Goal: Information Seeking & Learning: Check status

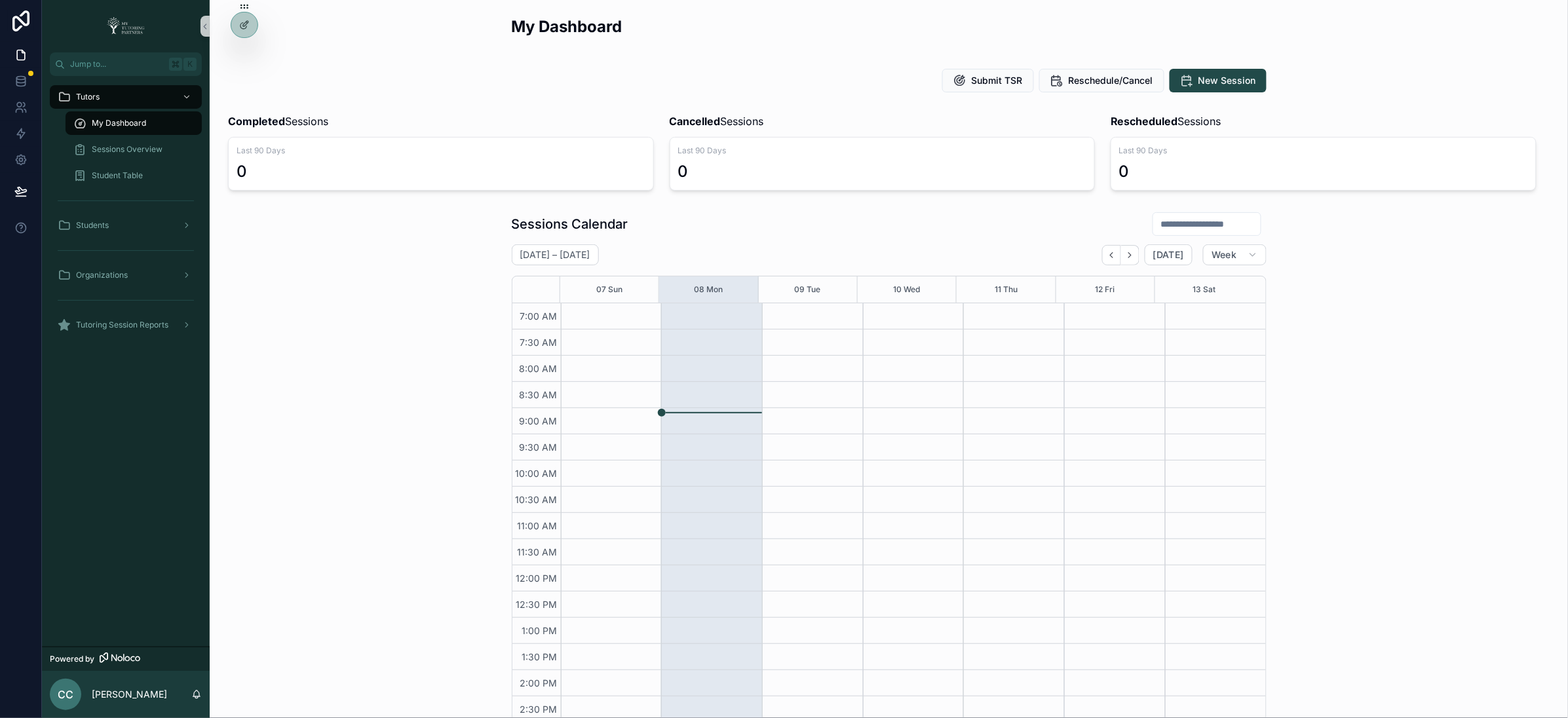
scroll to position [236, 0]
click at [248, 49] on icon at bounding box center [244, 52] width 10 height 10
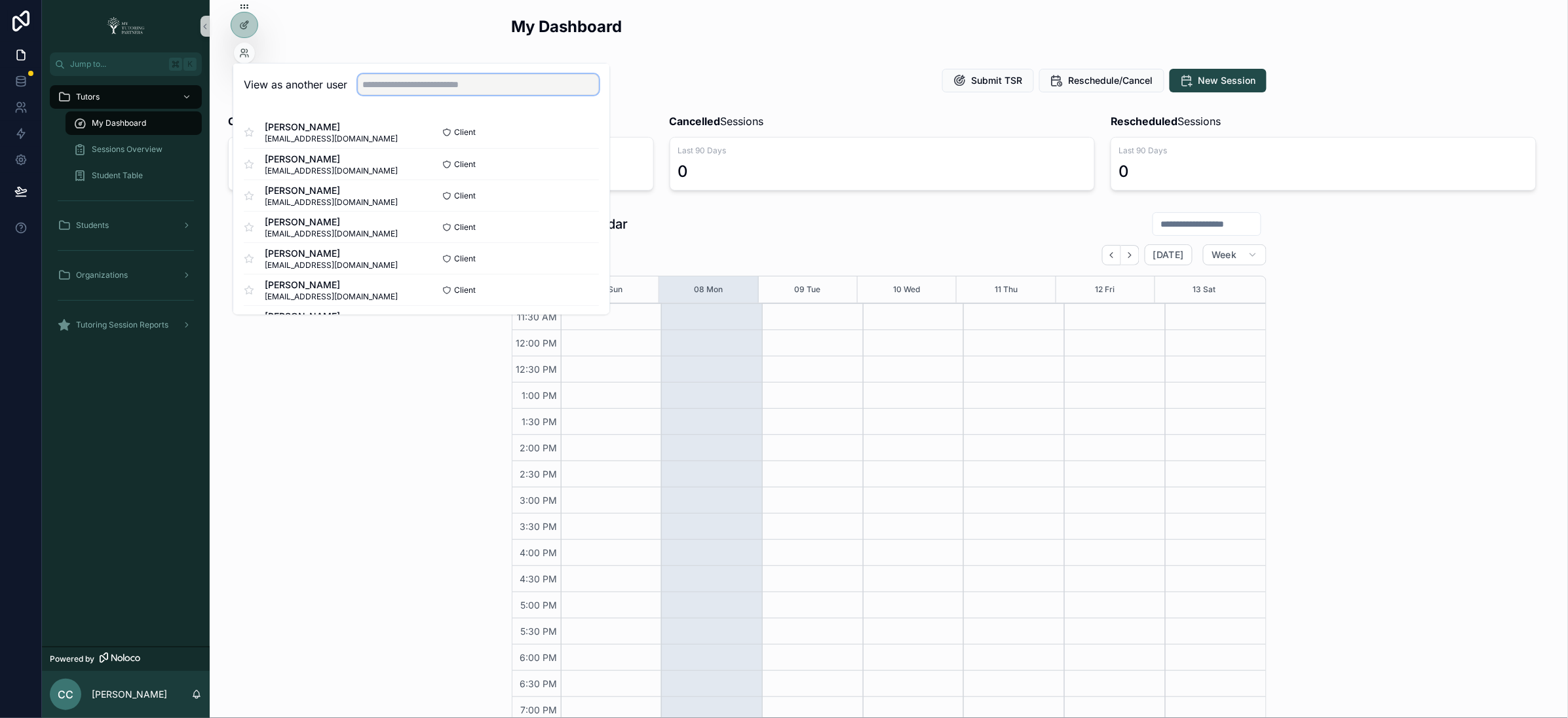
click at [430, 85] on input "text" at bounding box center [478, 84] width 241 height 21
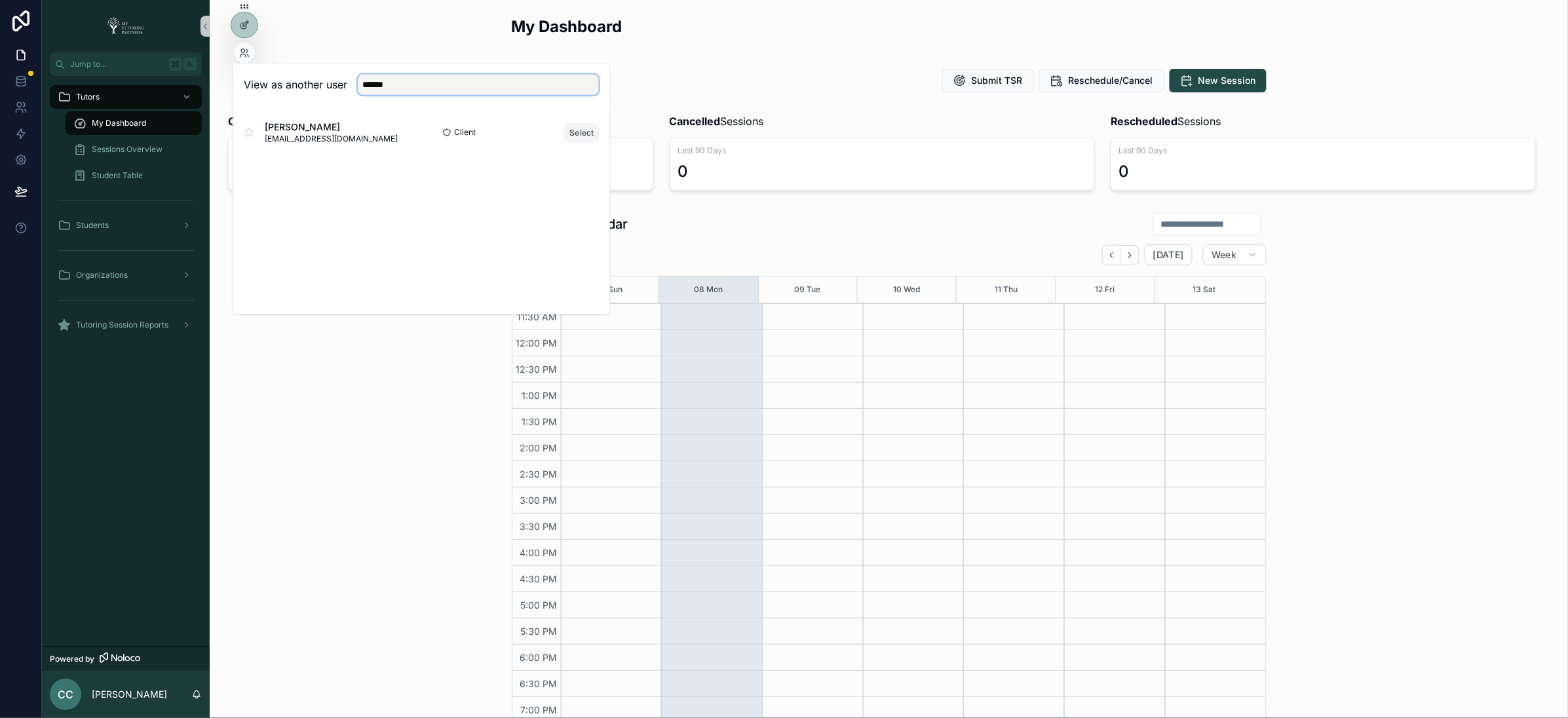
type input "******"
click at [573, 134] on button "Select" at bounding box center [582, 132] width 34 height 19
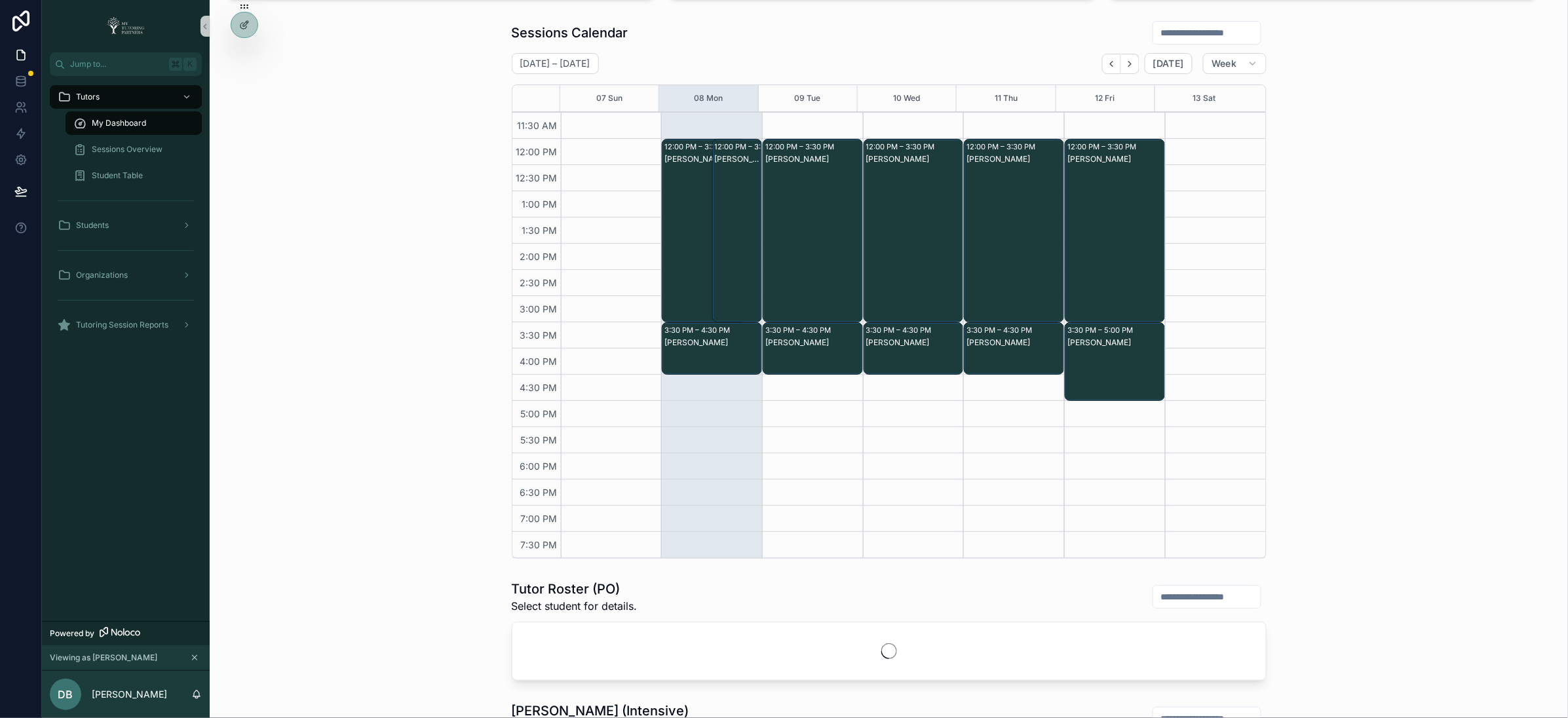
scroll to position [197, 0]
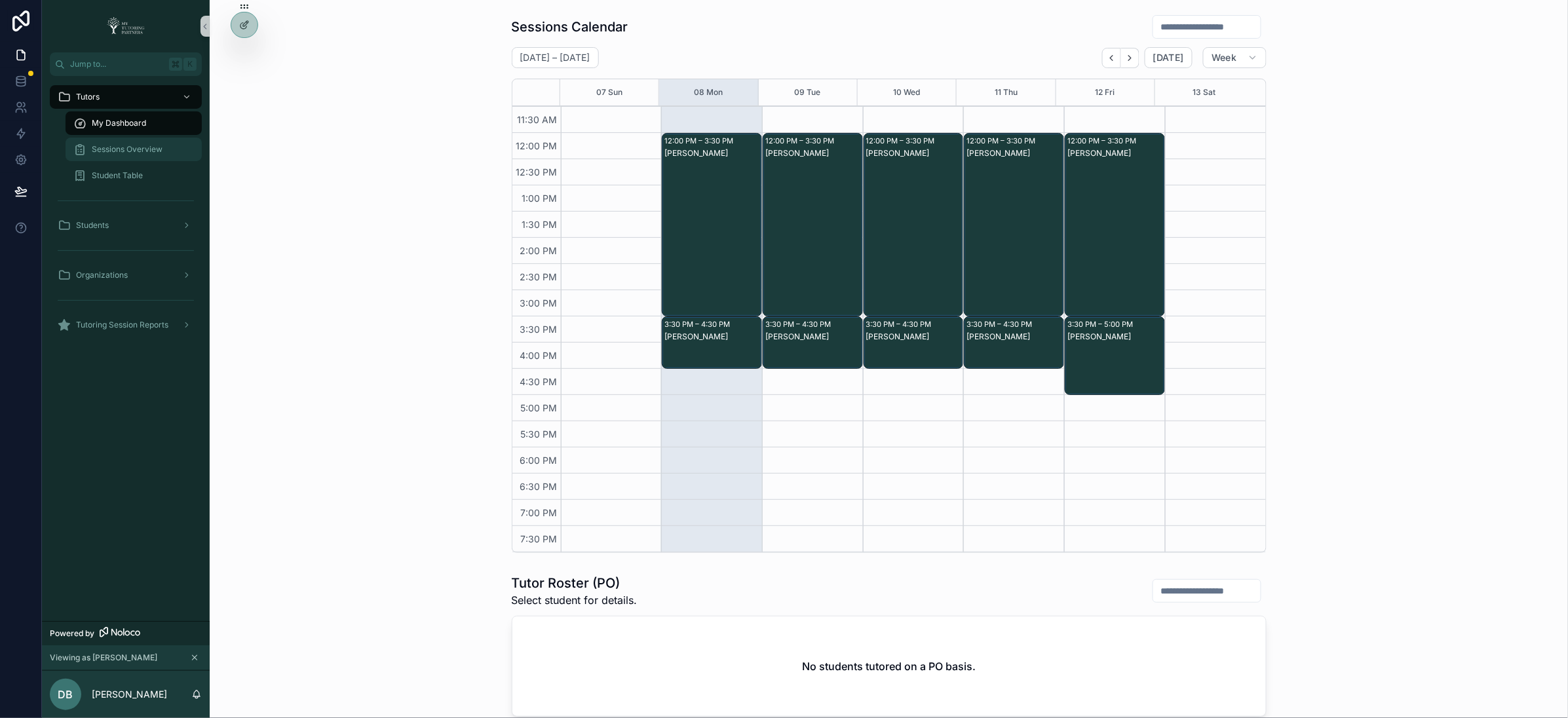
click at [129, 146] on span "Sessions Overview" at bounding box center [127, 149] width 71 height 10
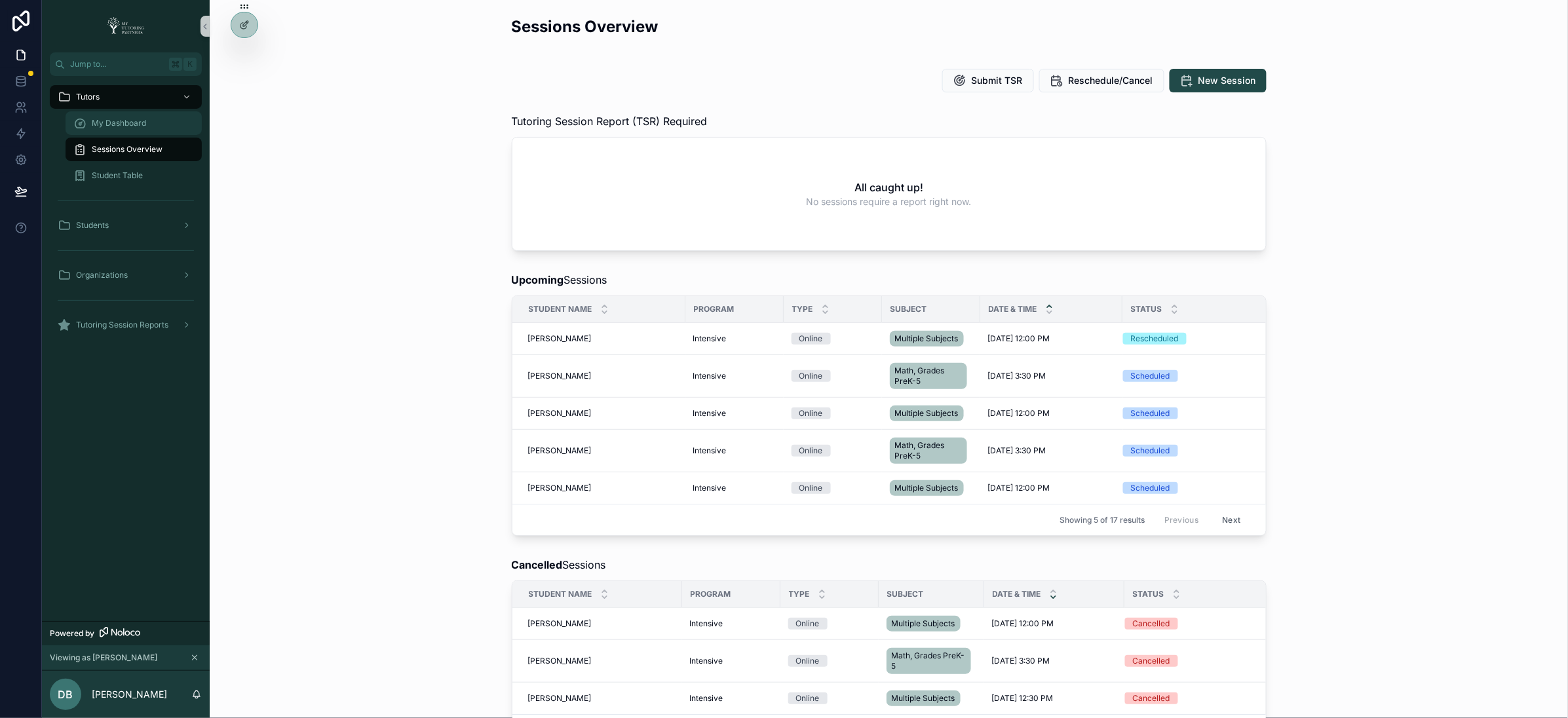
click at [131, 125] on span "My Dashboard" at bounding box center [119, 122] width 55 height 10
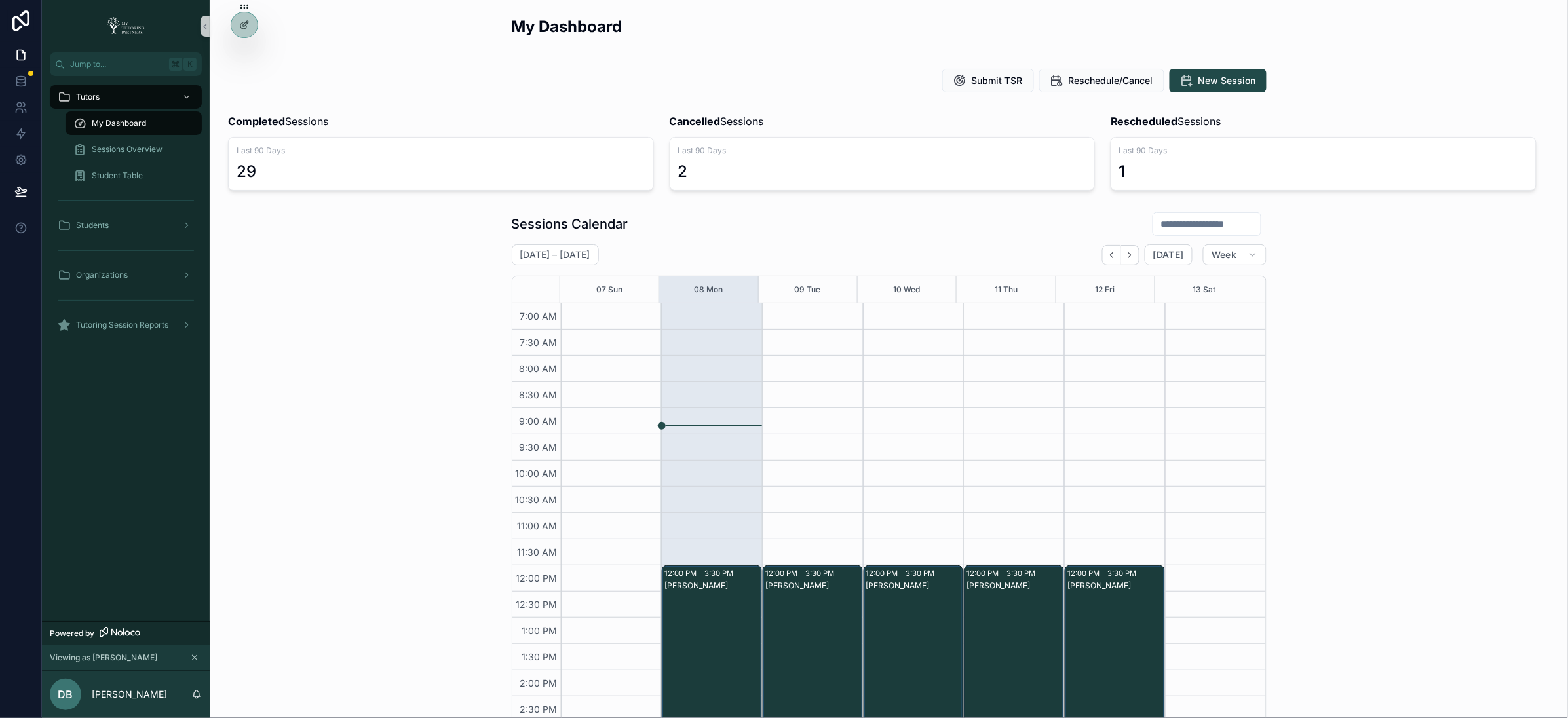
scroll to position [236, 0]
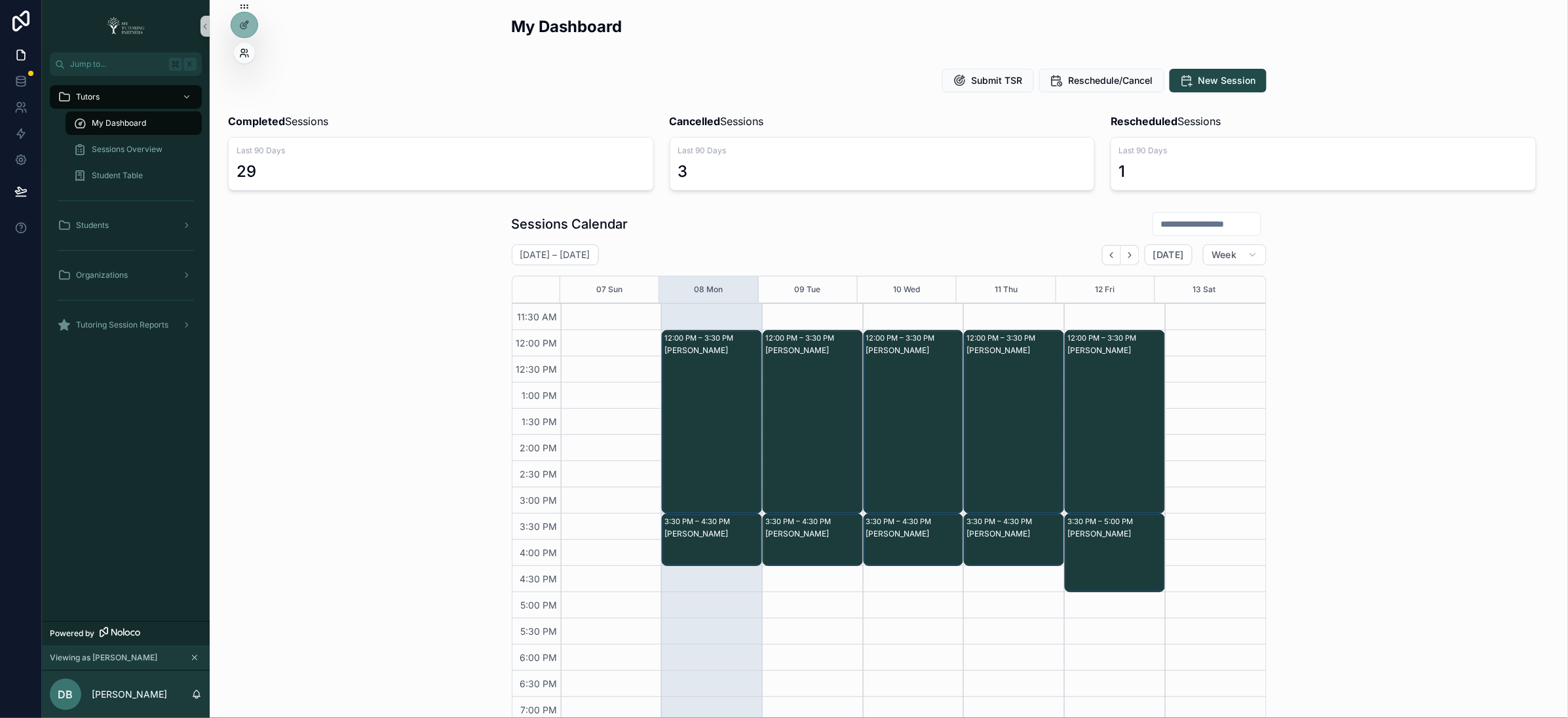
click at [245, 57] on icon at bounding box center [244, 52] width 10 height 10
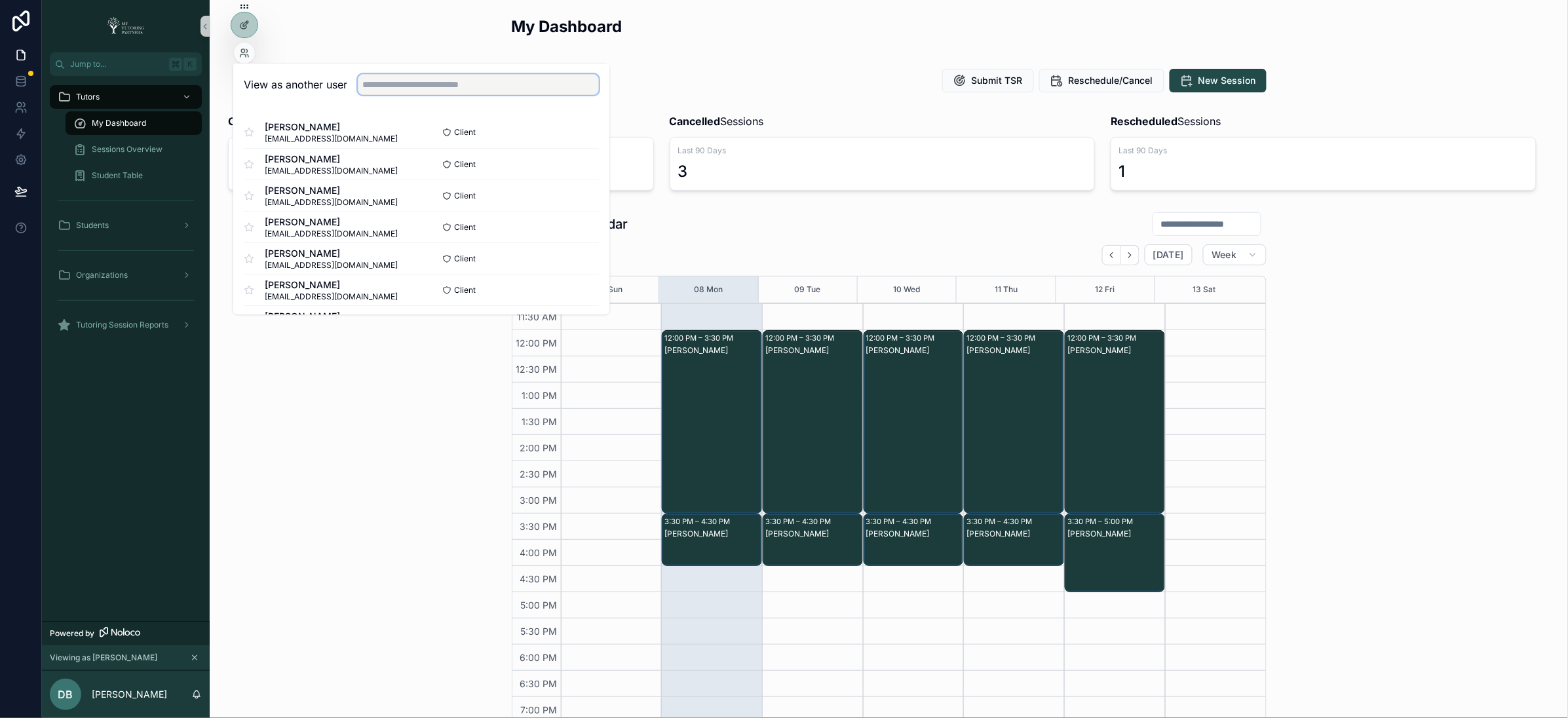
click at [427, 90] on input "text" at bounding box center [478, 84] width 241 height 21
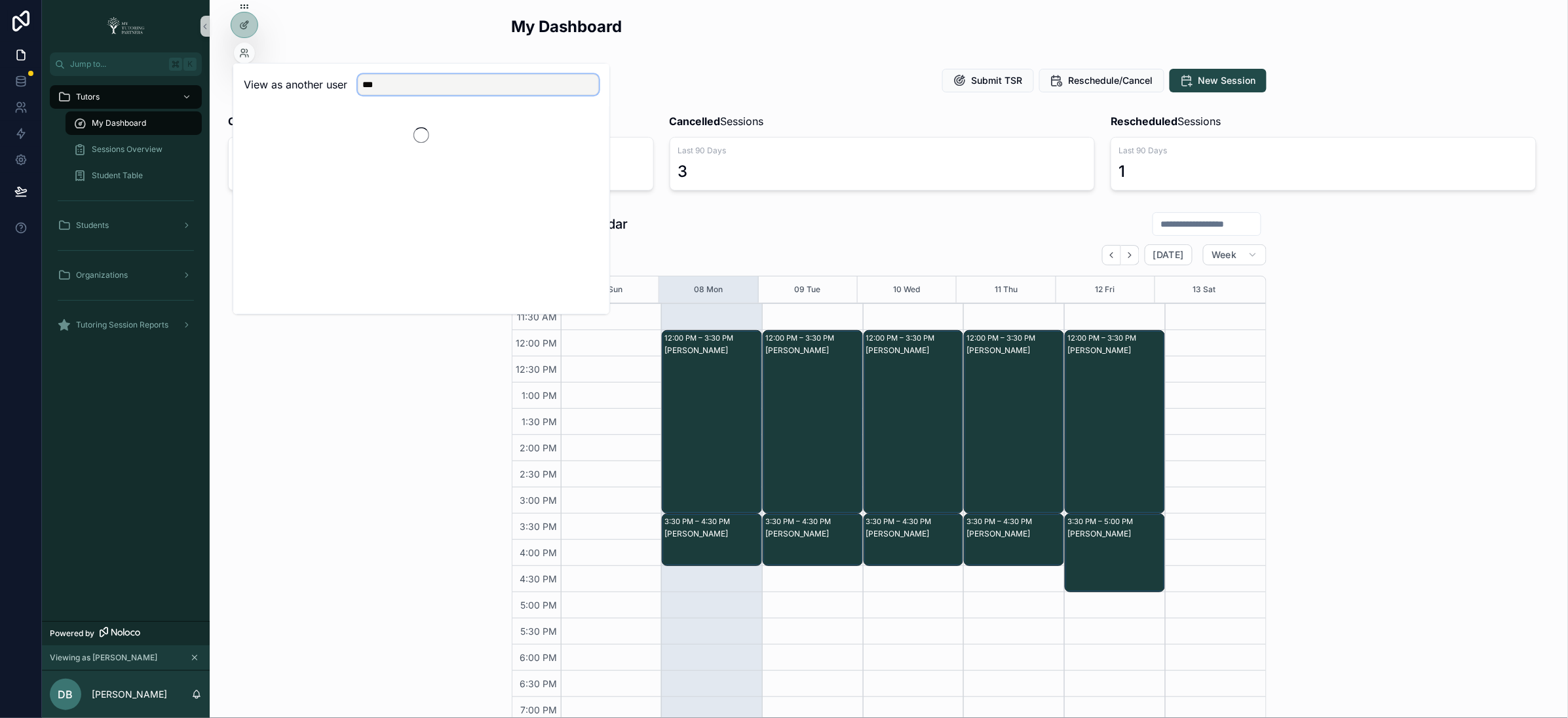
type input "****"
click at [503, 452] on div "Sessions Calendar September 07 – 13 Today Week 07 Sun 08 Mon 09 Tue 10 Wed 11 T…" at bounding box center [889, 480] width 1337 height 549
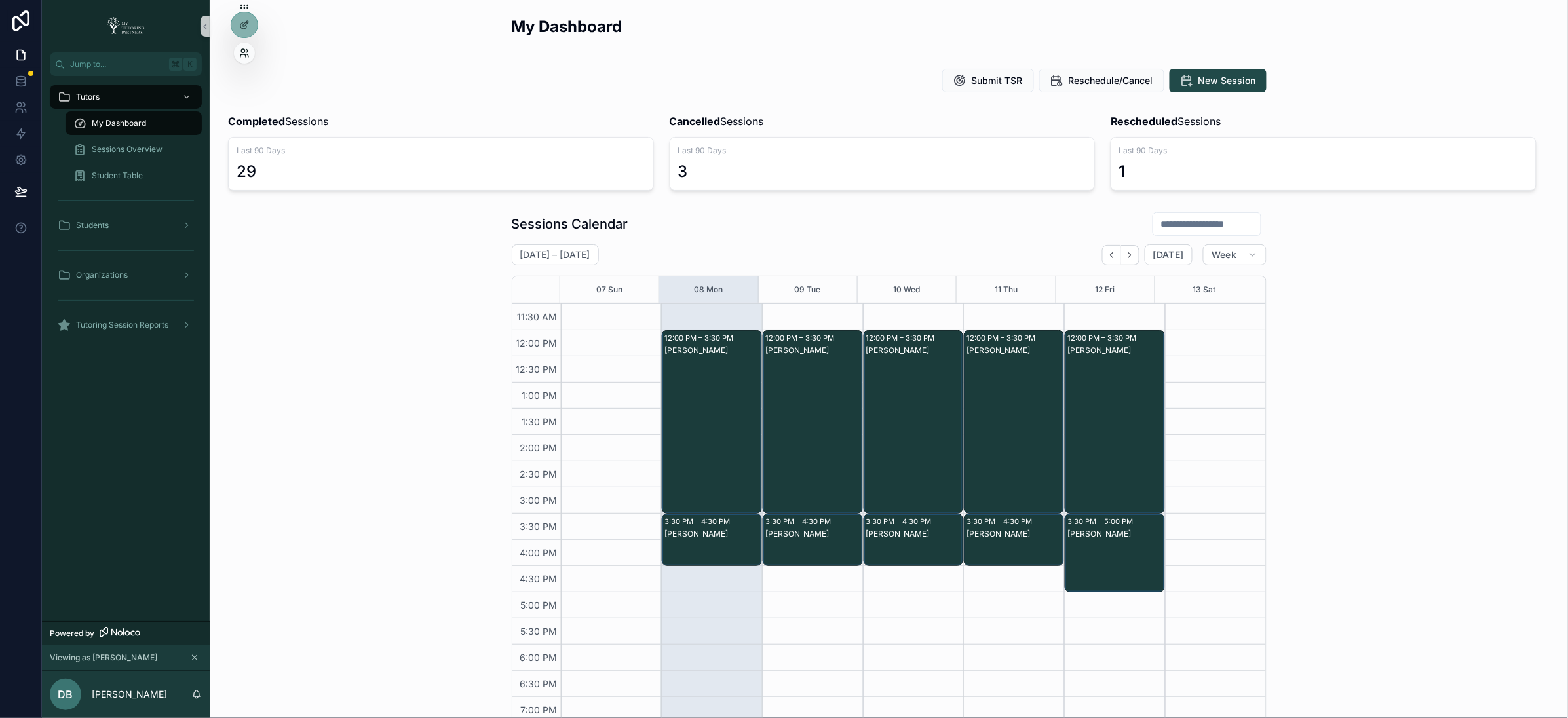
click at [244, 53] on icon at bounding box center [244, 52] width 10 height 10
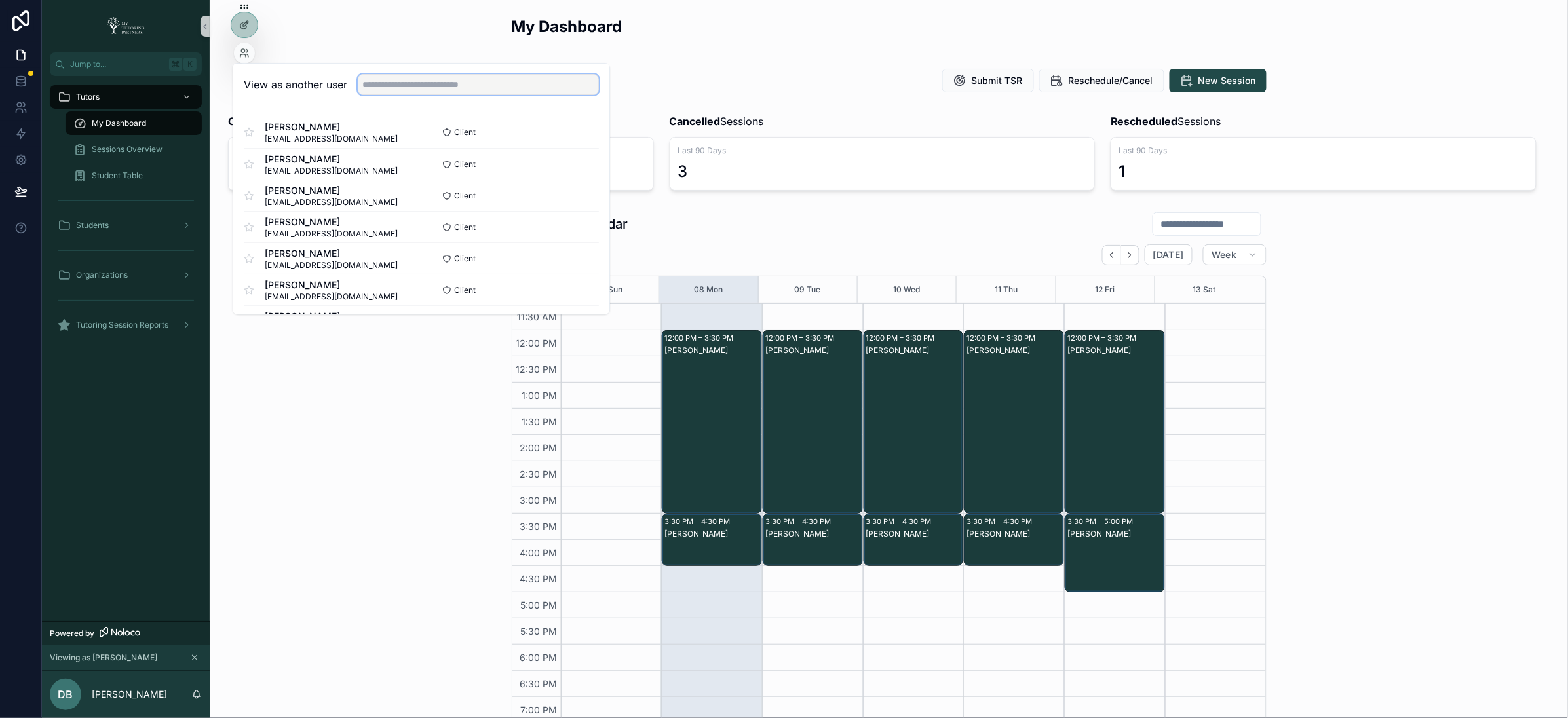
click at [513, 93] on input "text" at bounding box center [478, 84] width 241 height 21
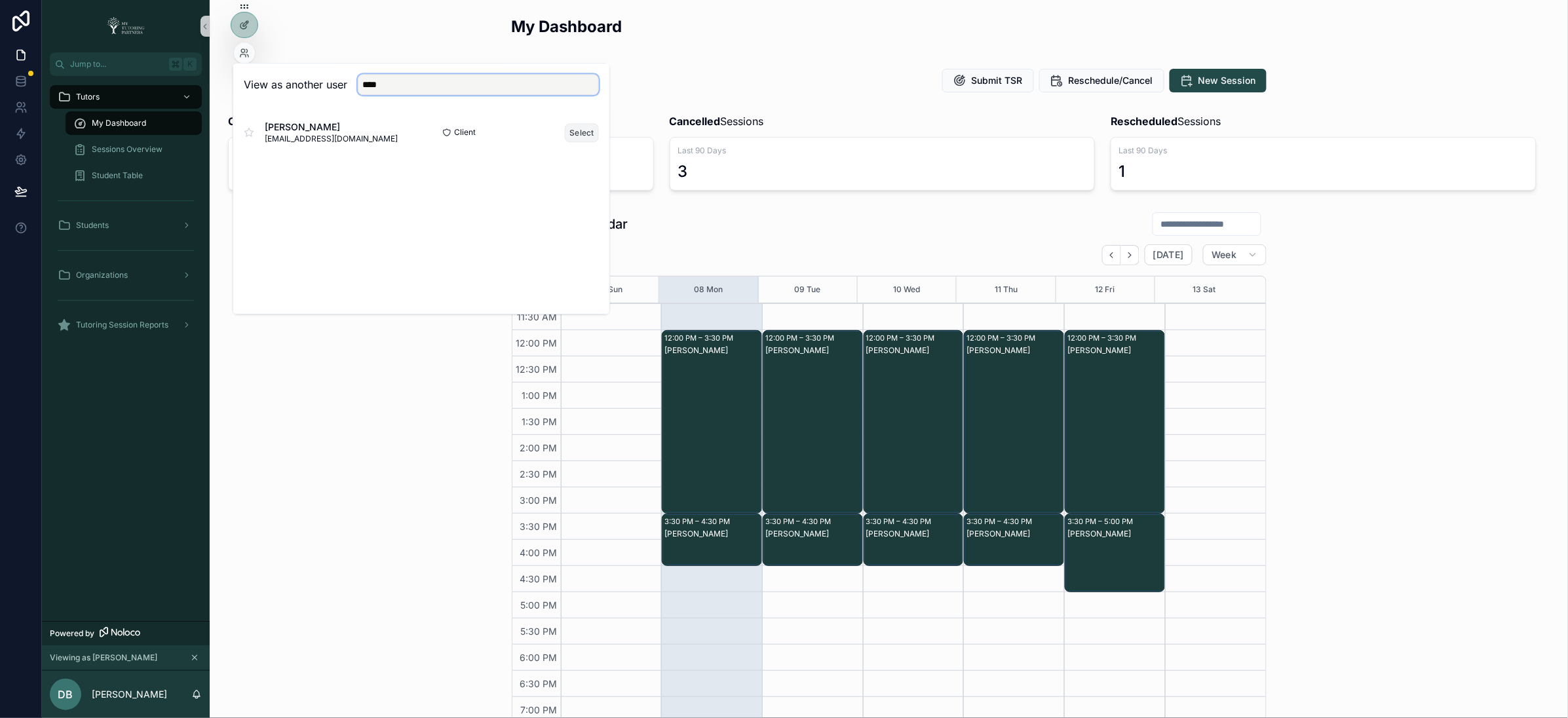
type input "****"
click at [576, 126] on button "Select" at bounding box center [582, 132] width 34 height 19
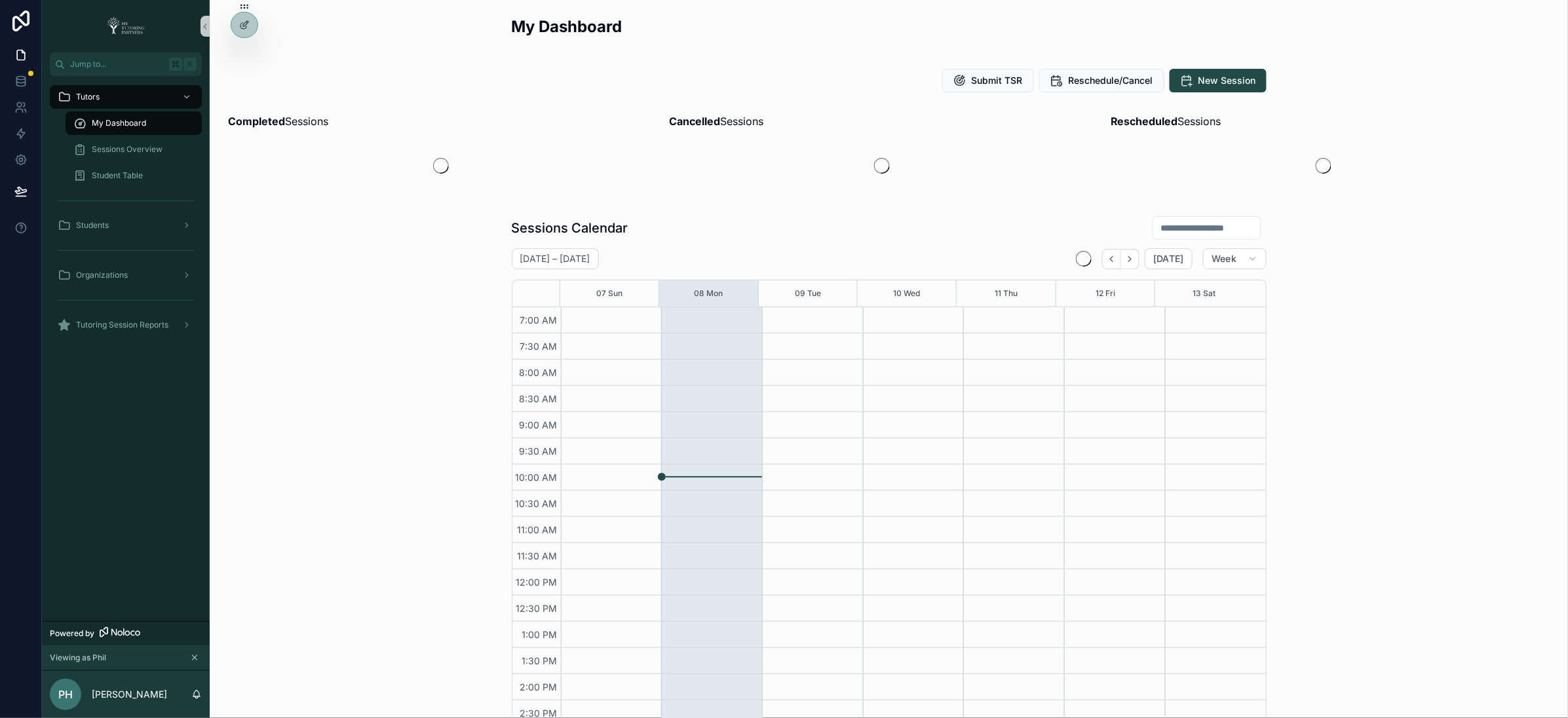
scroll to position [236, 0]
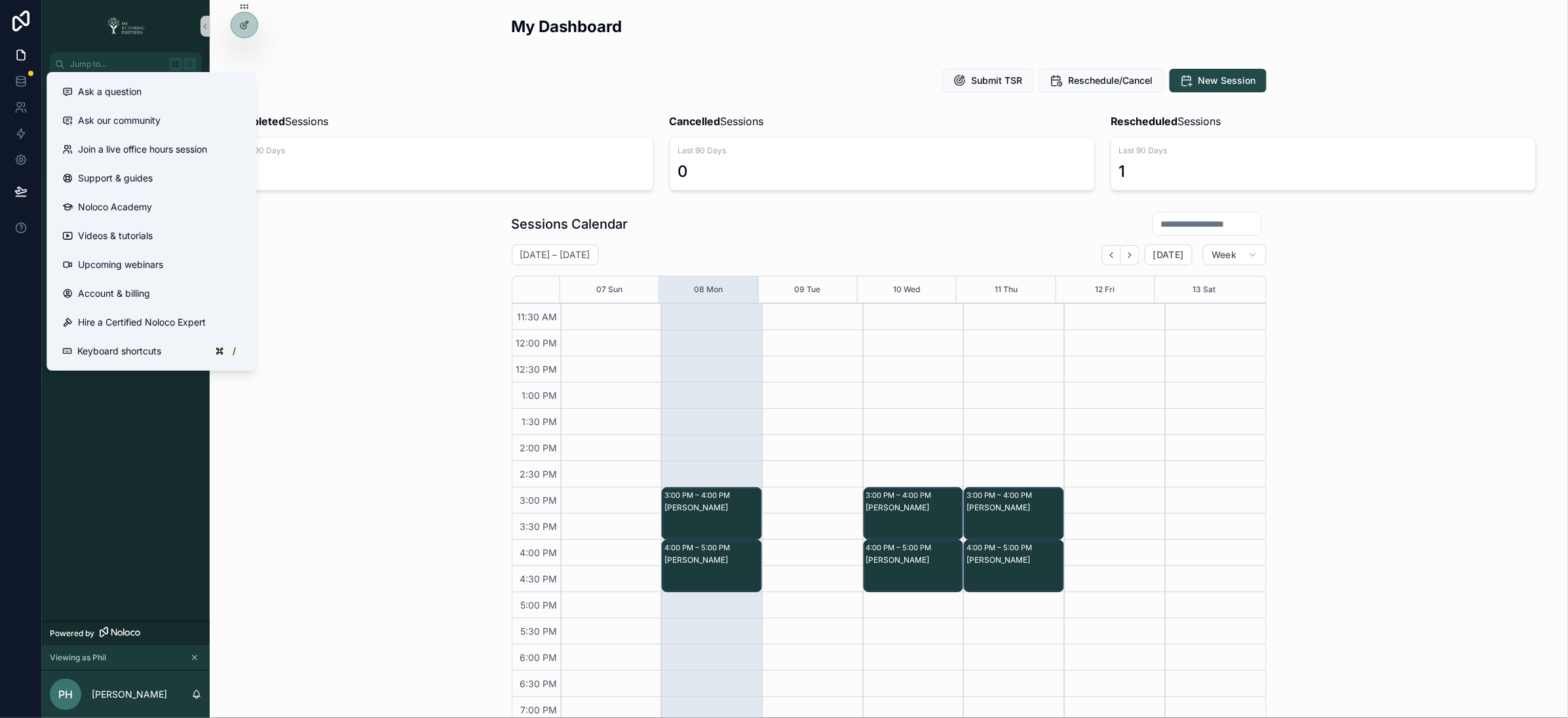
click at [450, 575] on div "Sessions Calendar September 07 – 13 Today Week 07 Sun 08 Mon 09 Tue 10 Wed 11 T…" at bounding box center [889, 480] width 1337 height 549
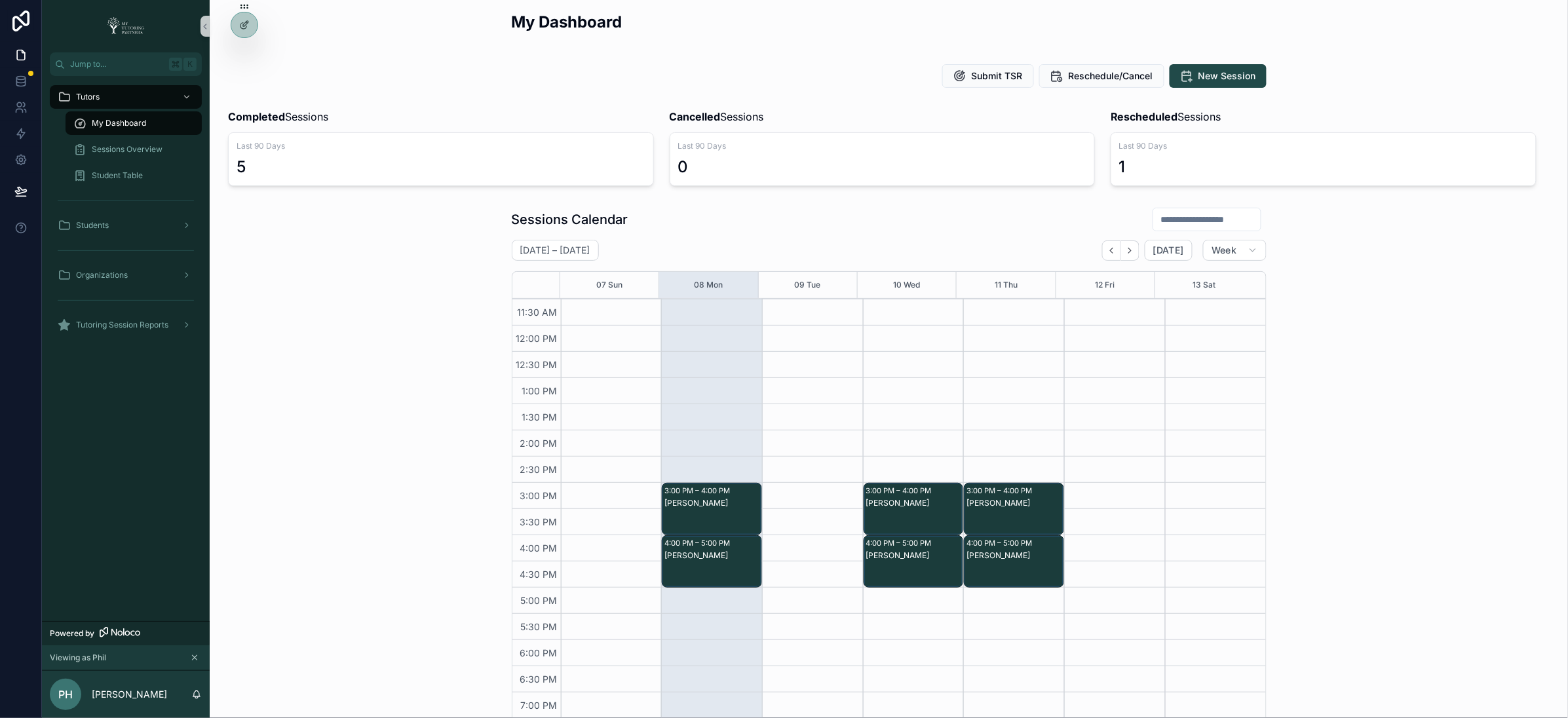
scroll to position [6, 0]
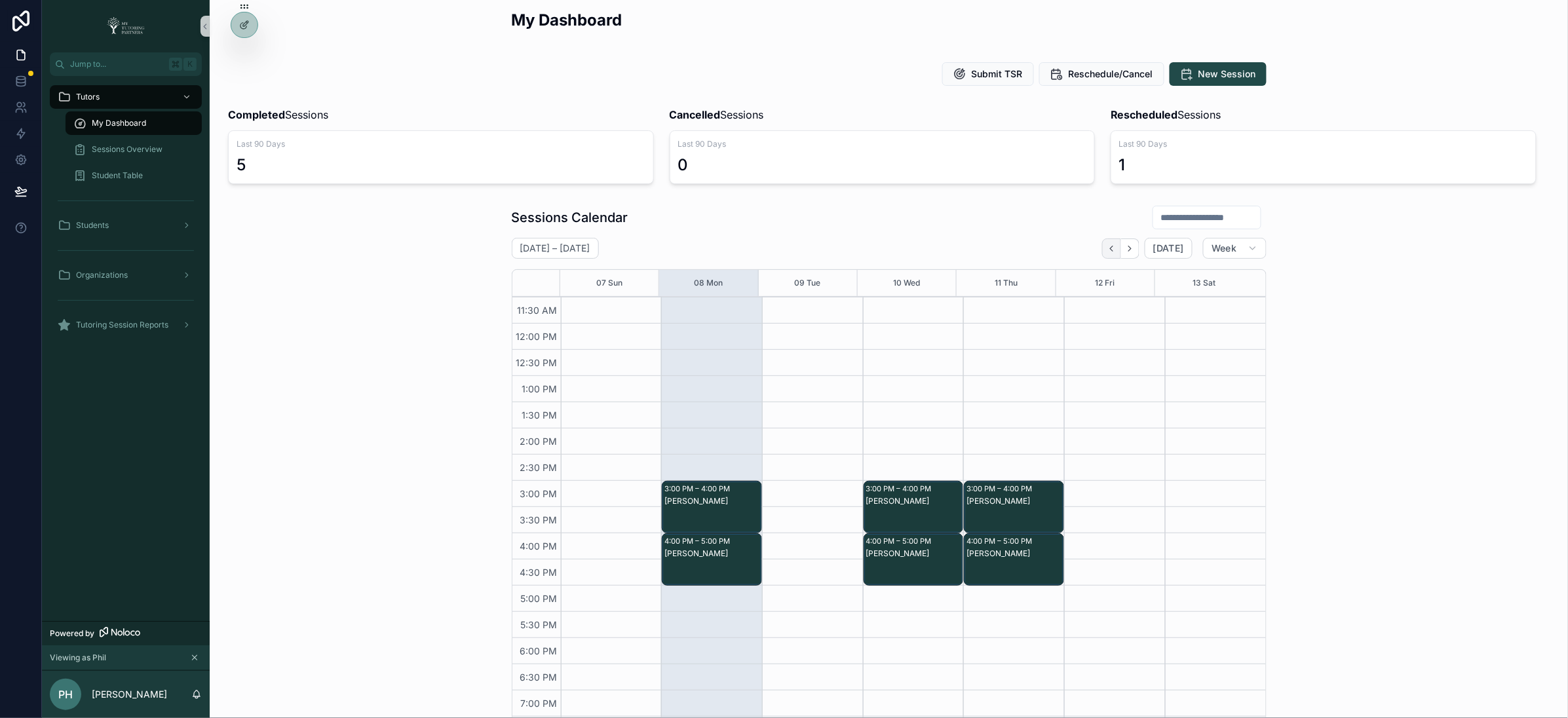
click at [1111, 249] on icon "Back" at bounding box center [1112, 248] width 2 height 5
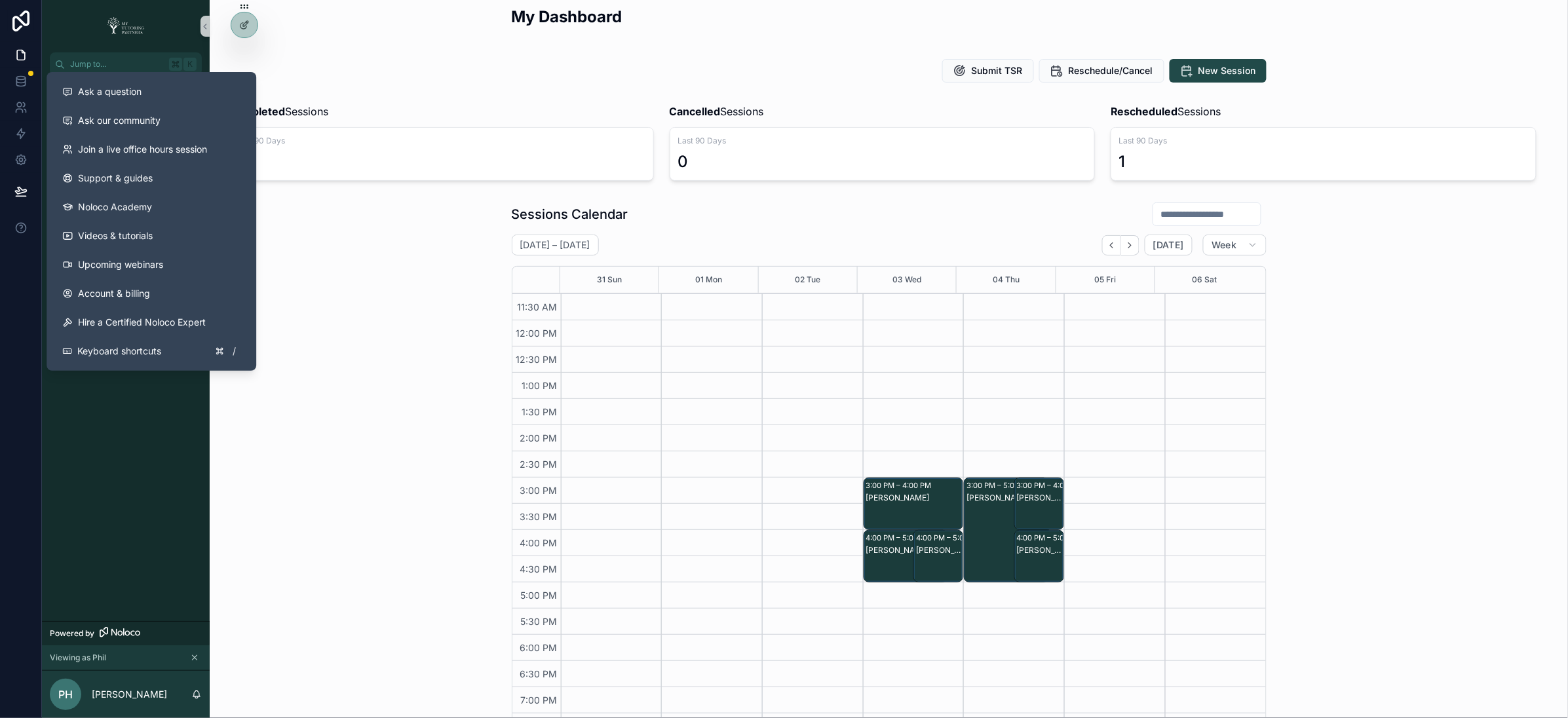
scroll to position [13, 0]
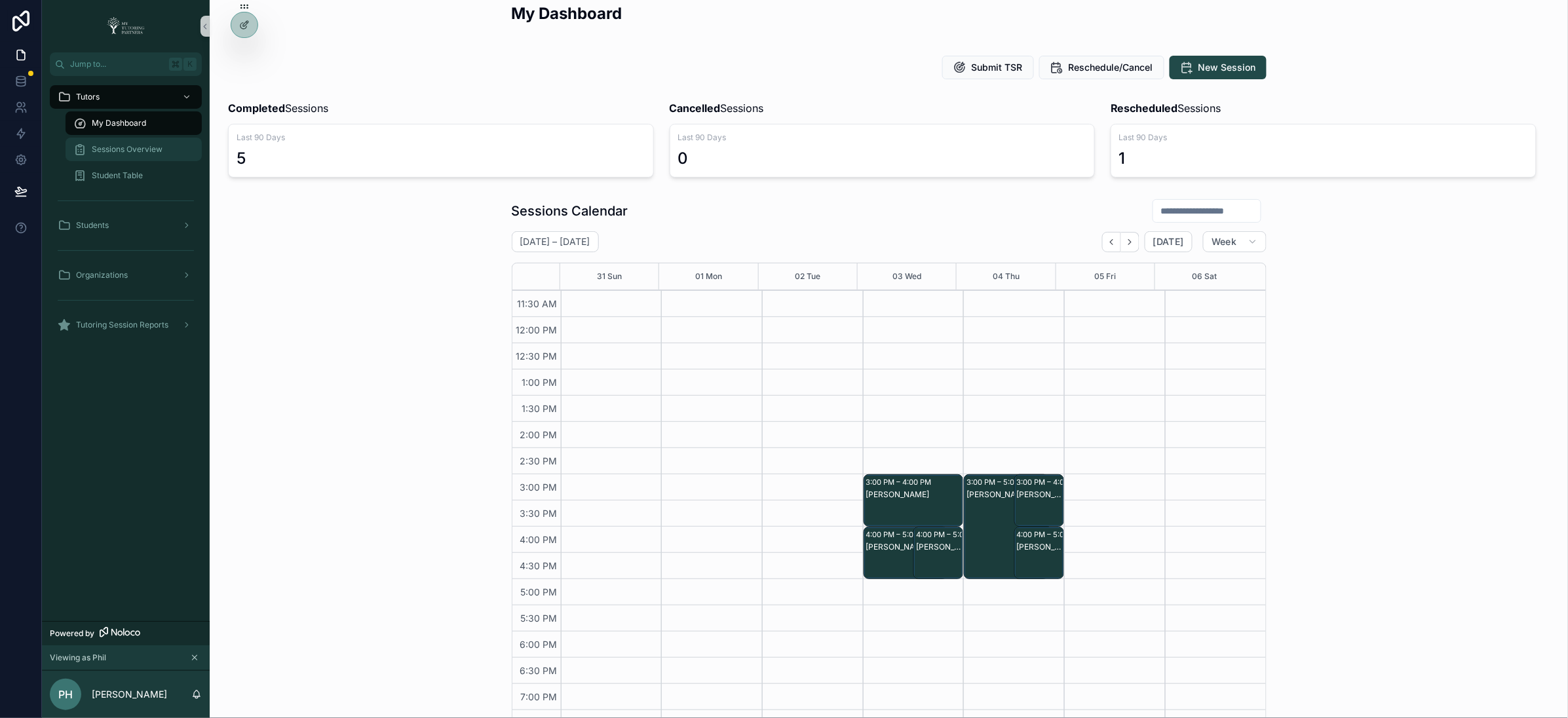
click at [148, 150] on span "Sessions Overview" at bounding box center [127, 149] width 71 height 10
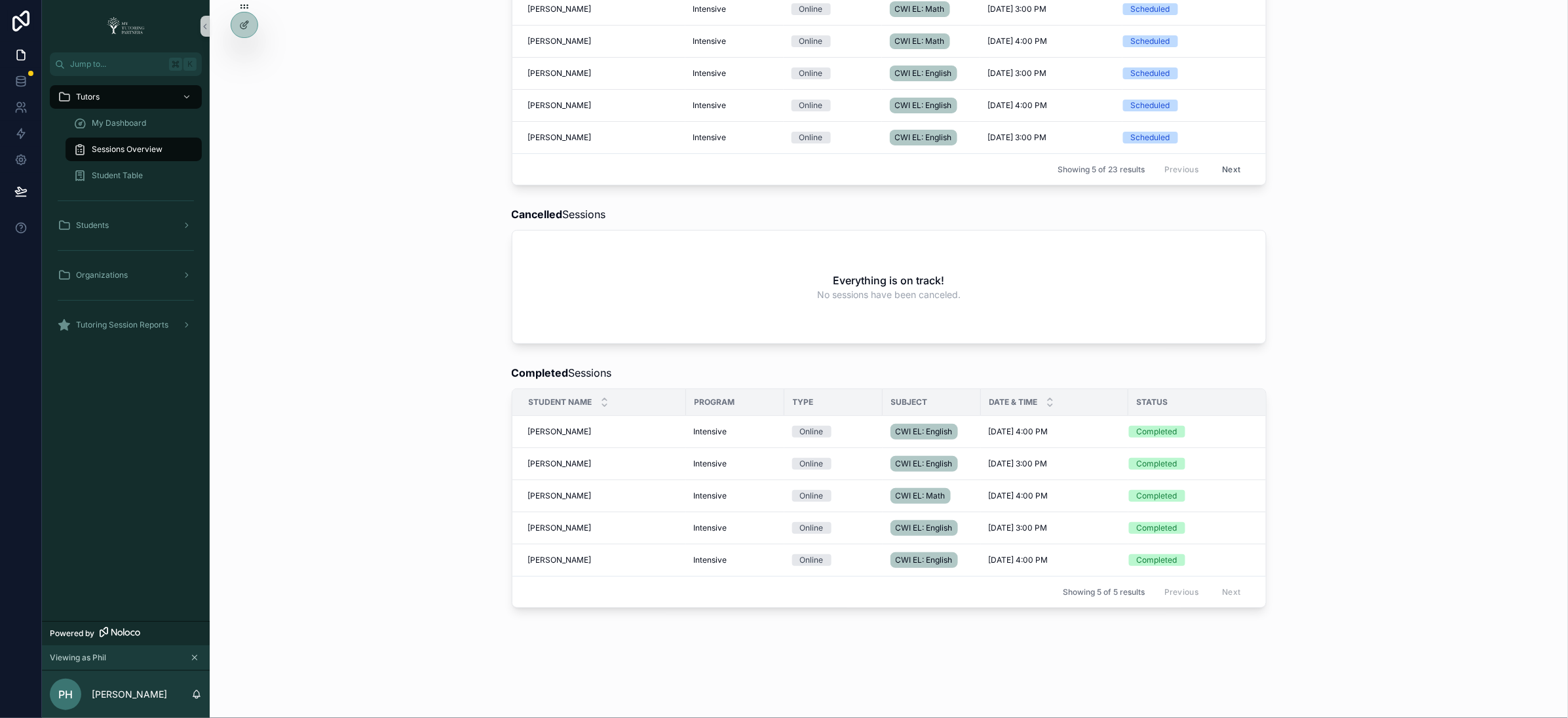
scroll to position [343, 0]
click at [533, 427] on span "[PERSON_NAME]" at bounding box center [560, 431] width 64 height 10
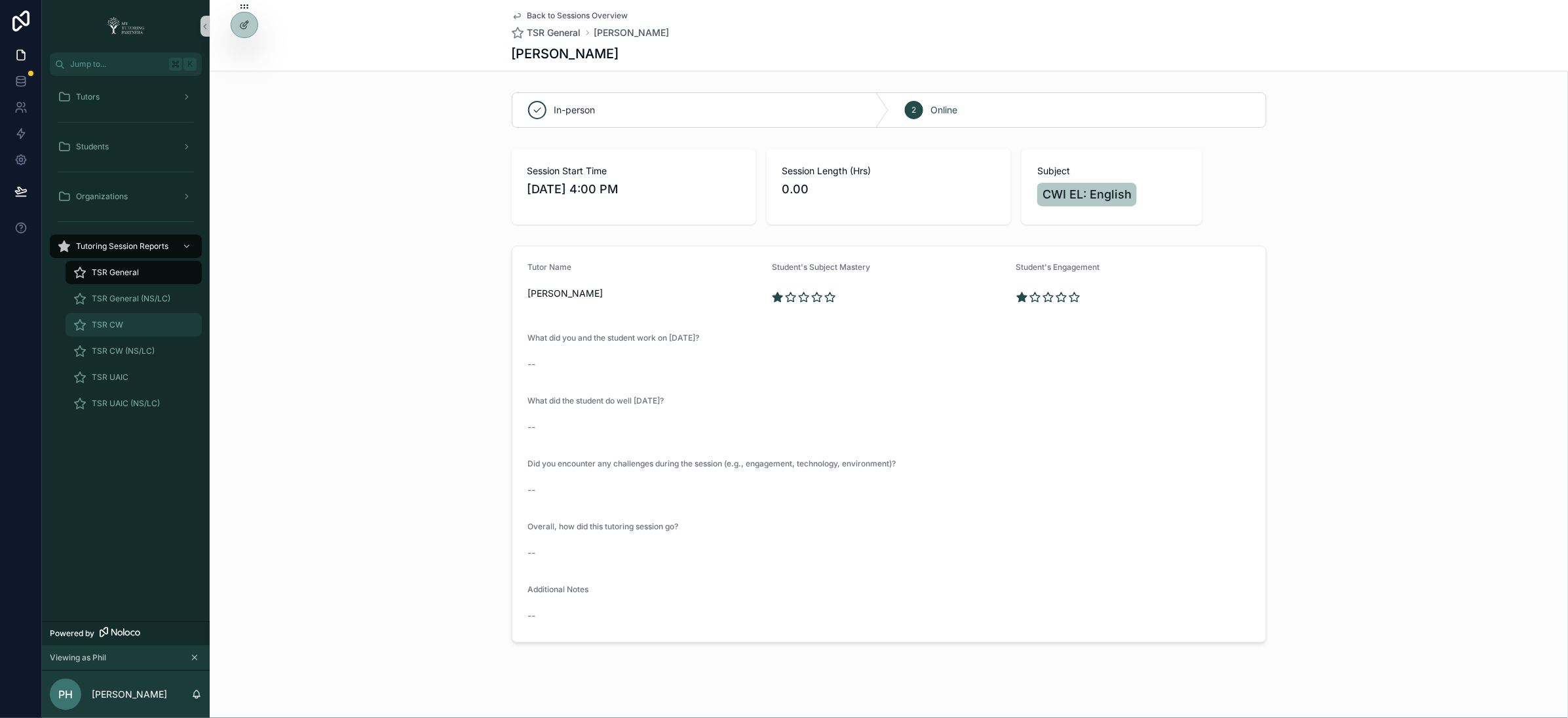
click at [106, 324] on span "TSR CW" at bounding box center [107, 325] width 31 height 10
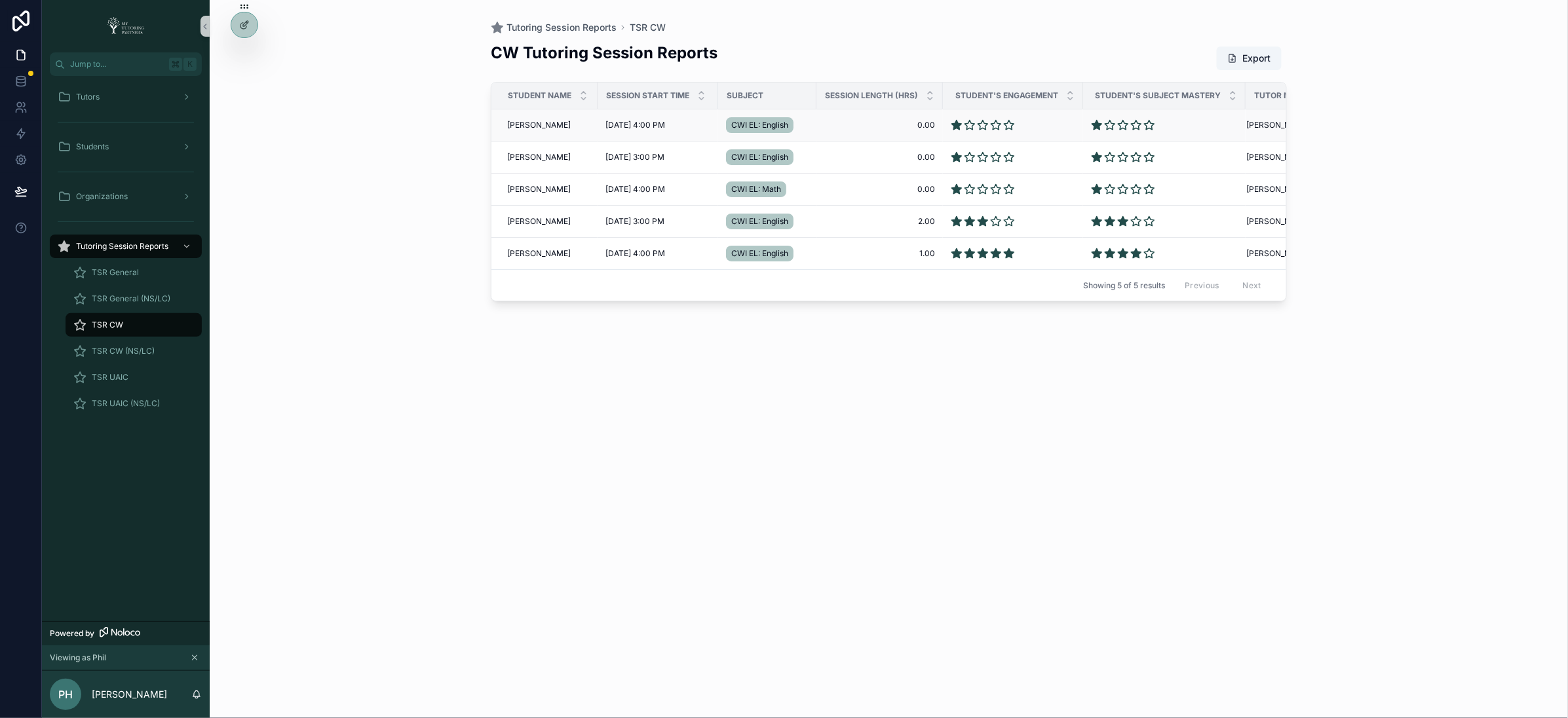
click at [522, 125] on span "Omar Ali" at bounding box center [539, 125] width 64 height 10
click at [524, 155] on span "Asma Ali" at bounding box center [539, 157] width 64 height 10
click at [516, 188] on span "Asma Ali" at bounding box center [539, 188] width 64 height 10
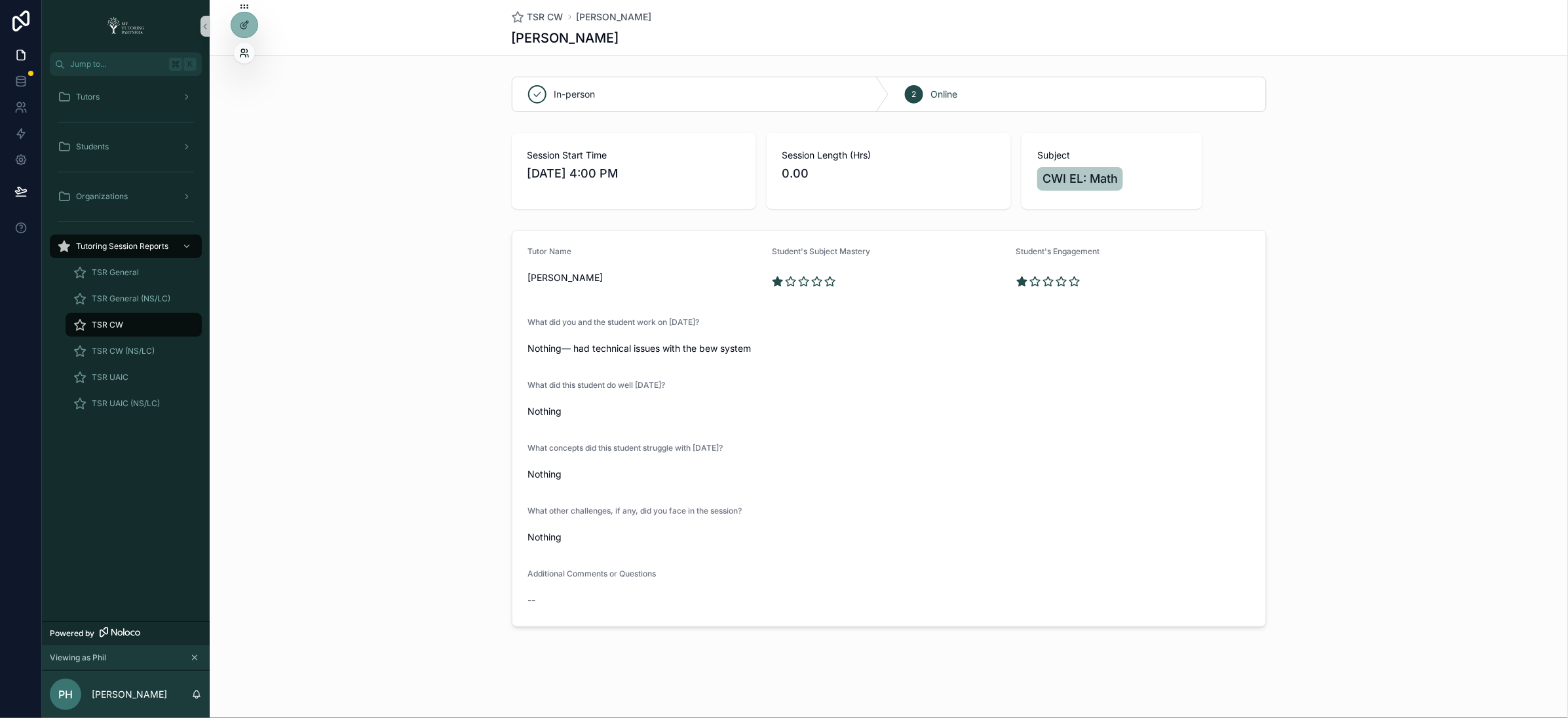
click at [241, 52] on icon at bounding box center [244, 52] width 10 height 10
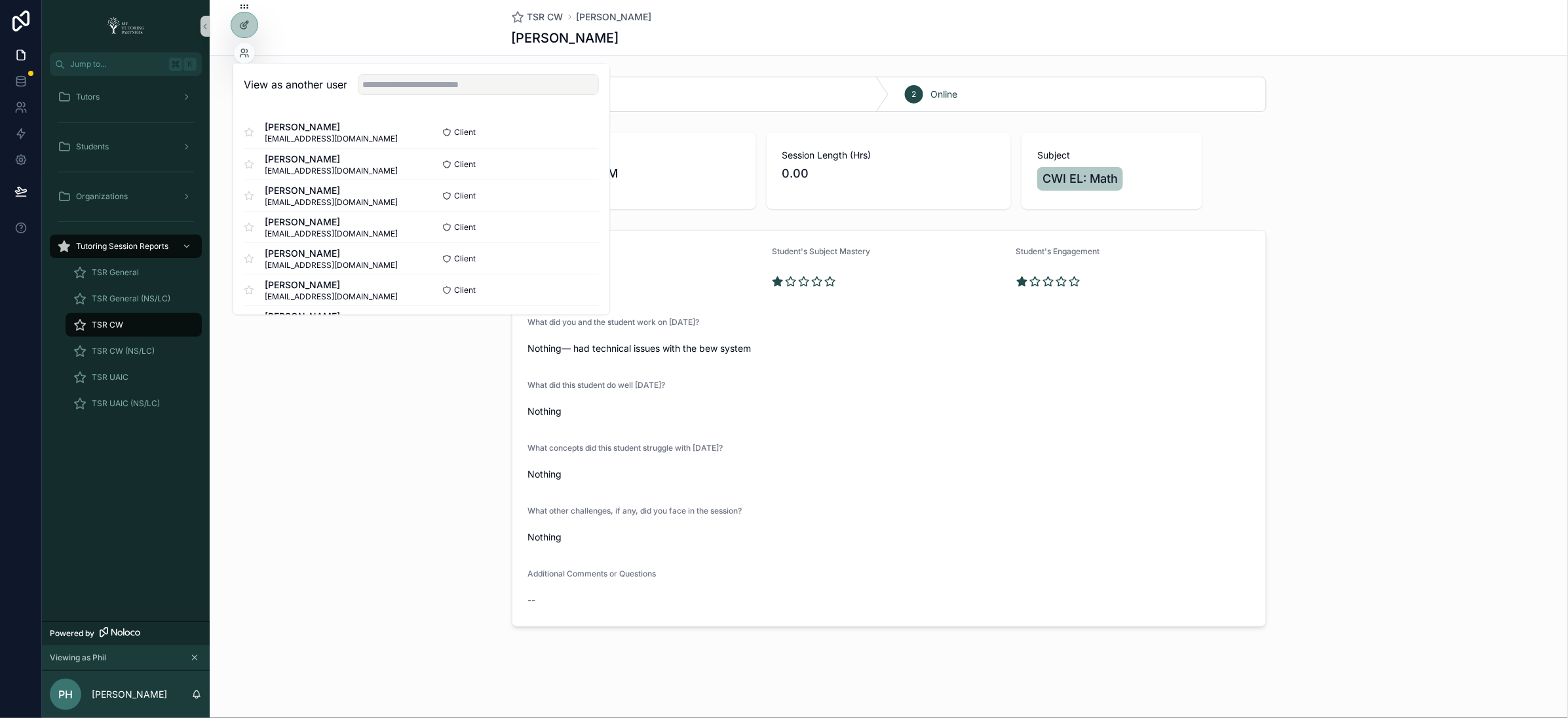
click at [403, 498] on div "Tutor Name Phil Hamister Student's Subject Mastery Student's Engagement What di…" at bounding box center [889, 428] width 1358 height 407
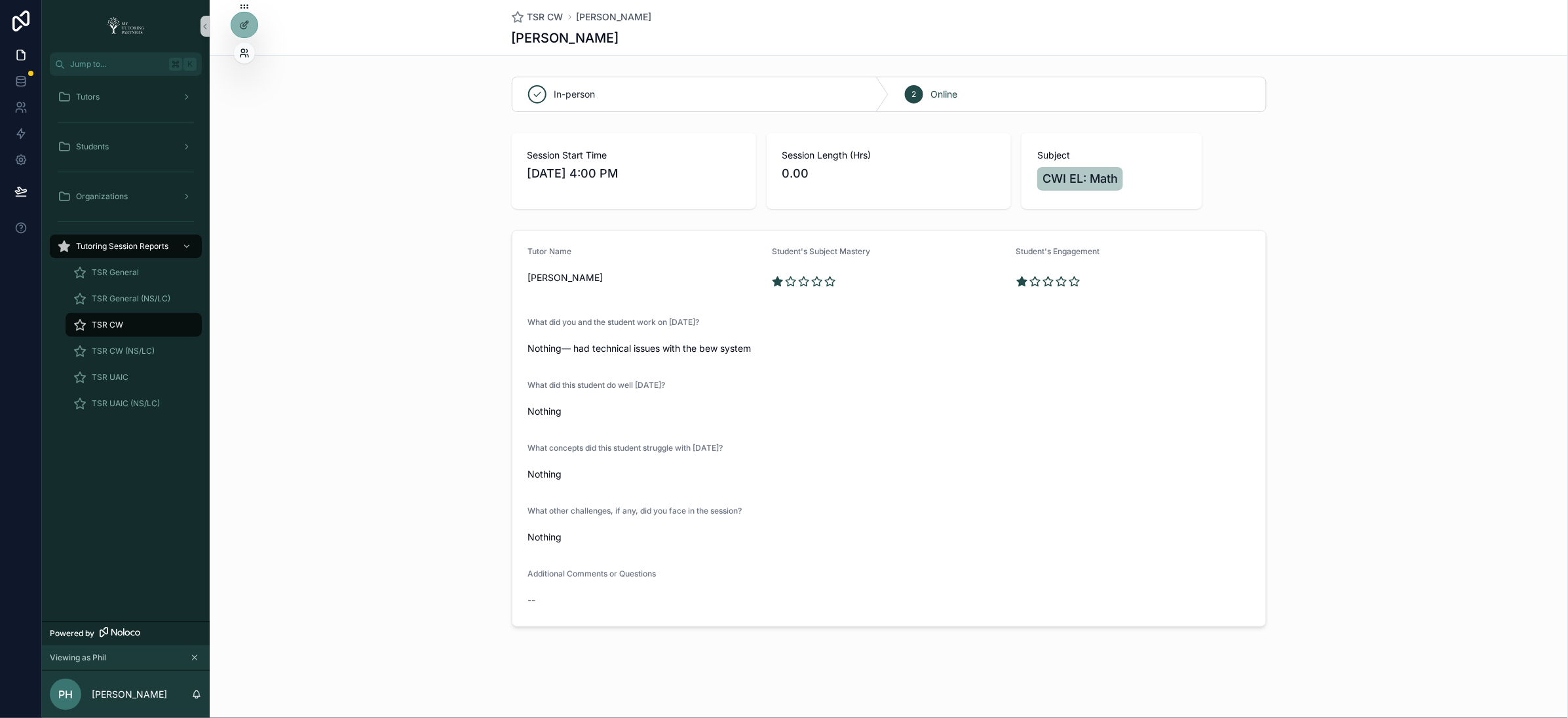
click at [245, 50] on icon at bounding box center [243, 51] width 3 height 3
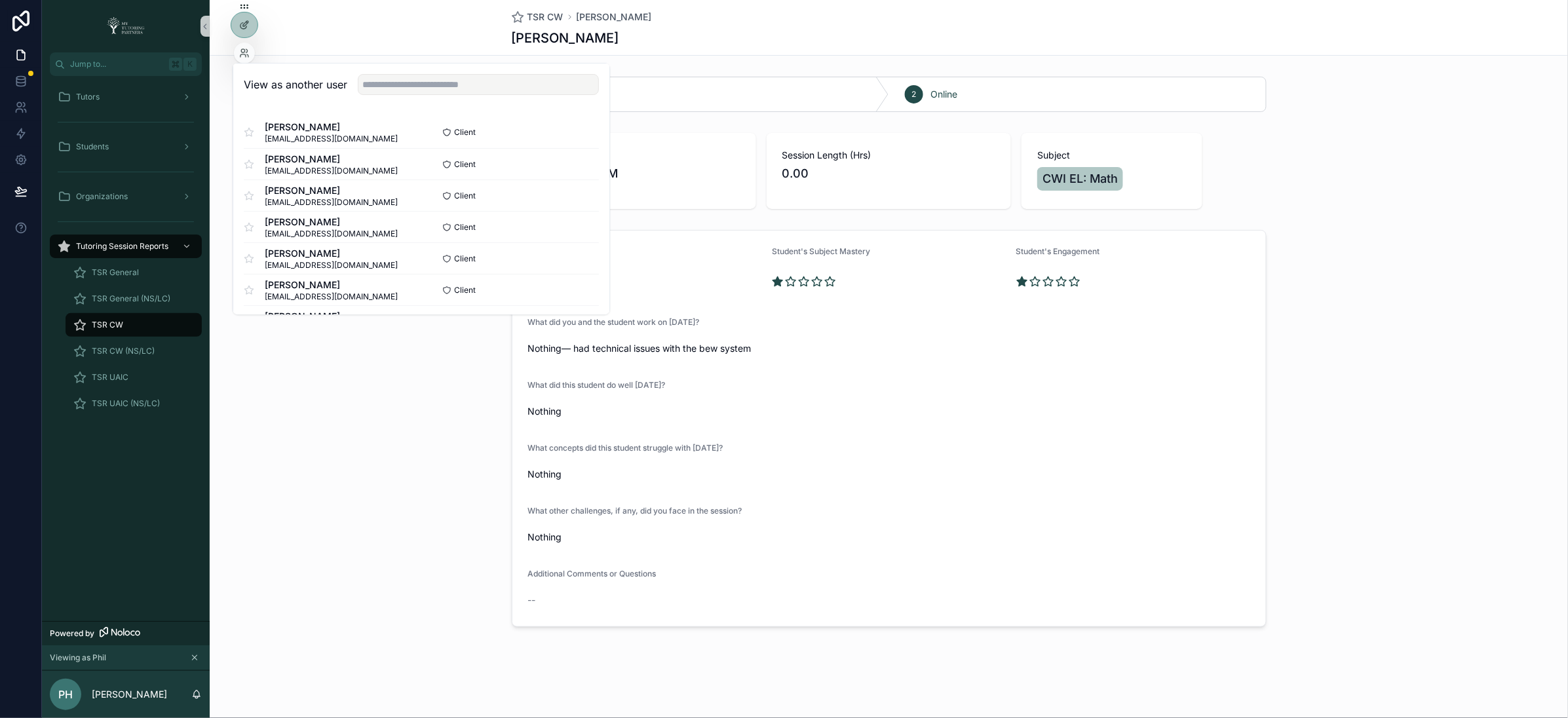
click at [407, 530] on div "Tutor Name Phil Hamister Student's Subject Mastery Student's Engagement What di…" at bounding box center [889, 428] width 1358 height 407
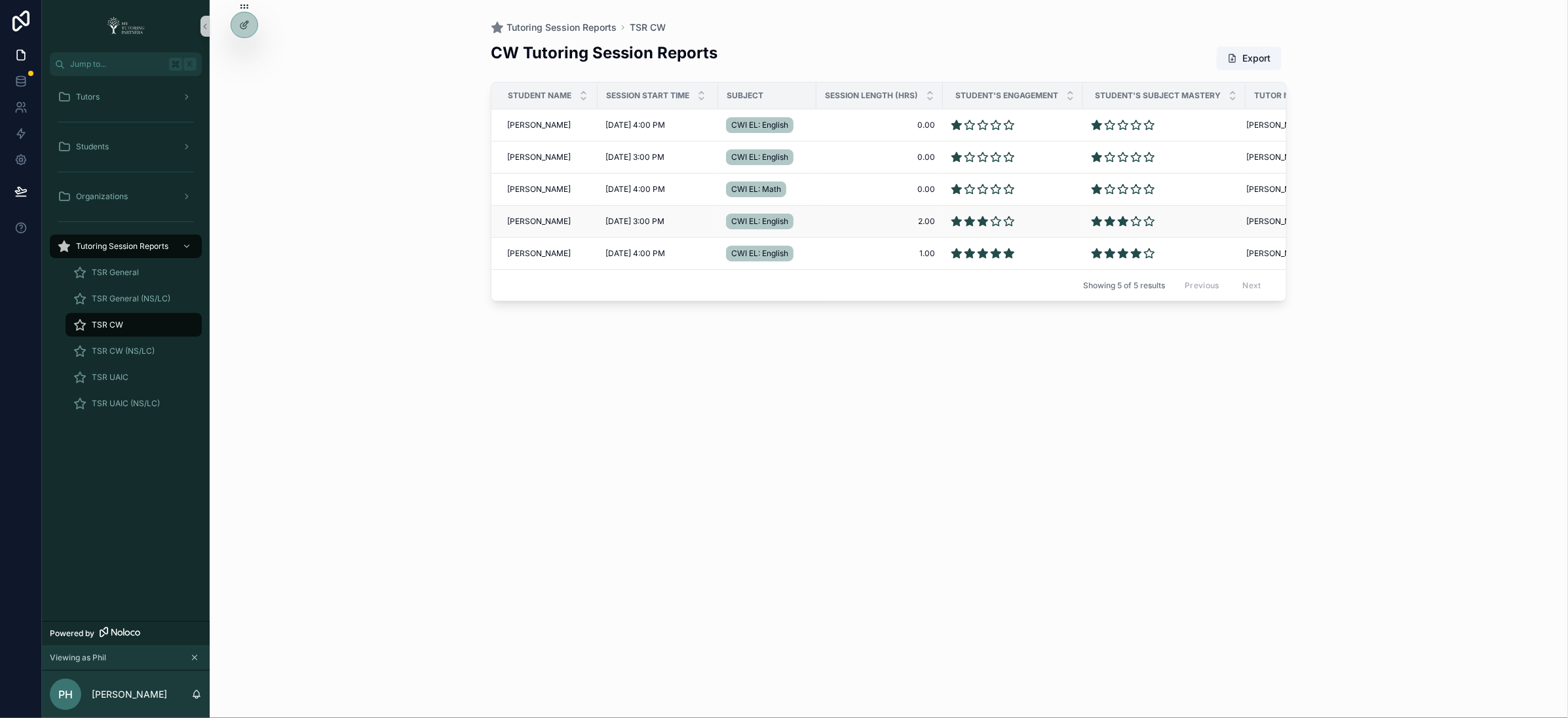
click at [525, 223] on span "Abu Bakr Ali" at bounding box center [539, 221] width 64 height 10
click at [513, 250] on span "Omar Ali" at bounding box center [539, 253] width 64 height 10
click at [639, 252] on span "9/3/2025 4:00 PM" at bounding box center [635, 253] width 60 height 10
click at [538, 254] on span "Omar Ali" at bounding box center [539, 253] width 64 height 10
click at [1084, 588] on div "CW Tutoring Session Reports Export Student Name Session Start Time Subject Sess…" at bounding box center [889, 368] width 796 height 668
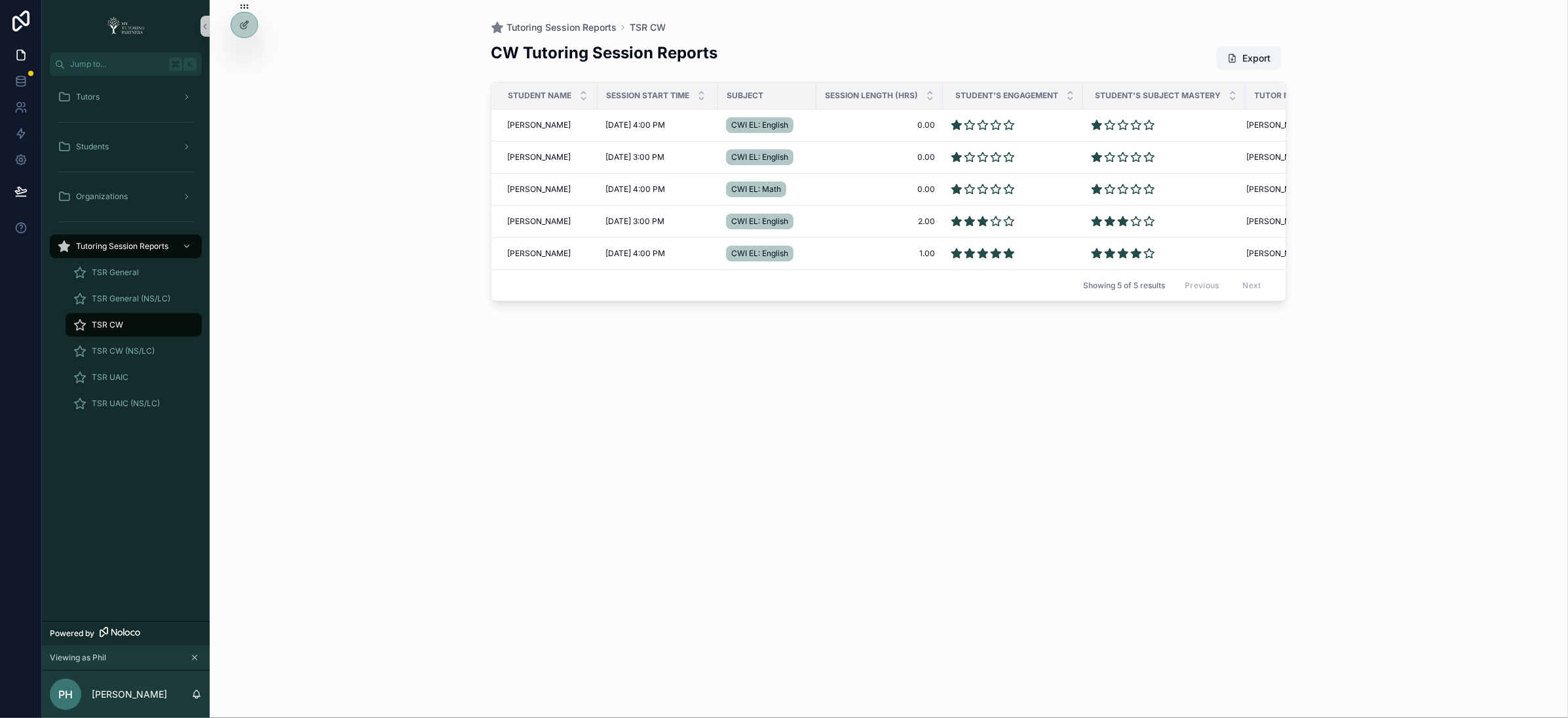
click at [1314, 614] on div "Tutoring Session Reports TSR CW CW Tutoring Session Reports Export Student Name…" at bounding box center [889, 359] width 1358 height 718
click at [108, 149] on span "Students" at bounding box center [93, 146] width 33 height 10
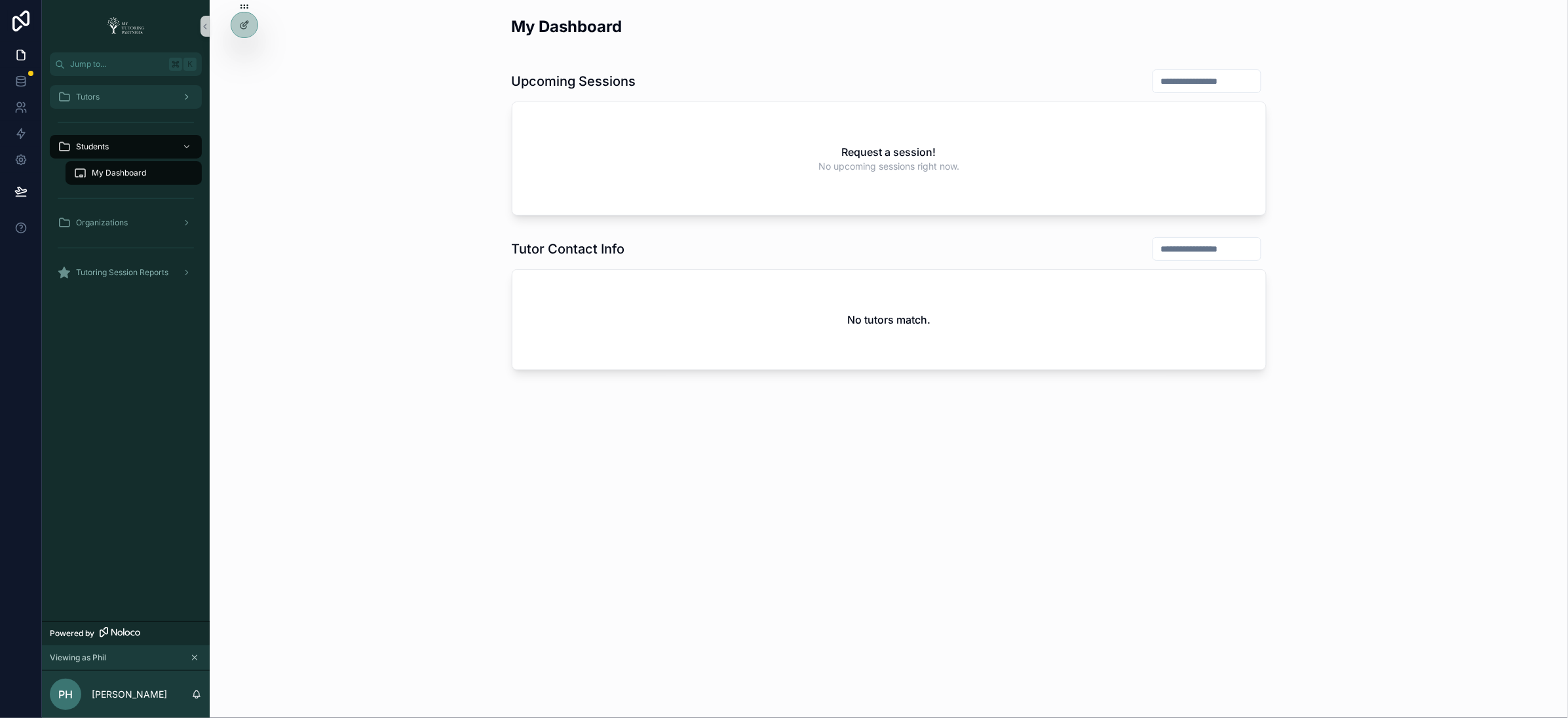
click at [123, 84] on div "Tutors" at bounding box center [125, 97] width 167 height 26
click at [122, 93] on div "Tutors" at bounding box center [125, 97] width 136 height 21
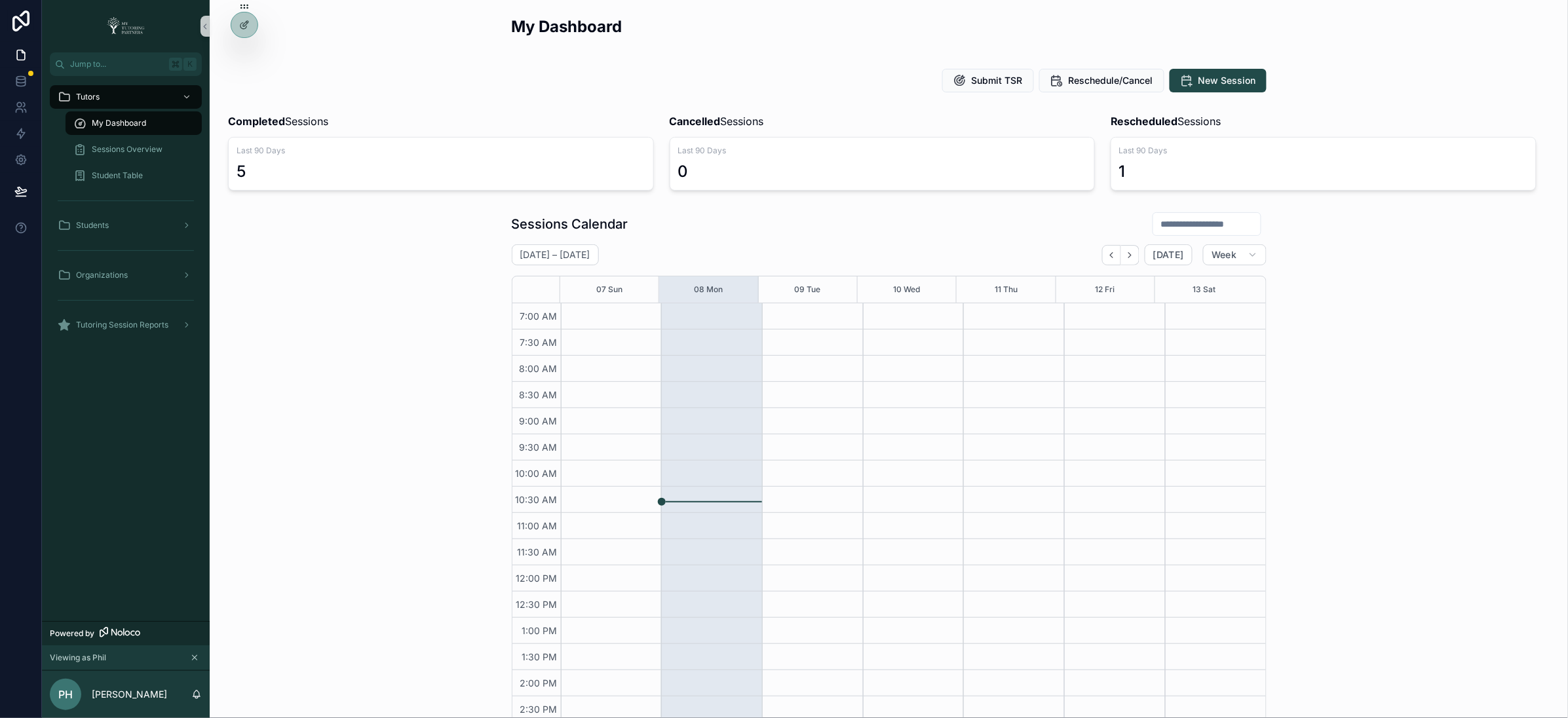
scroll to position [236, 0]
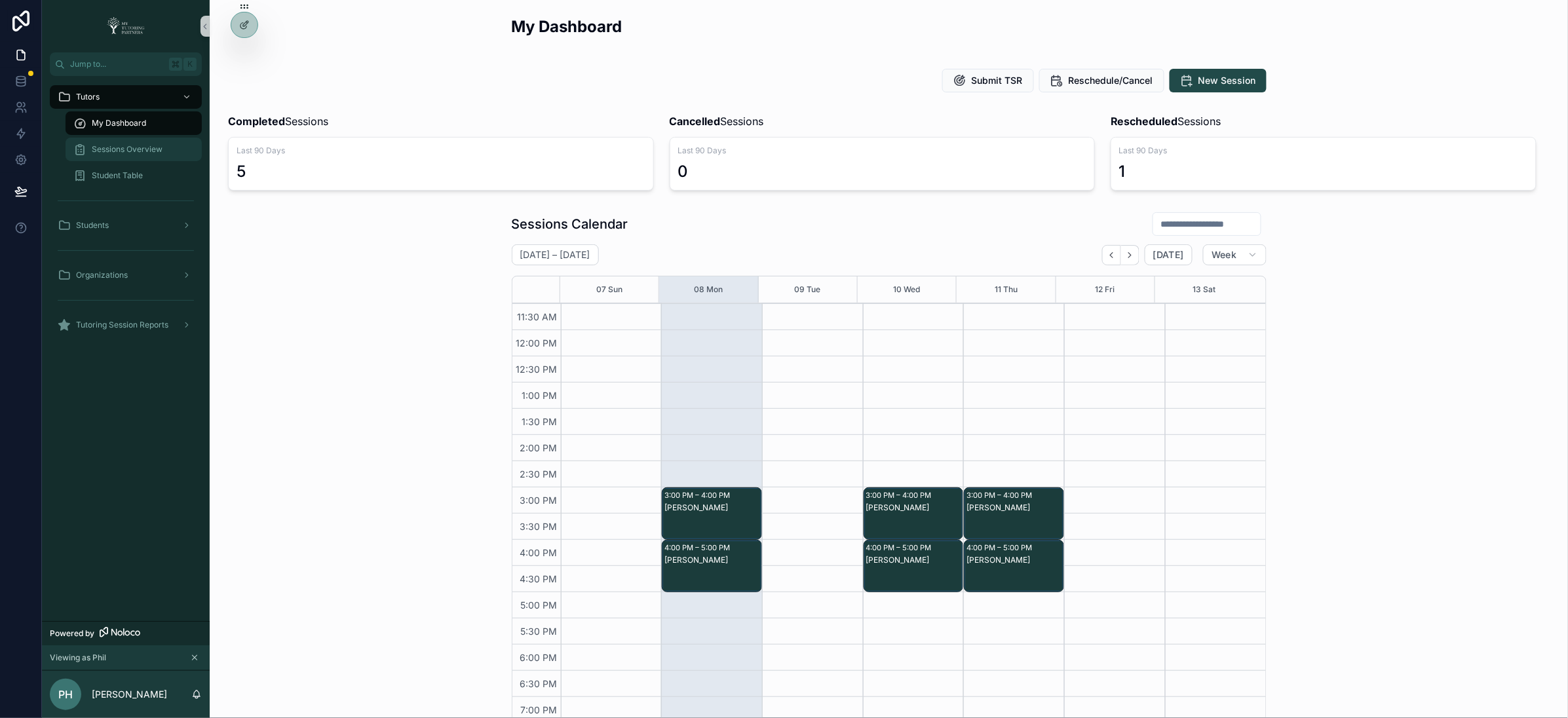
click at [130, 144] on span "Sessions Overview" at bounding box center [127, 149] width 71 height 10
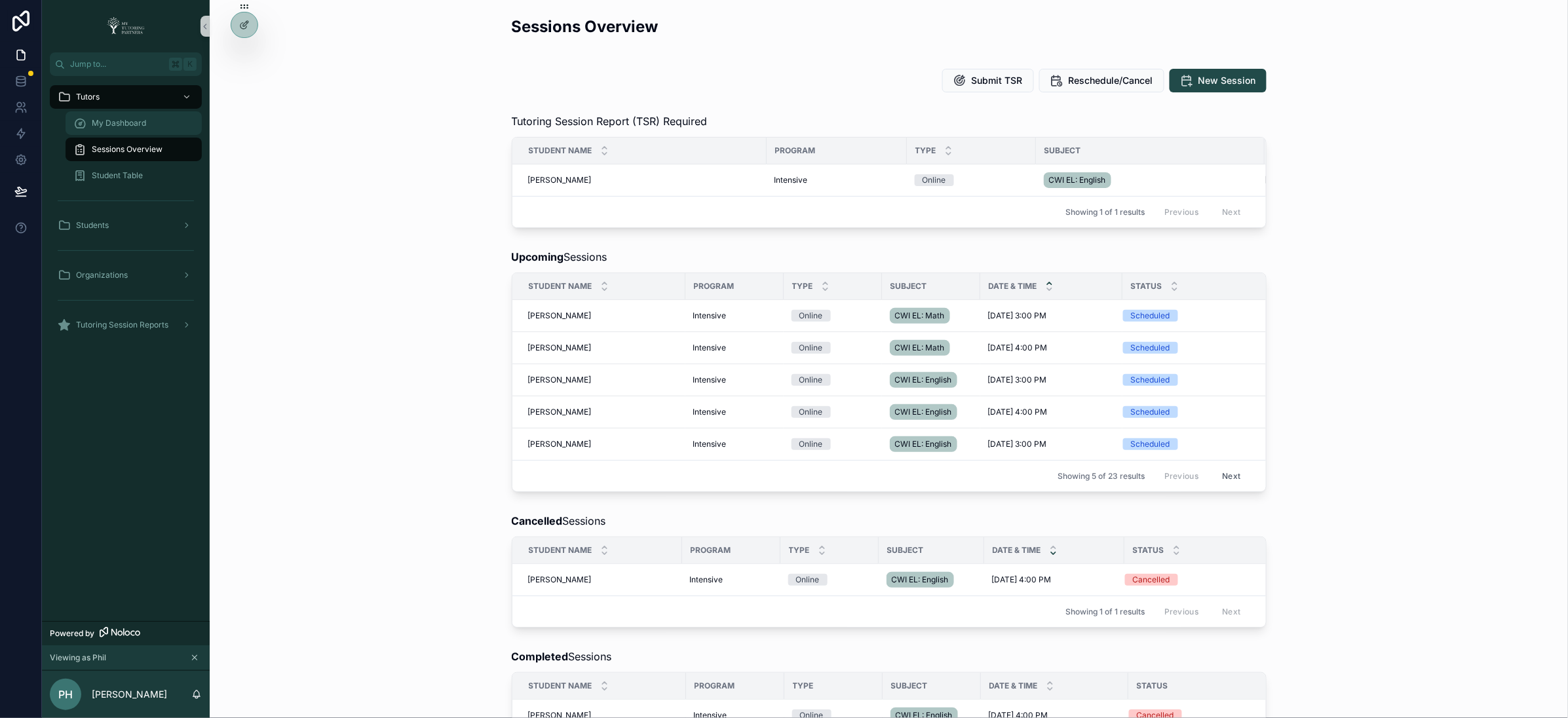
click at [128, 121] on span "My Dashboard" at bounding box center [119, 122] width 55 height 10
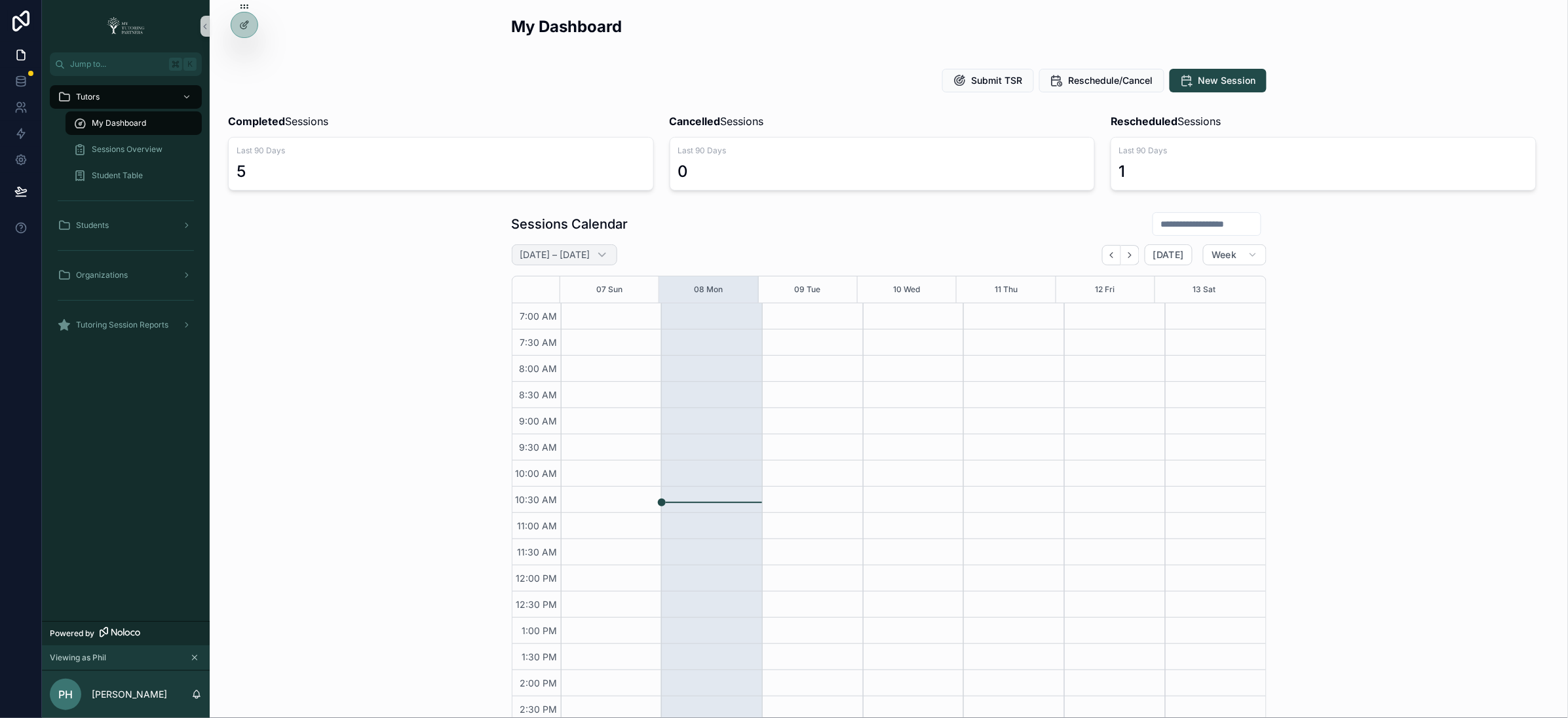
scroll to position [236, 0]
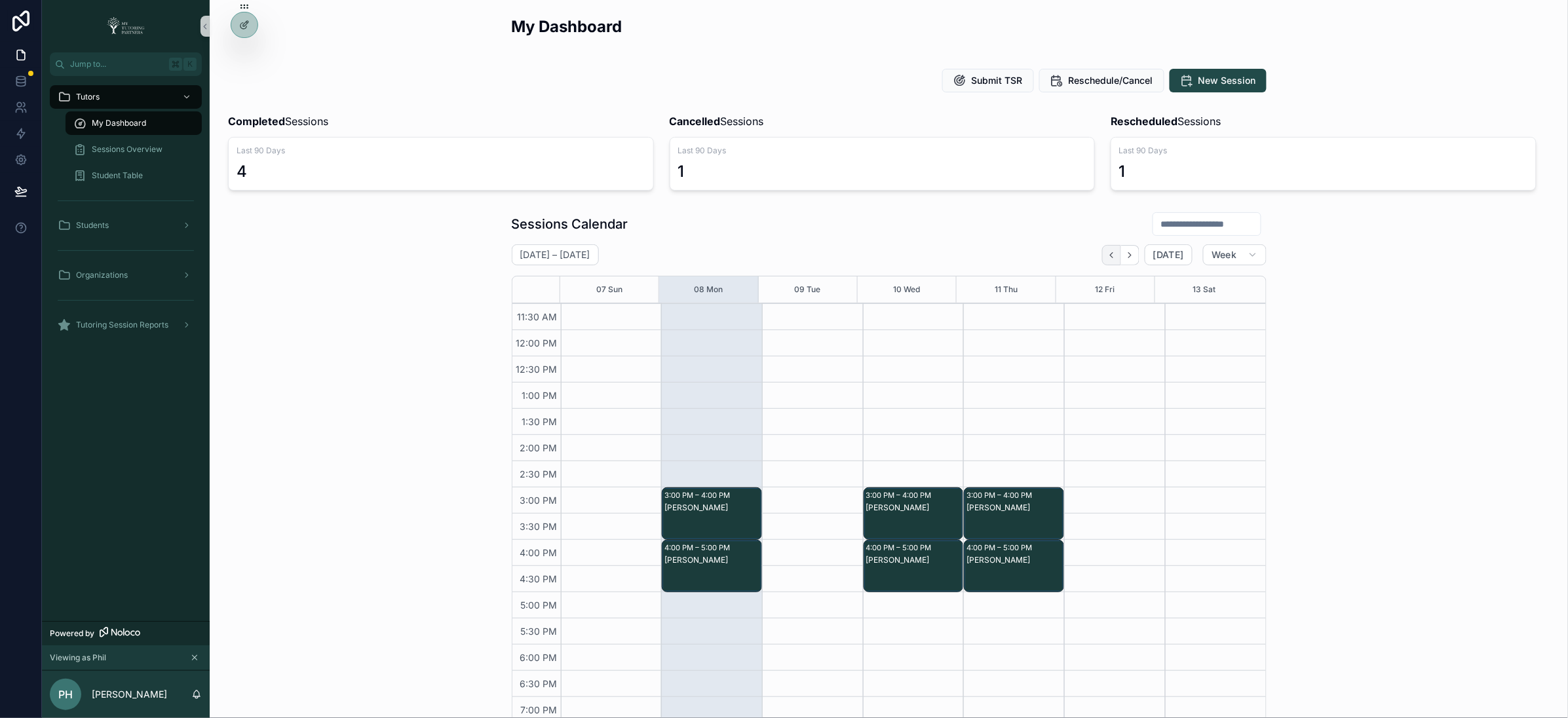
click at [1109, 257] on icon "Back" at bounding box center [1112, 255] width 10 height 10
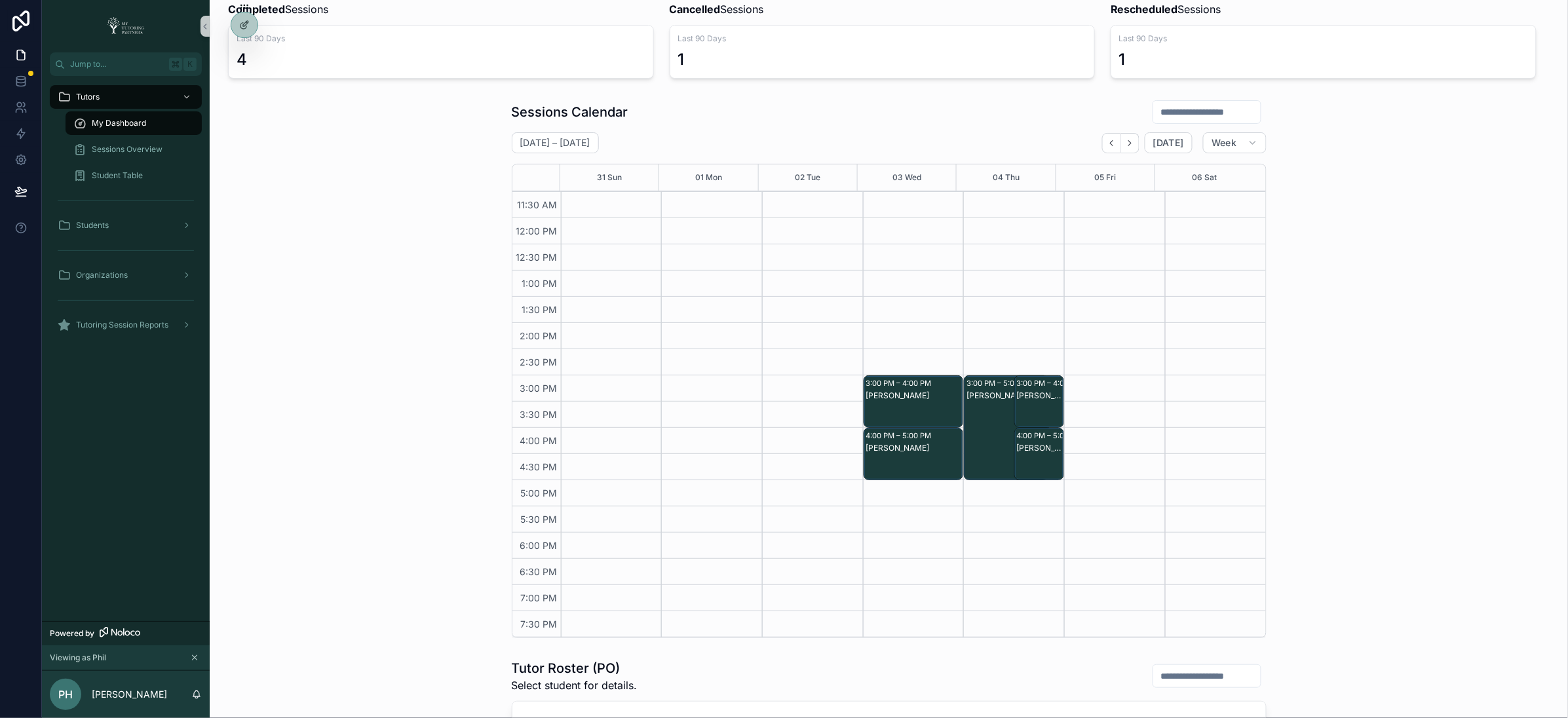
scroll to position [288, 0]
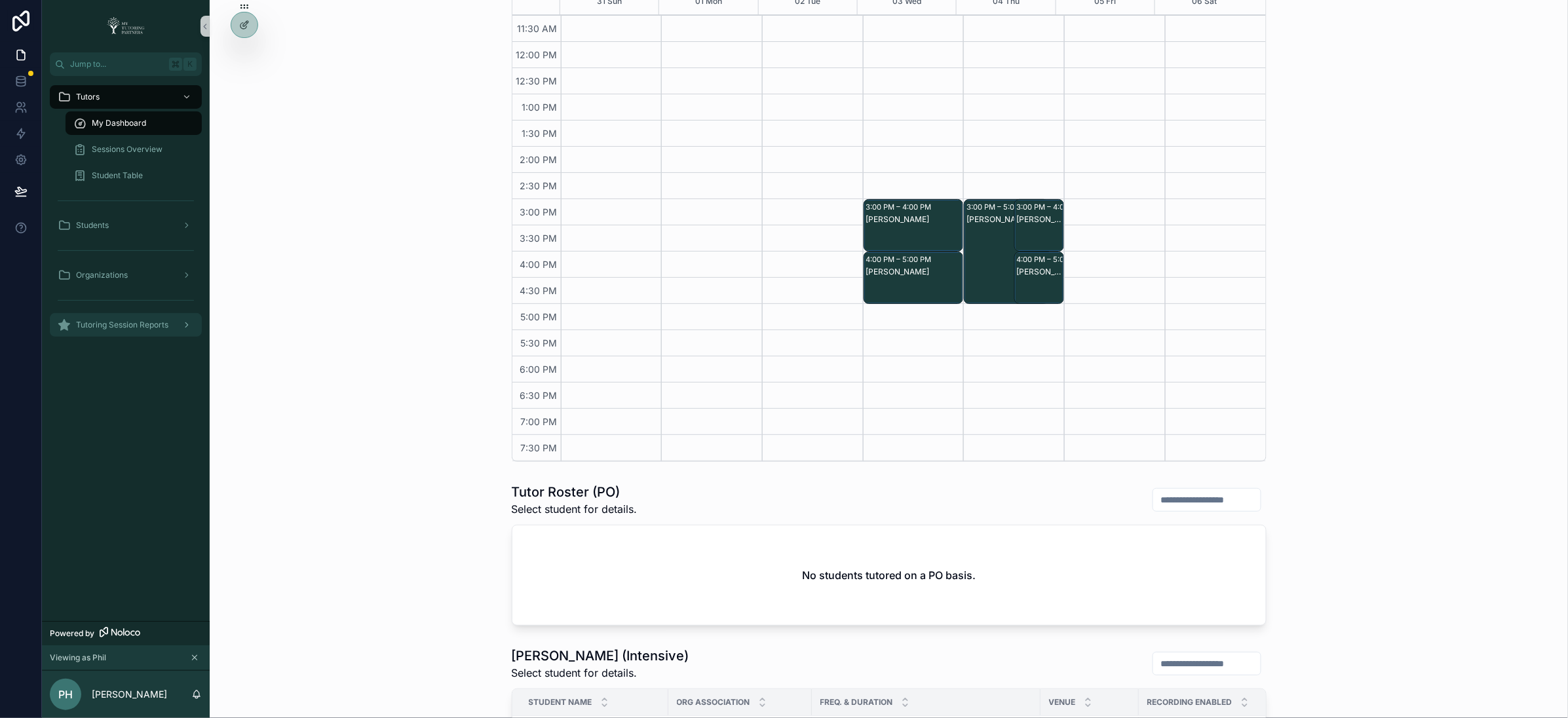
click at [107, 321] on span "Tutoring Session Reports" at bounding box center [122, 325] width 93 height 10
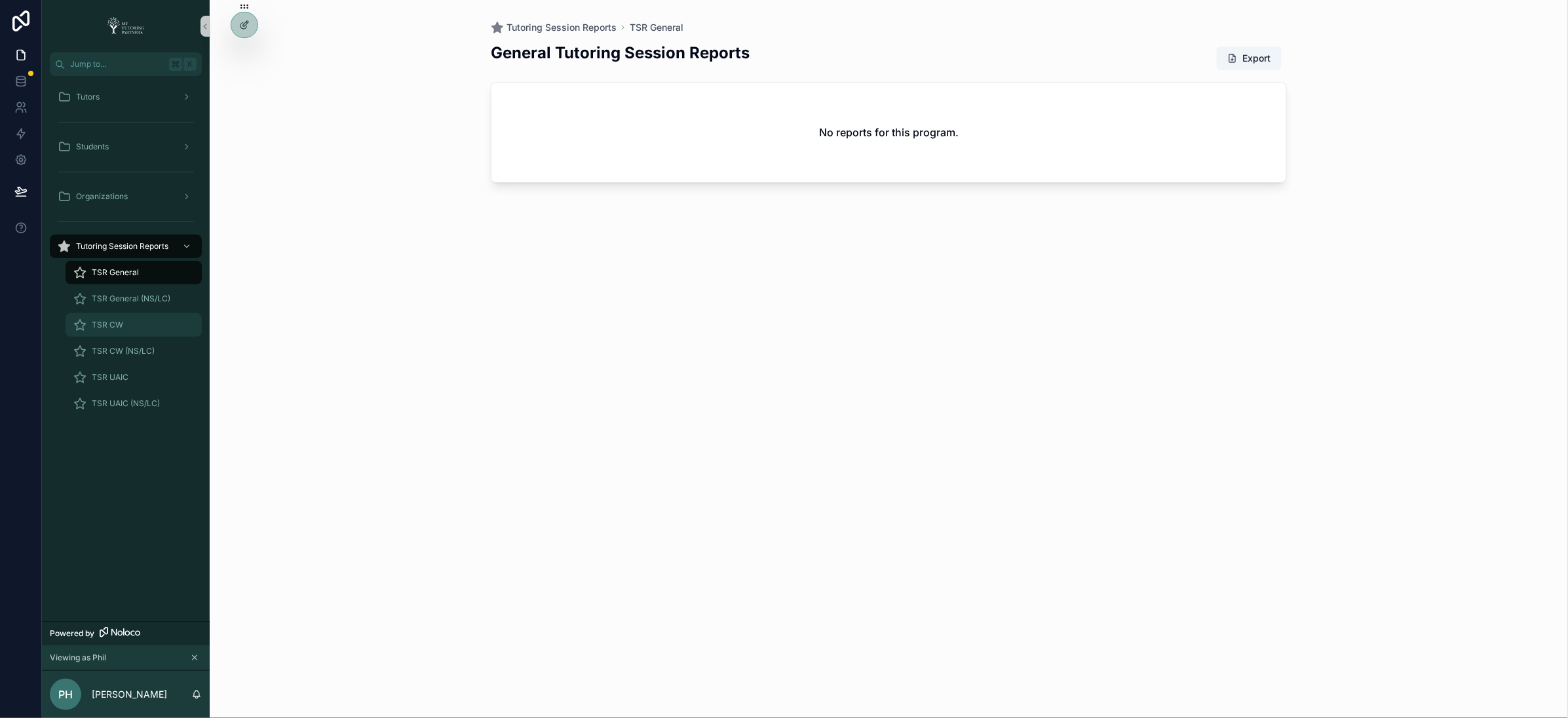
click at [117, 321] on span "TSR CW" at bounding box center [107, 325] width 31 height 10
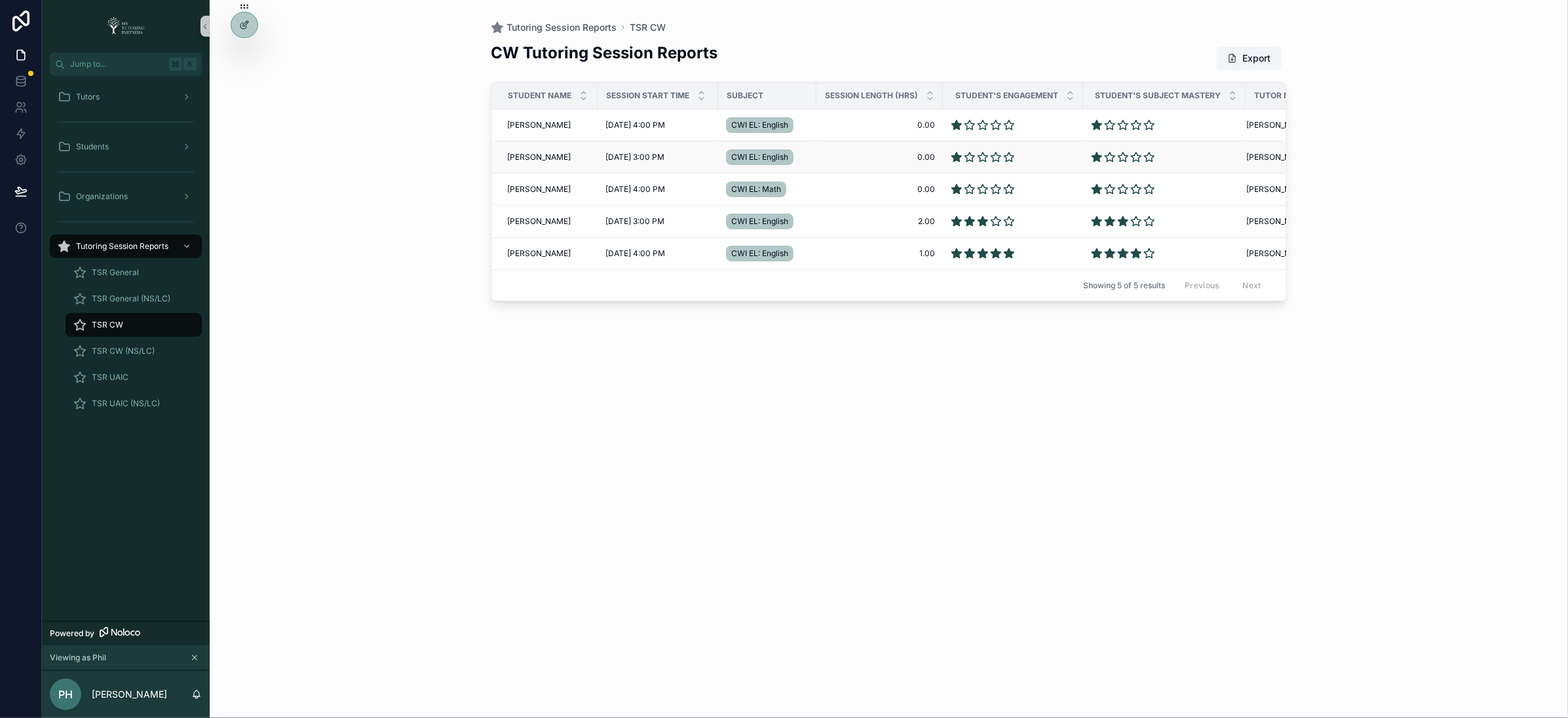
click at [516, 151] on td "Asma Ali Asma Ali" at bounding box center [544, 157] width 106 height 32
click at [514, 153] on span "Asma Ali" at bounding box center [539, 157] width 64 height 10
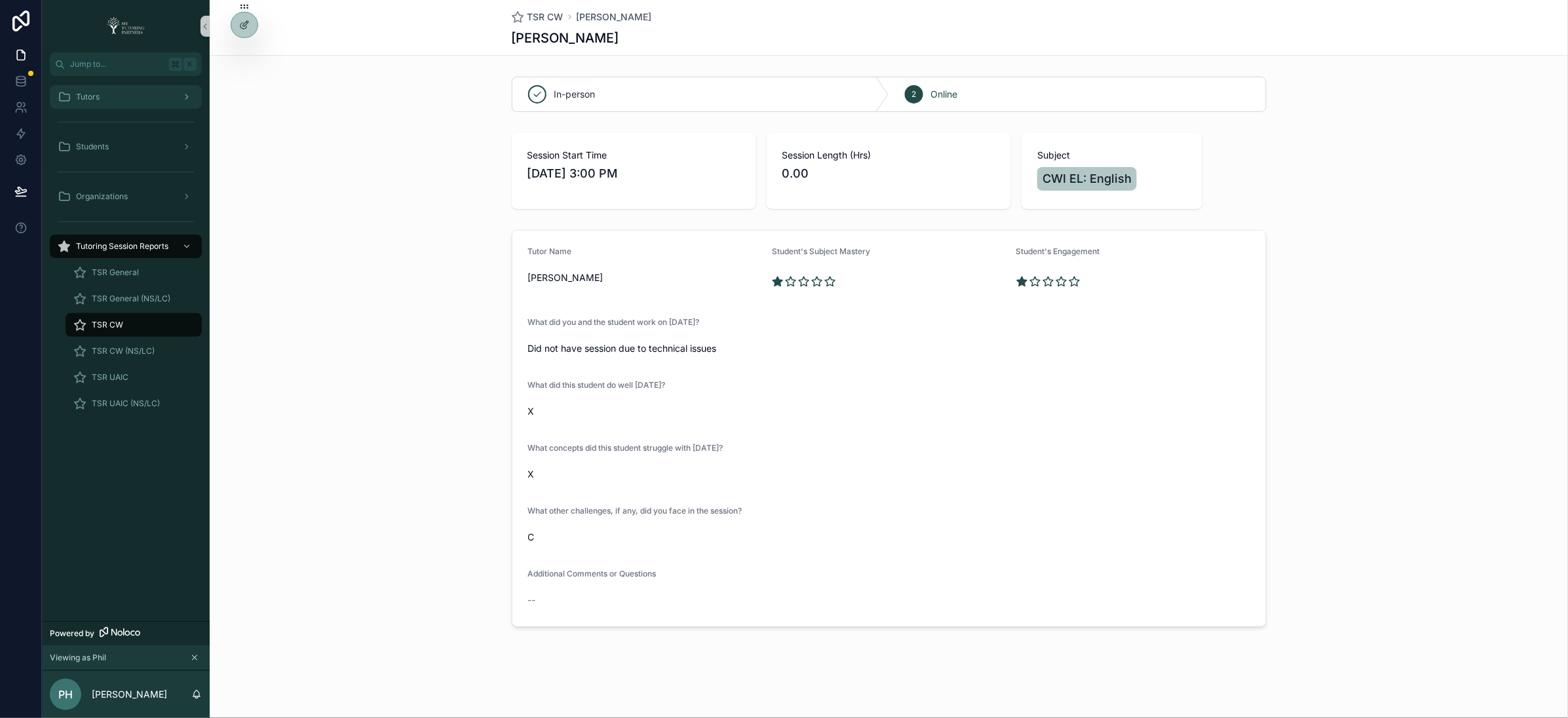
click at [105, 100] on div "Tutors" at bounding box center [125, 97] width 136 height 21
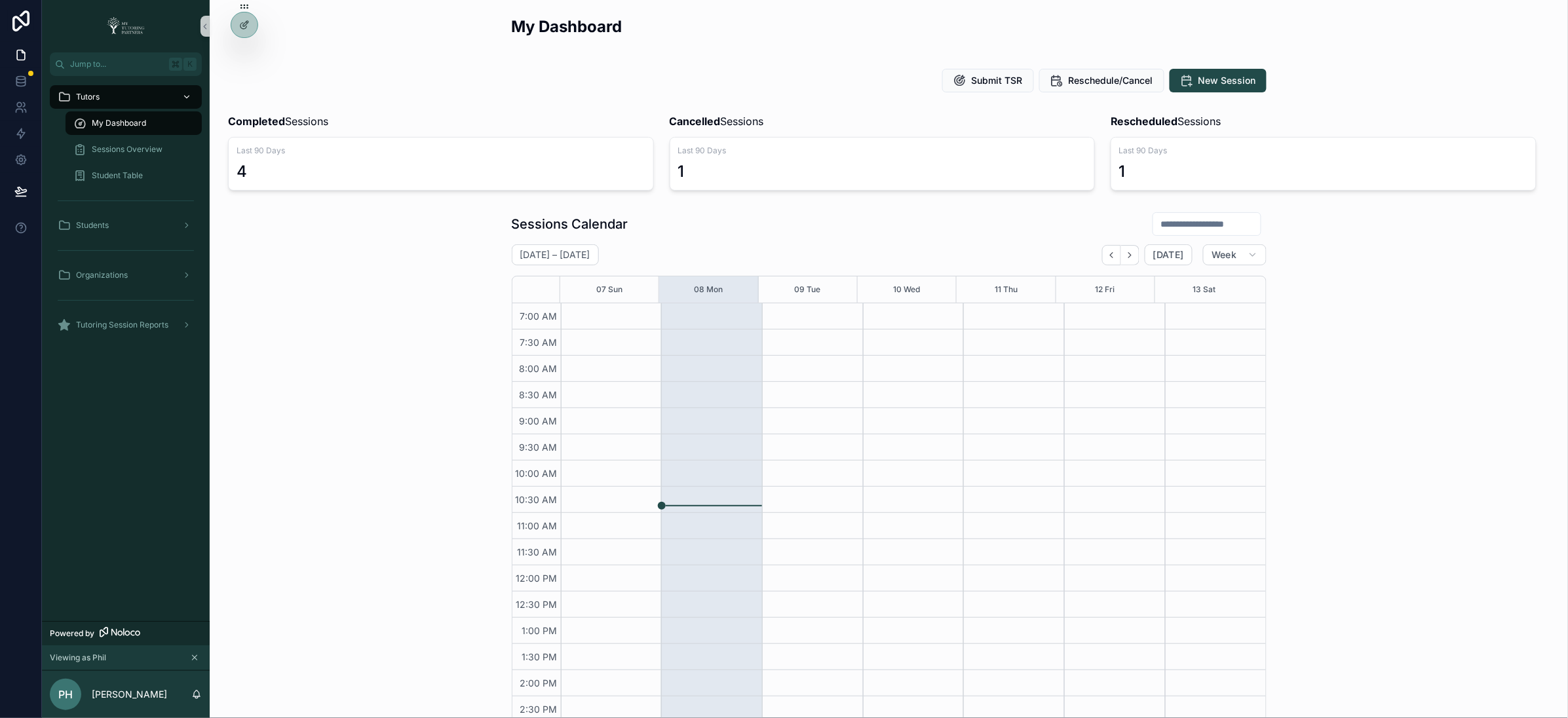
scroll to position [236, 0]
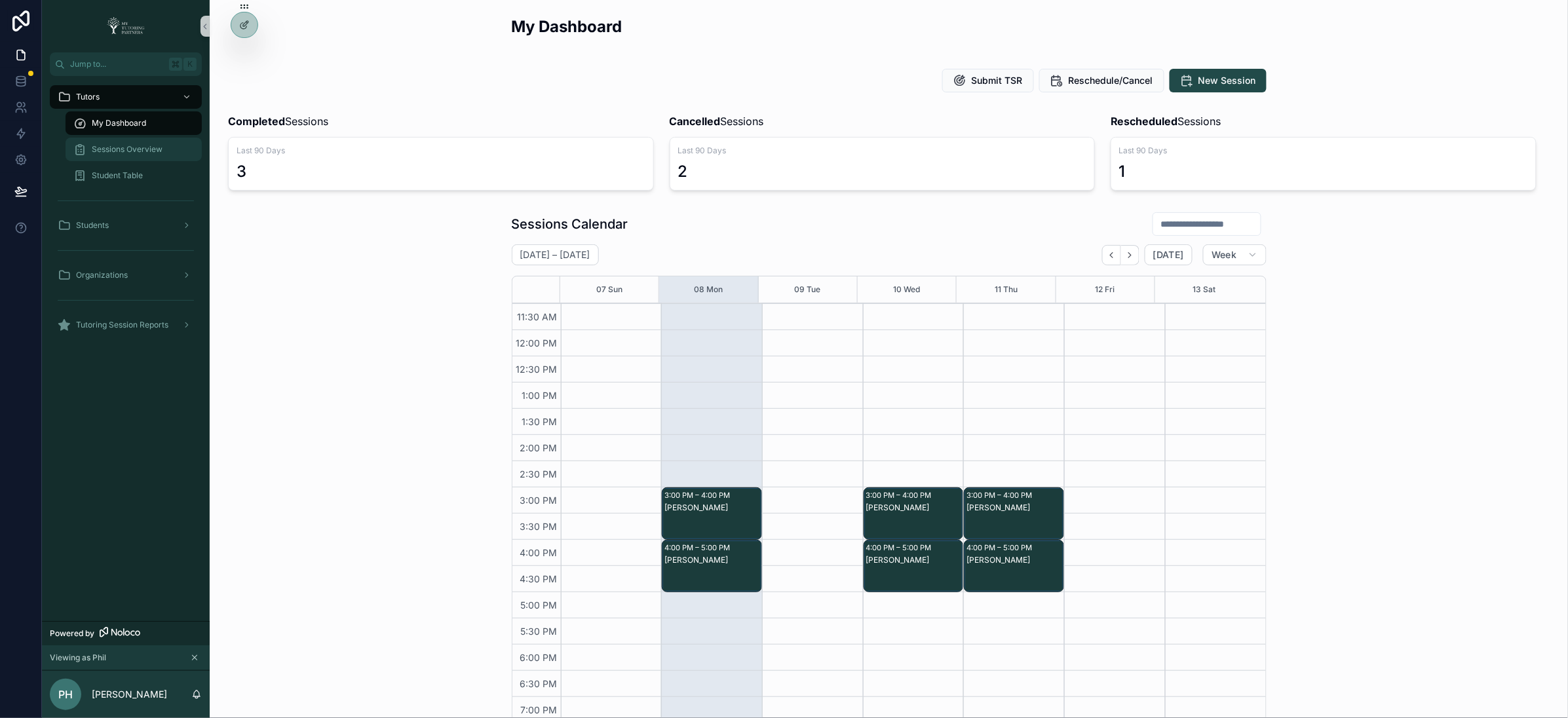
click at [115, 146] on span "Sessions Overview" at bounding box center [127, 149] width 71 height 10
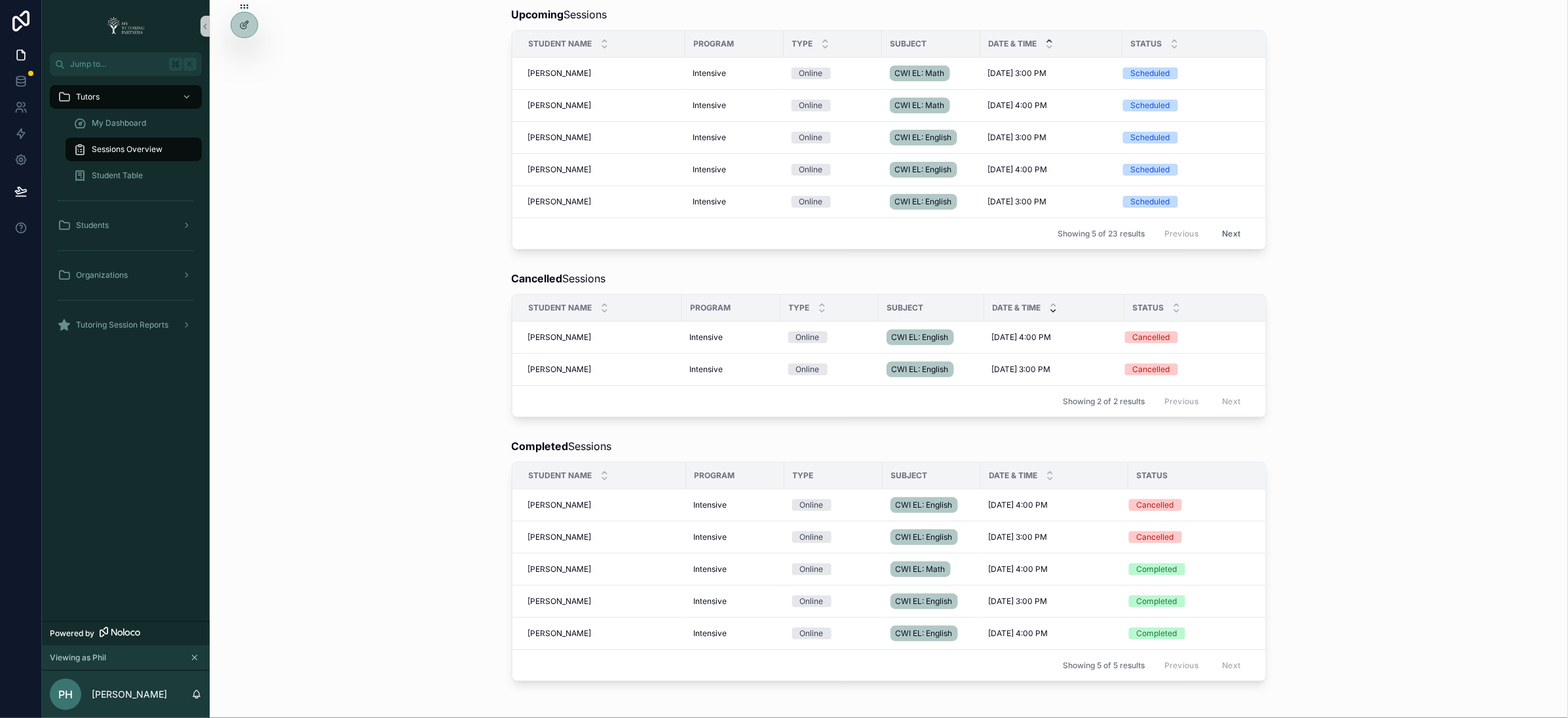
scroll to position [246, 0]
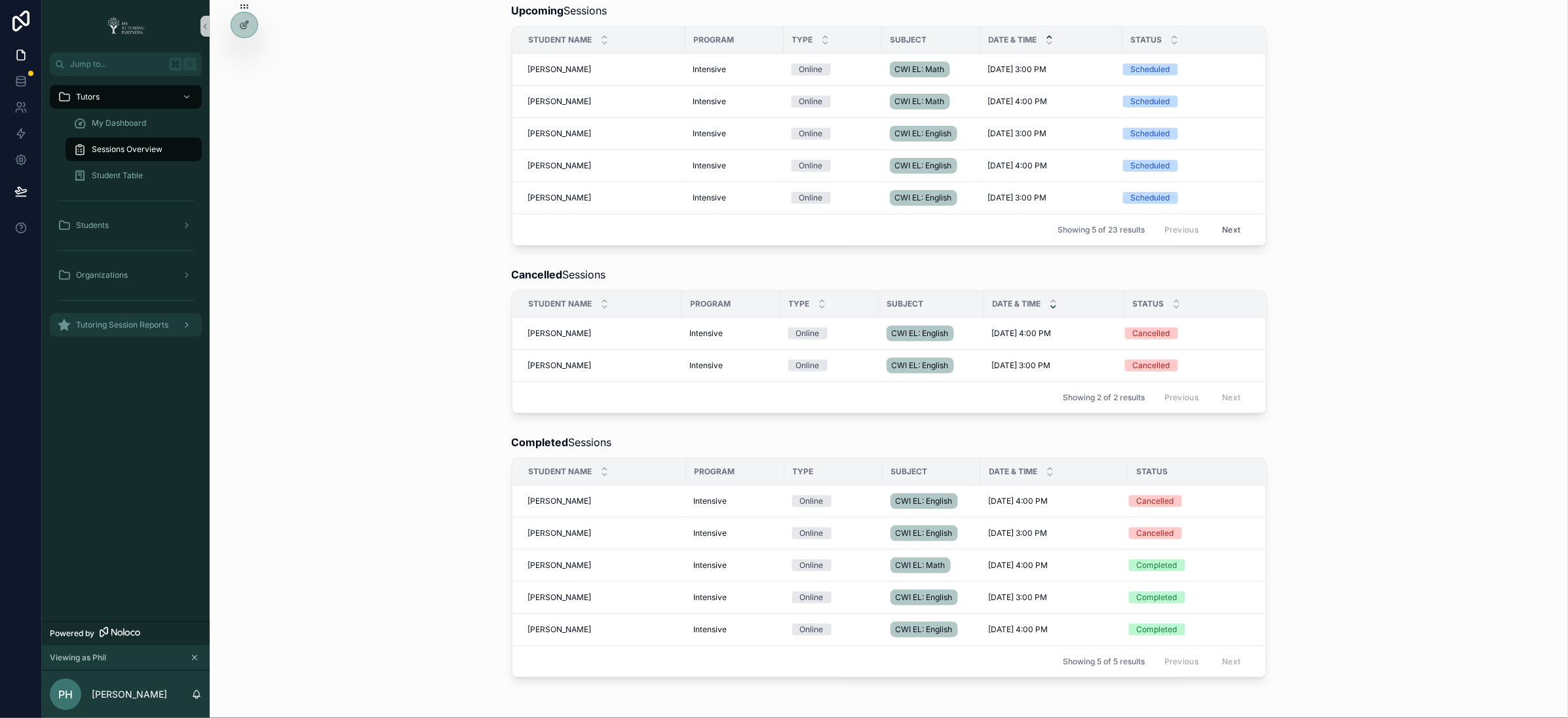
click at [125, 329] on span "Tutoring Session Reports" at bounding box center [122, 325] width 93 height 10
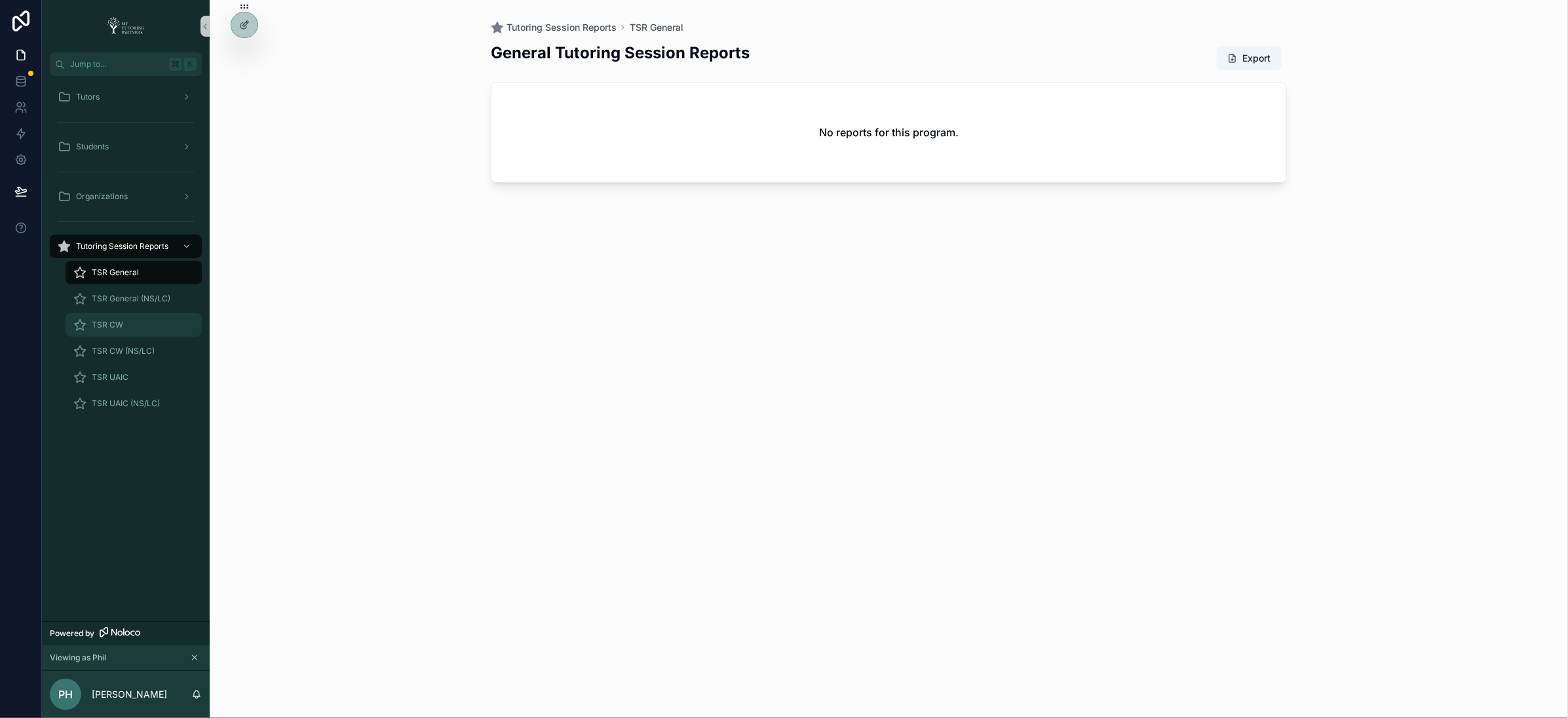
click at [111, 323] on span "TSR CW" at bounding box center [107, 325] width 31 height 10
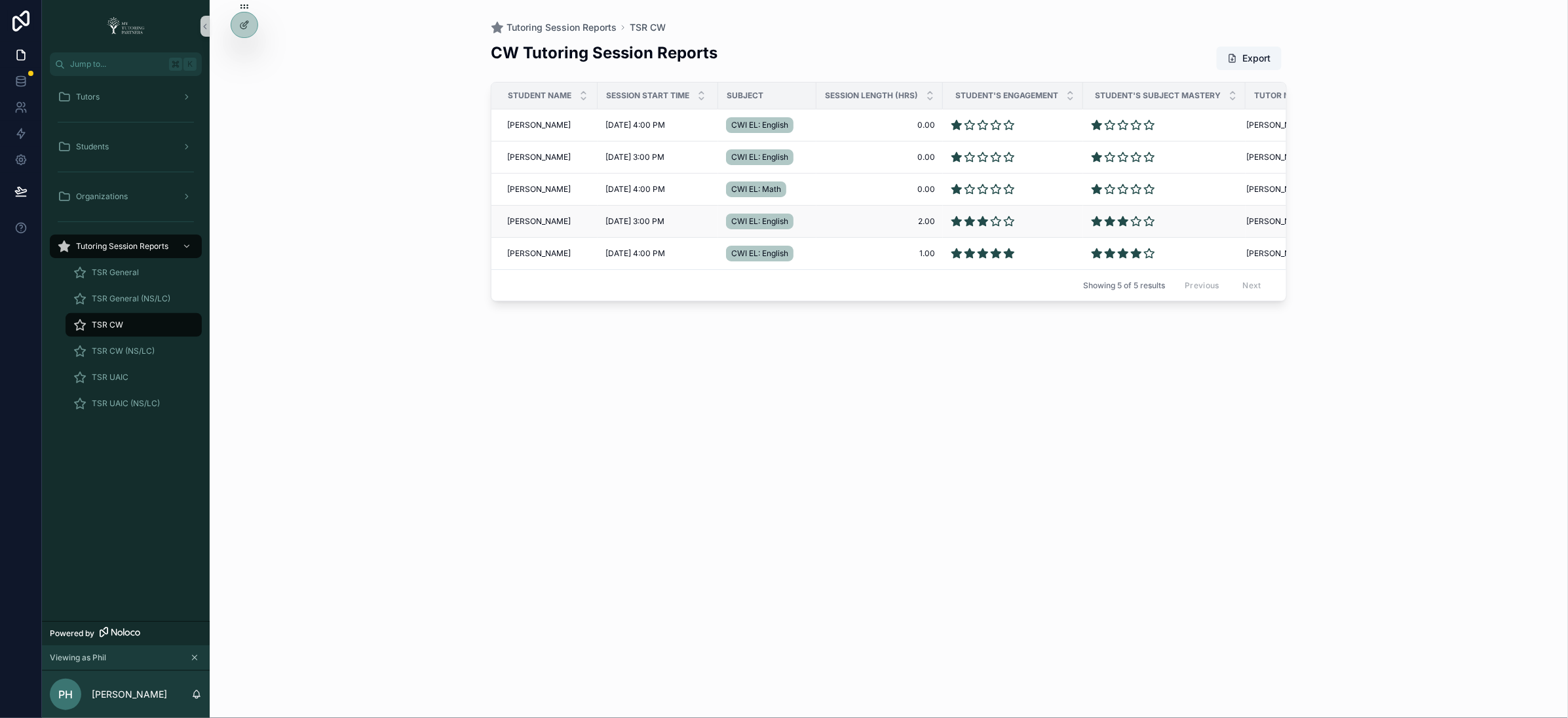
click at [517, 217] on span "Abu Bakr Ali" at bounding box center [539, 221] width 64 height 10
click at [523, 254] on span "Omar Ali" at bounding box center [539, 253] width 64 height 10
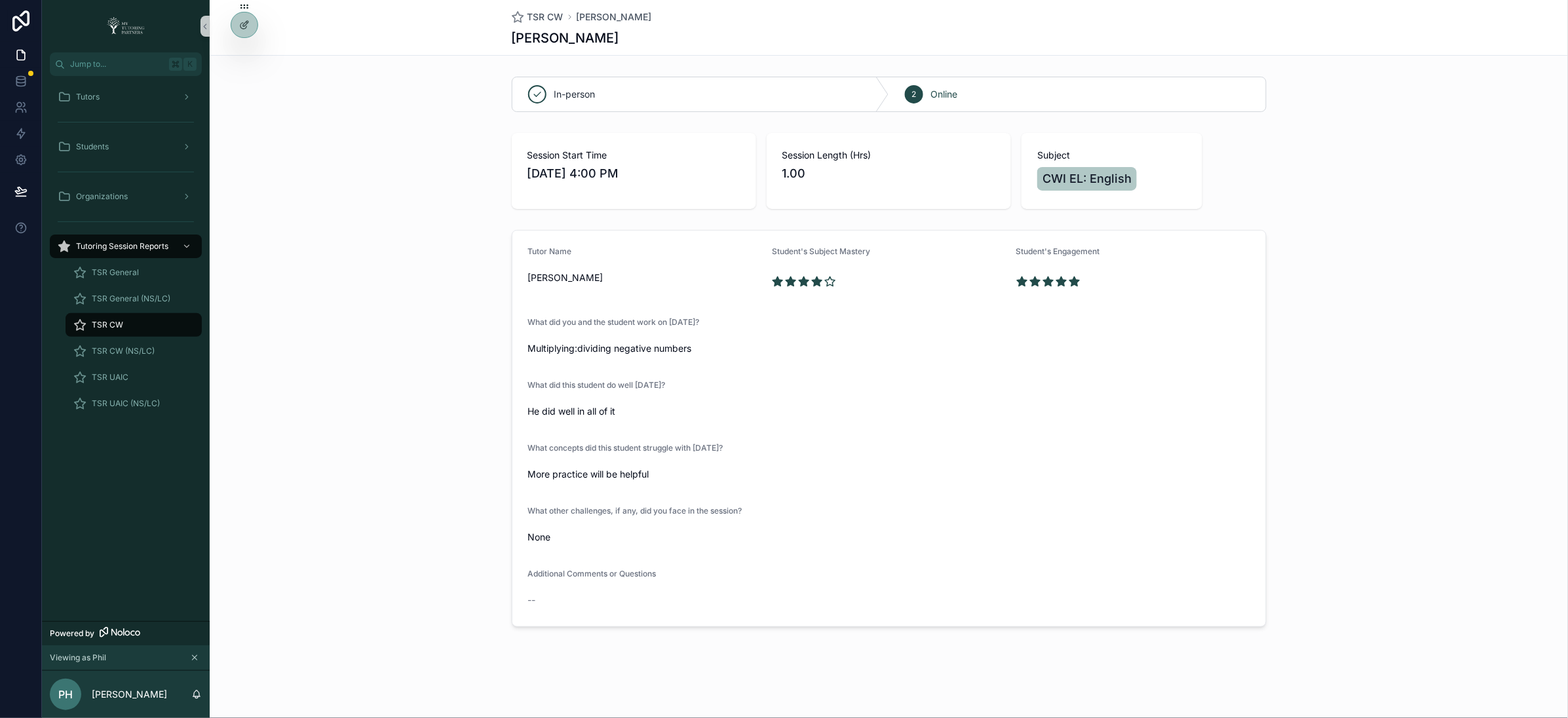
click at [352, 455] on div "Tutor Name Phil Hamister Student's Subject Mastery Student's Engagement What di…" at bounding box center [889, 428] width 1358 height 407
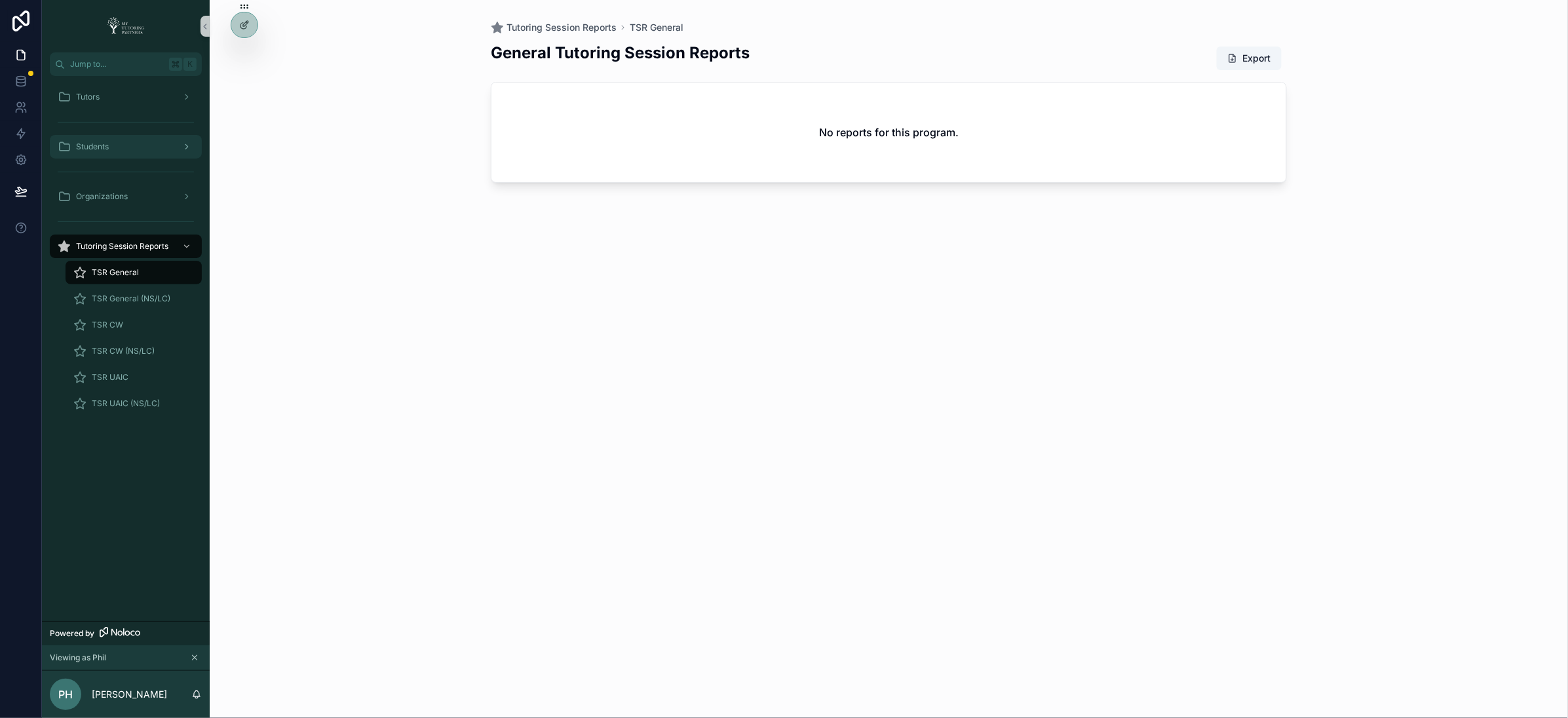
click at [118, 138] on div "Students" at bounding box center [125, 146] width 136 height 21
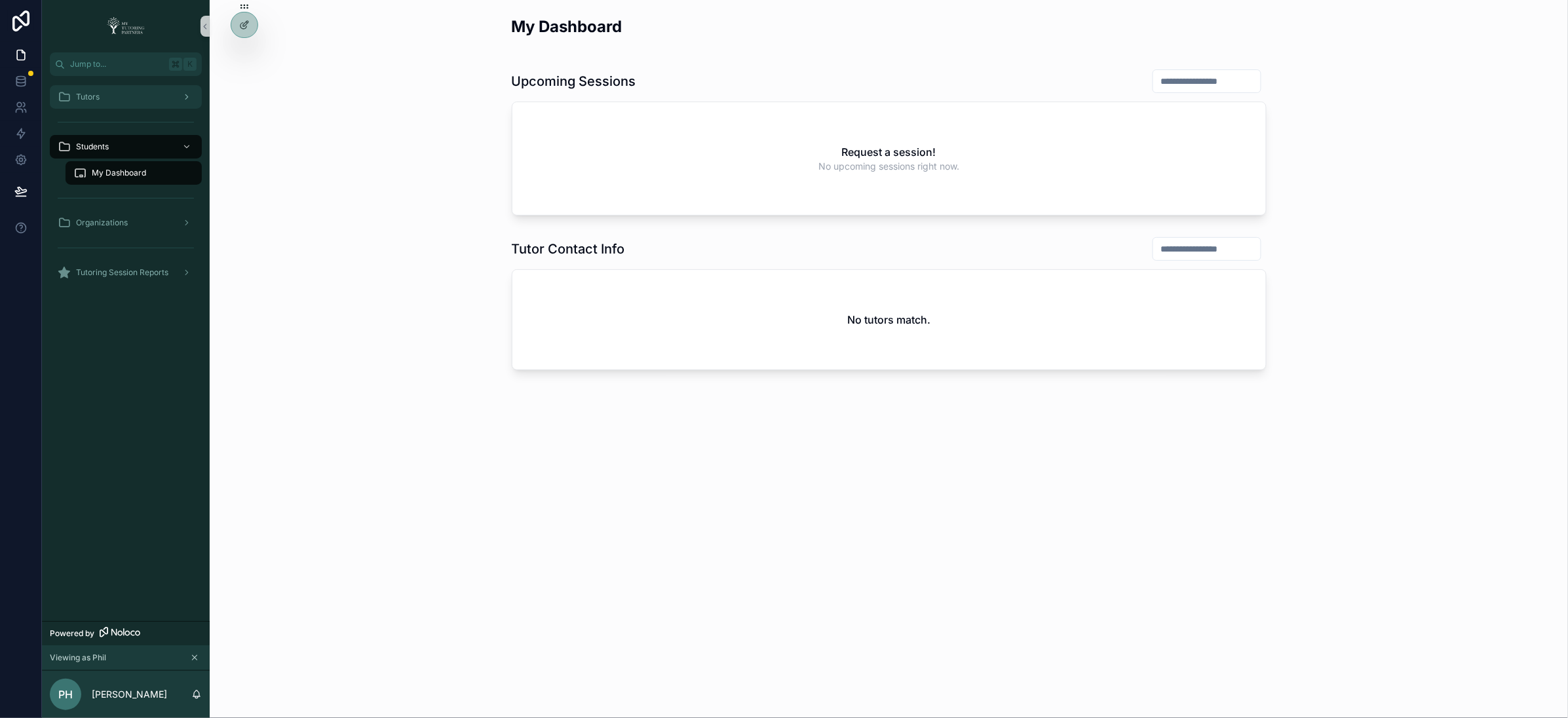
click at [125, 91] on div "Tutors" at bounding box center [125, 97] width 136 height 21
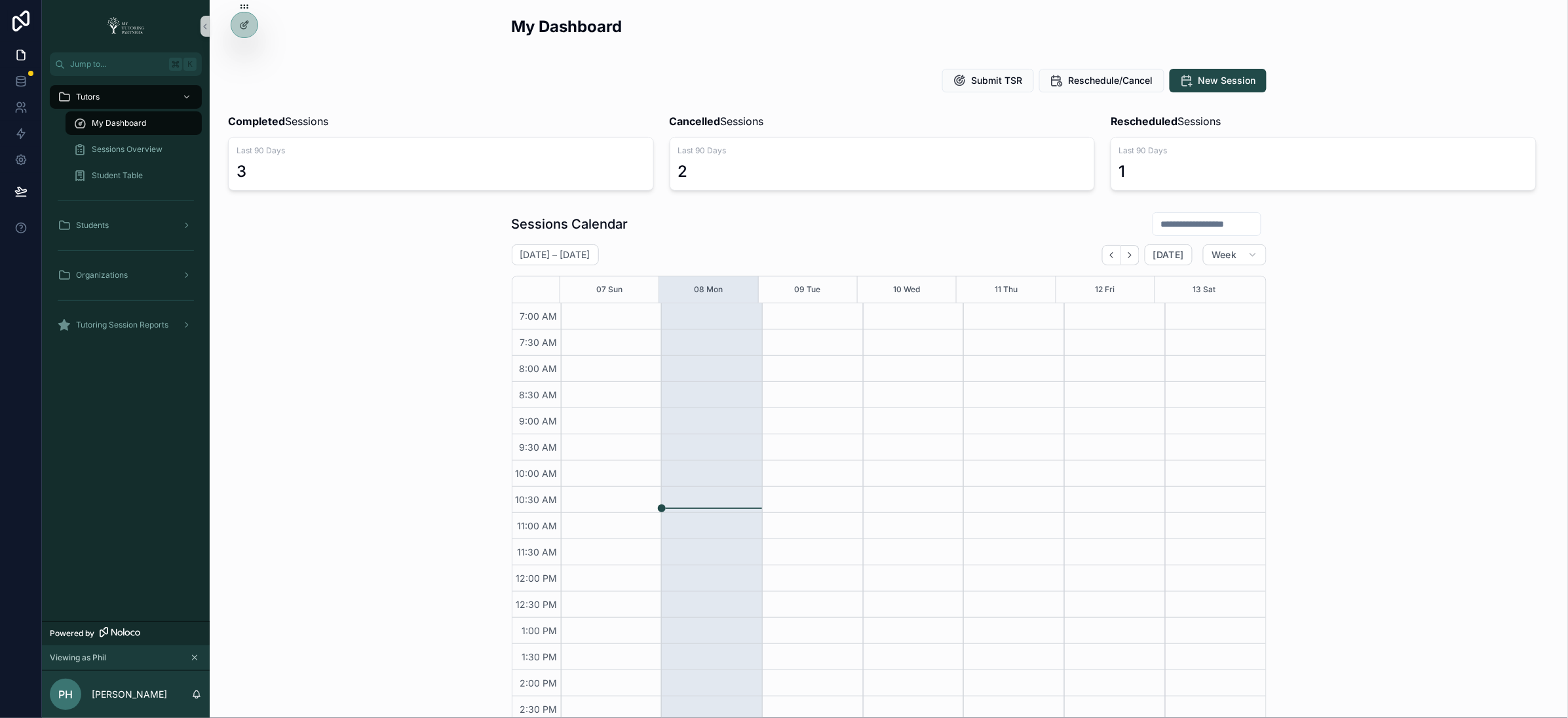
scroll to position [236, 0]
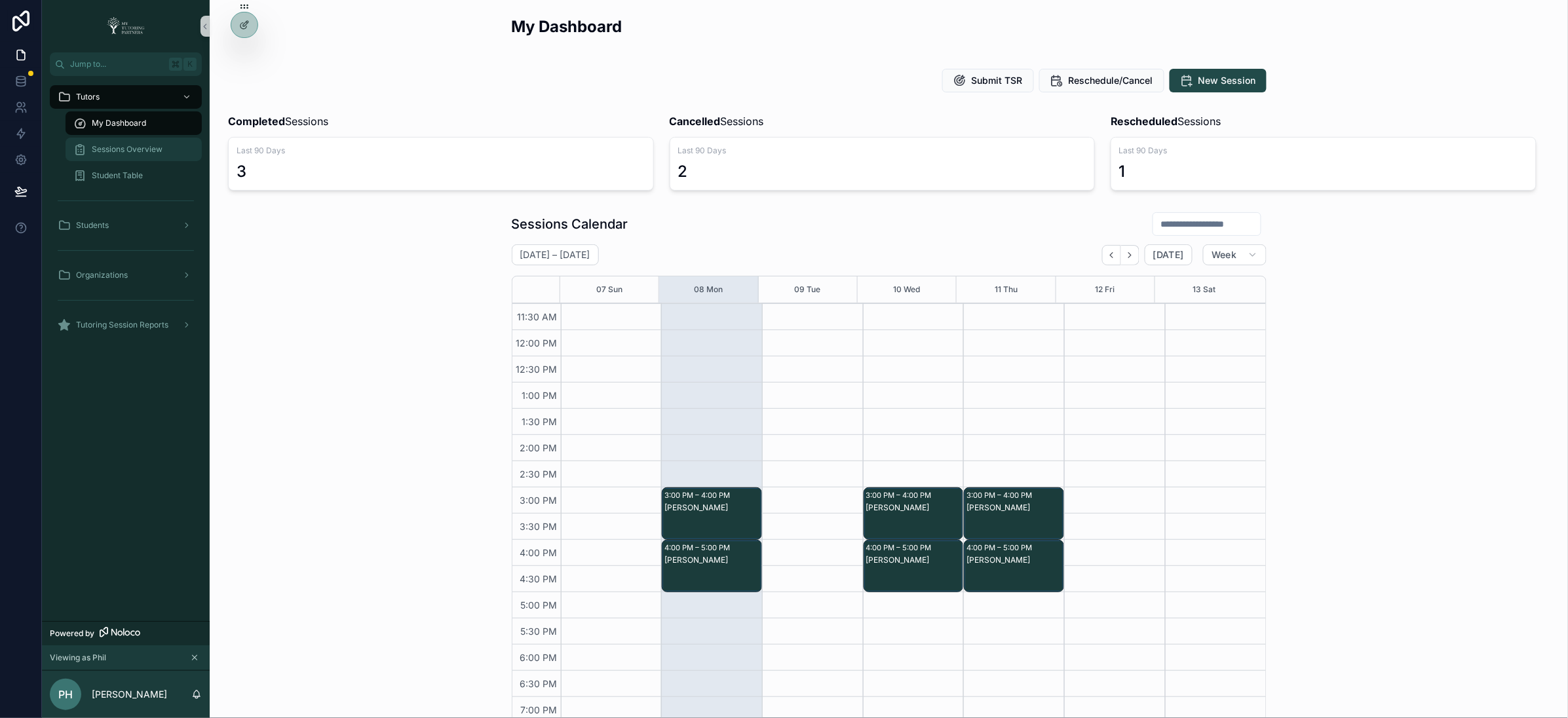
click at [132, 144] on span "Sessions Overview" at bounding box center [127, 149] width 71 height 10
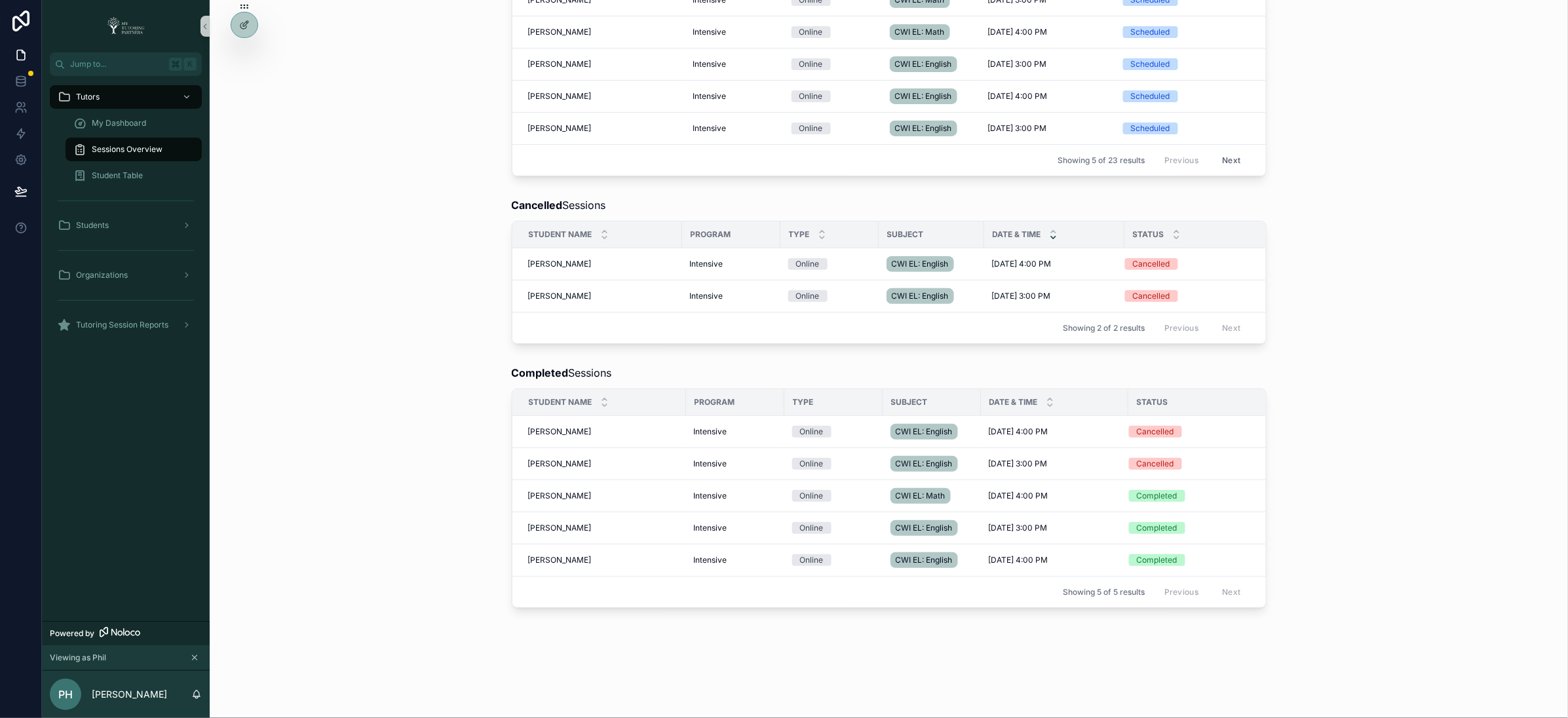
scroll to position [329, 0]
click at [124, 125] on span "My Dashboard" at bounding box center [119, 122] width 55 height 10
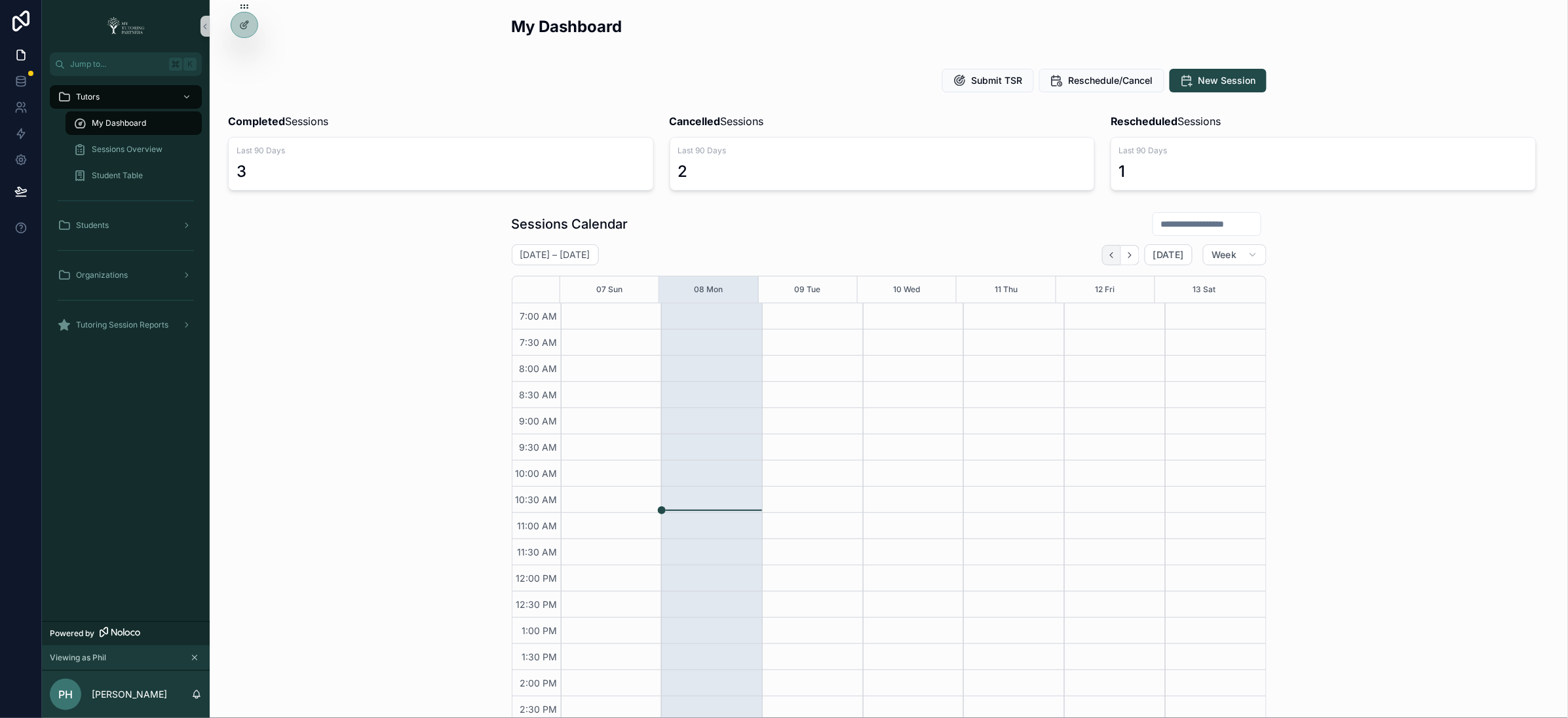
click at [1110, 258] on icon "Back" at bounding box center [1112, 255] width 10 height 10
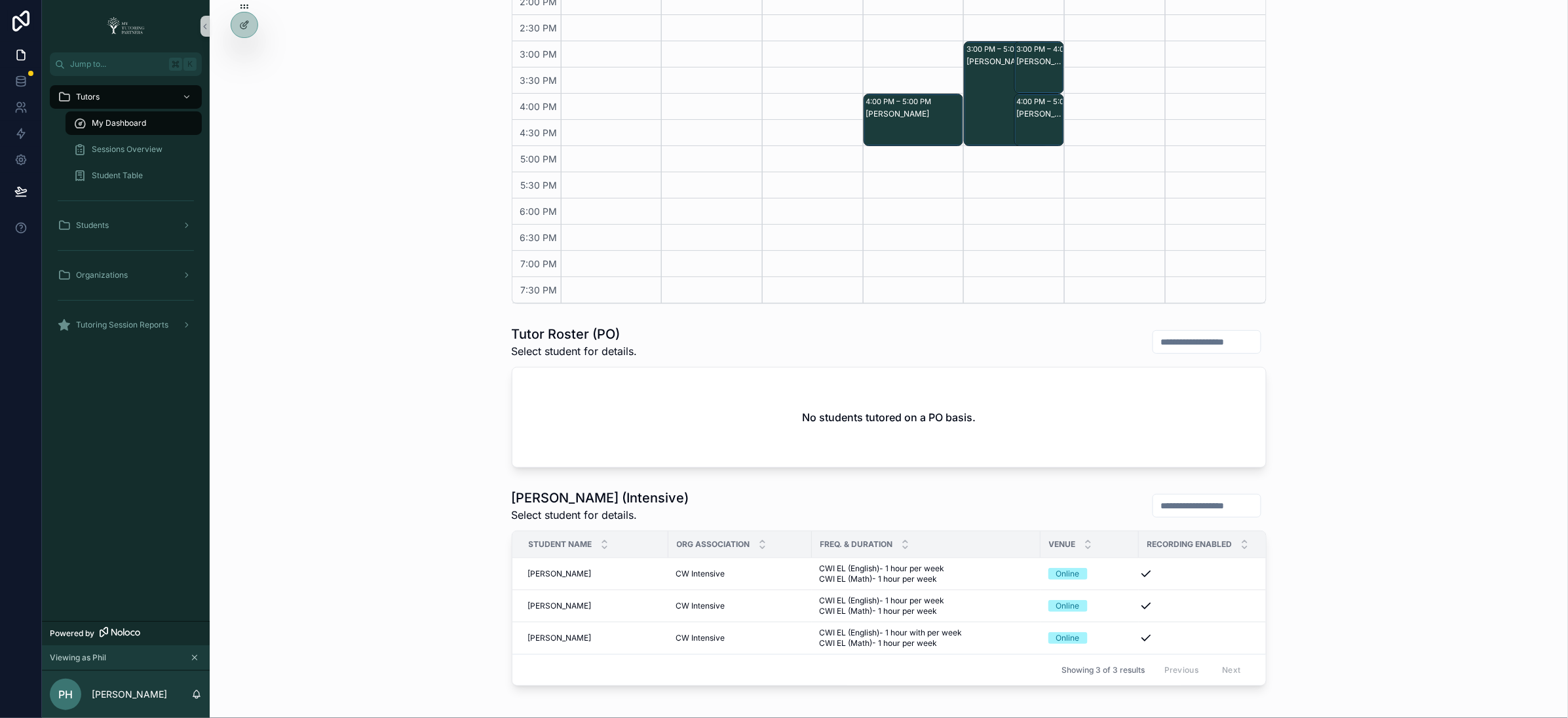
scroll to position [443, 0]
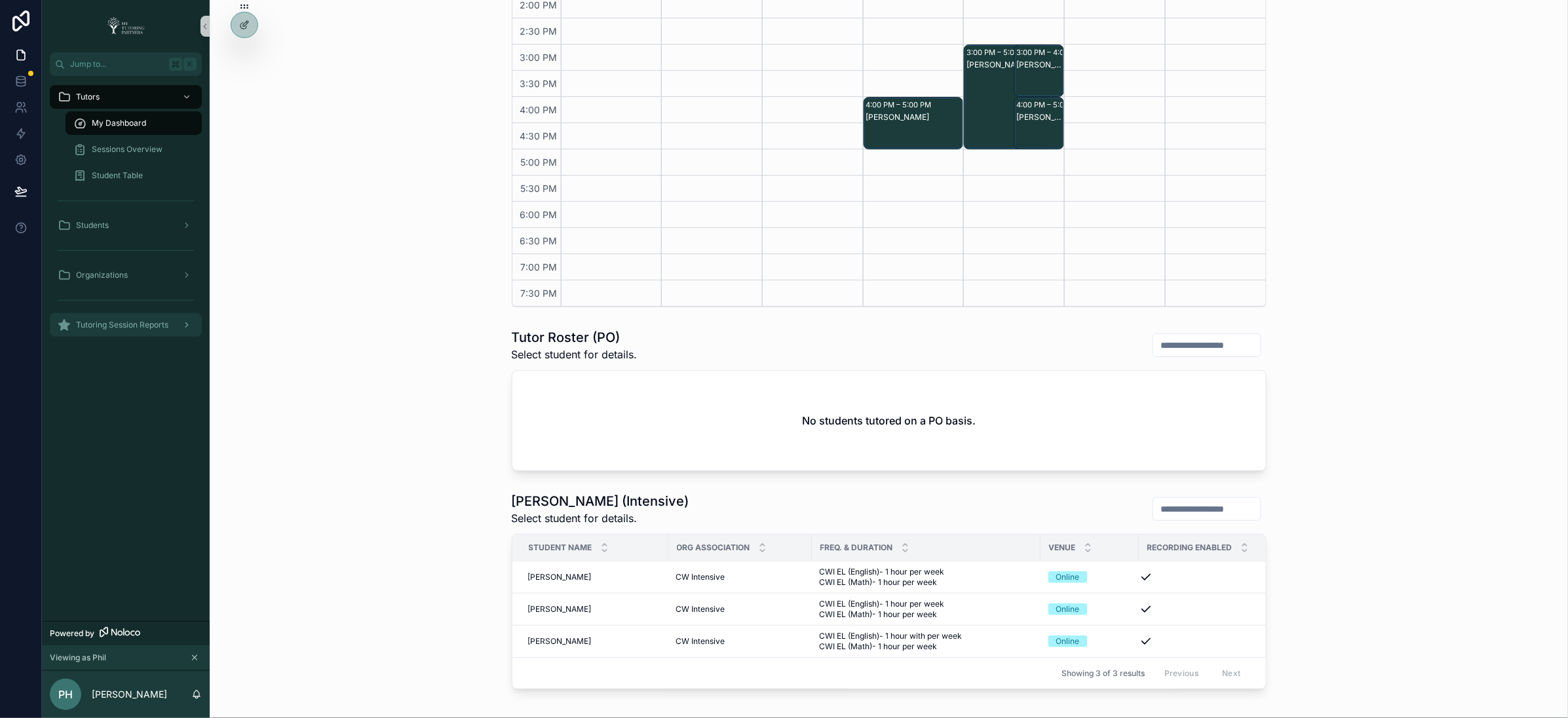
click at [112, 328] on span "Tutoring Session Reports" at bounding box center [122, 325] width 93 height 10
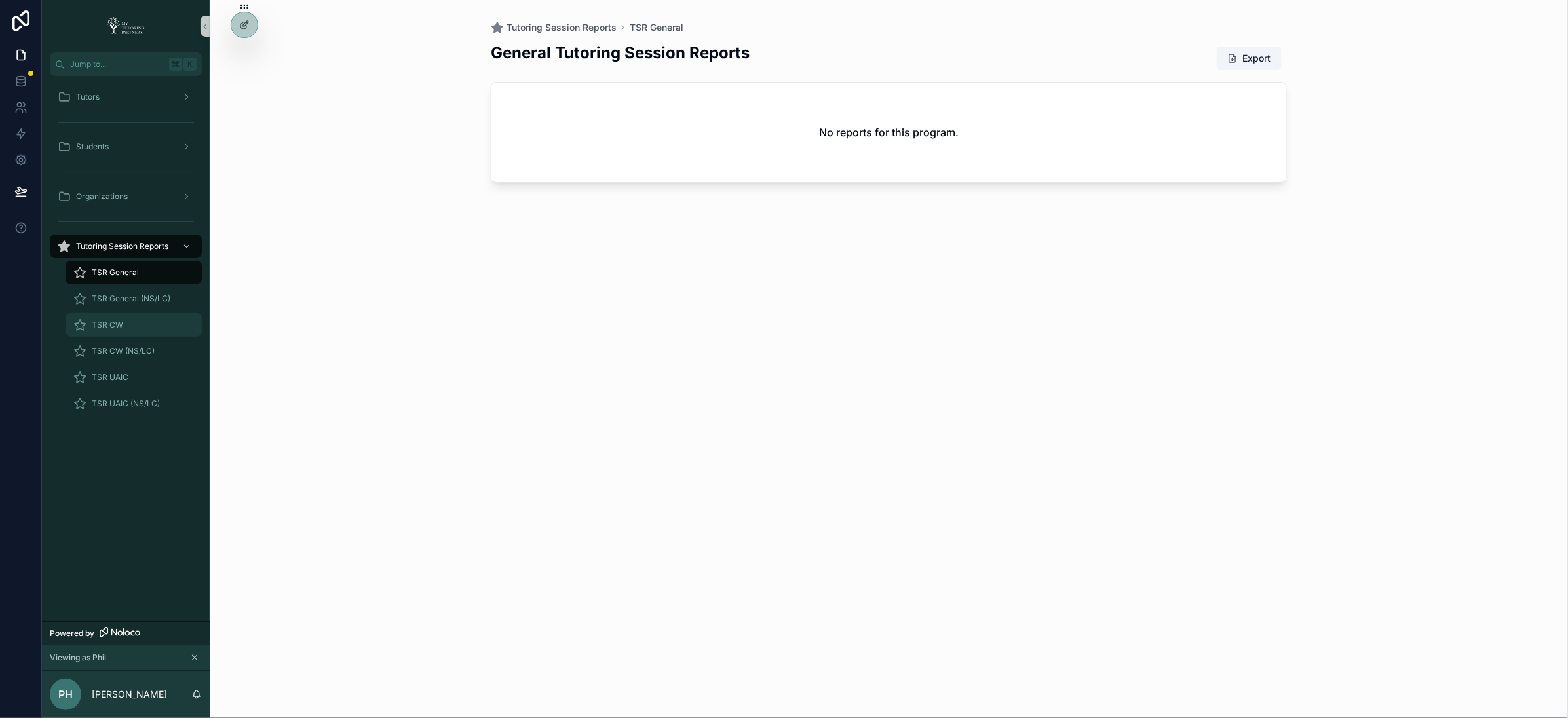
drag, startPoint x: 114, startPoint y: 324, endPoint x: 291, endPoint y: 333, distance: 177.2
click at [115, 324] on span "TSR CW" at bounding box center [107, 325] width 31 height 10
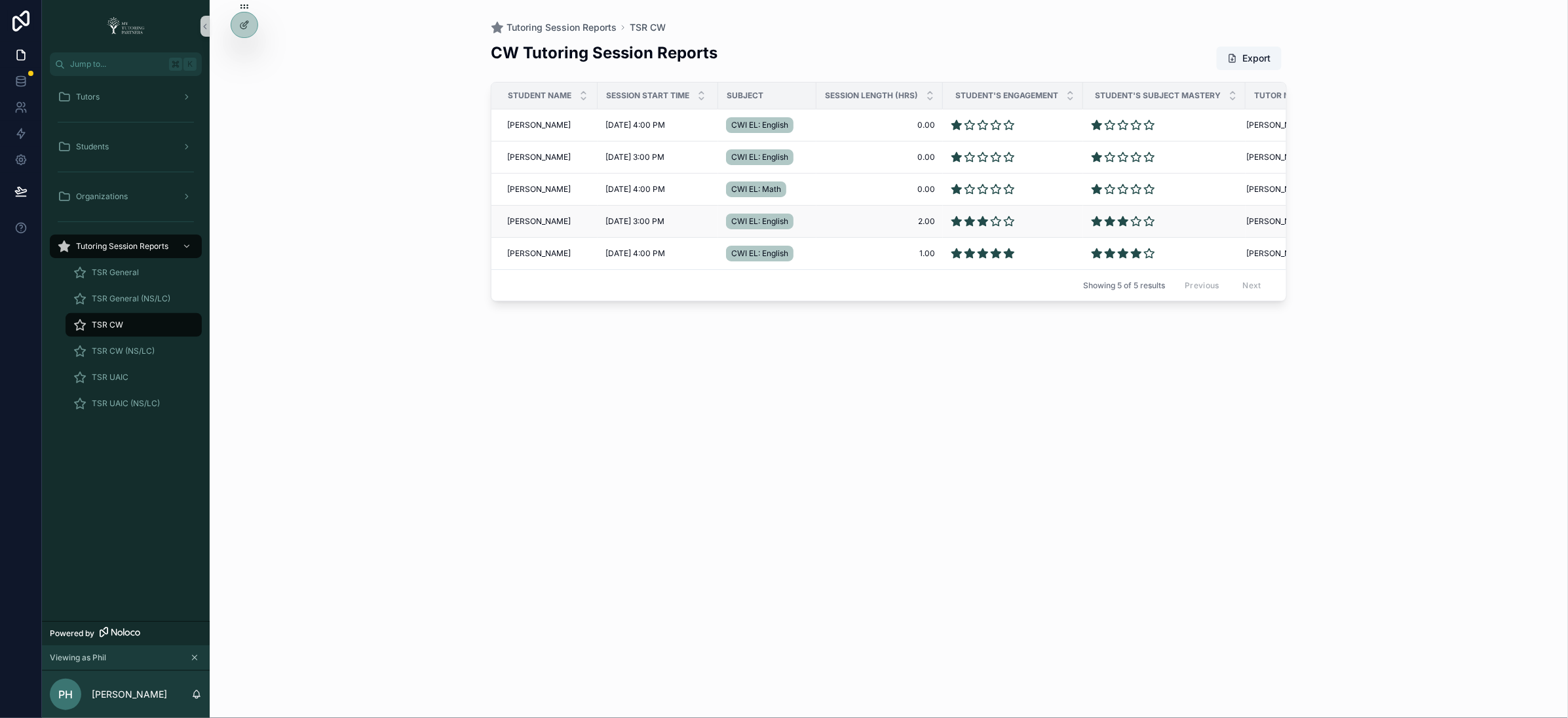
click at [536, 219] on span "Abu Bakr Ali" at bounding box center [539, 221] width 64 height 10
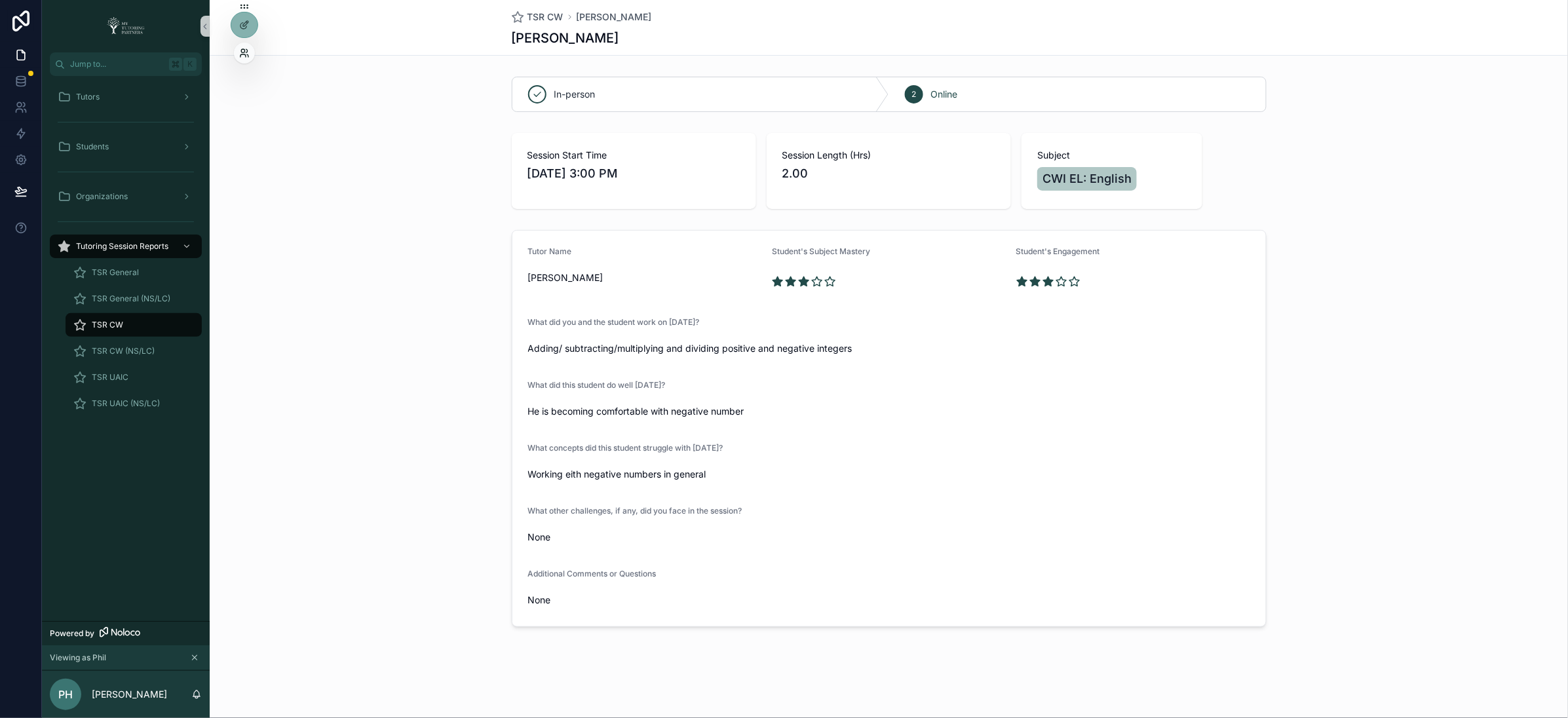
click at [241, 53] on icon at bounding box center [244, 52] width 10 height 10
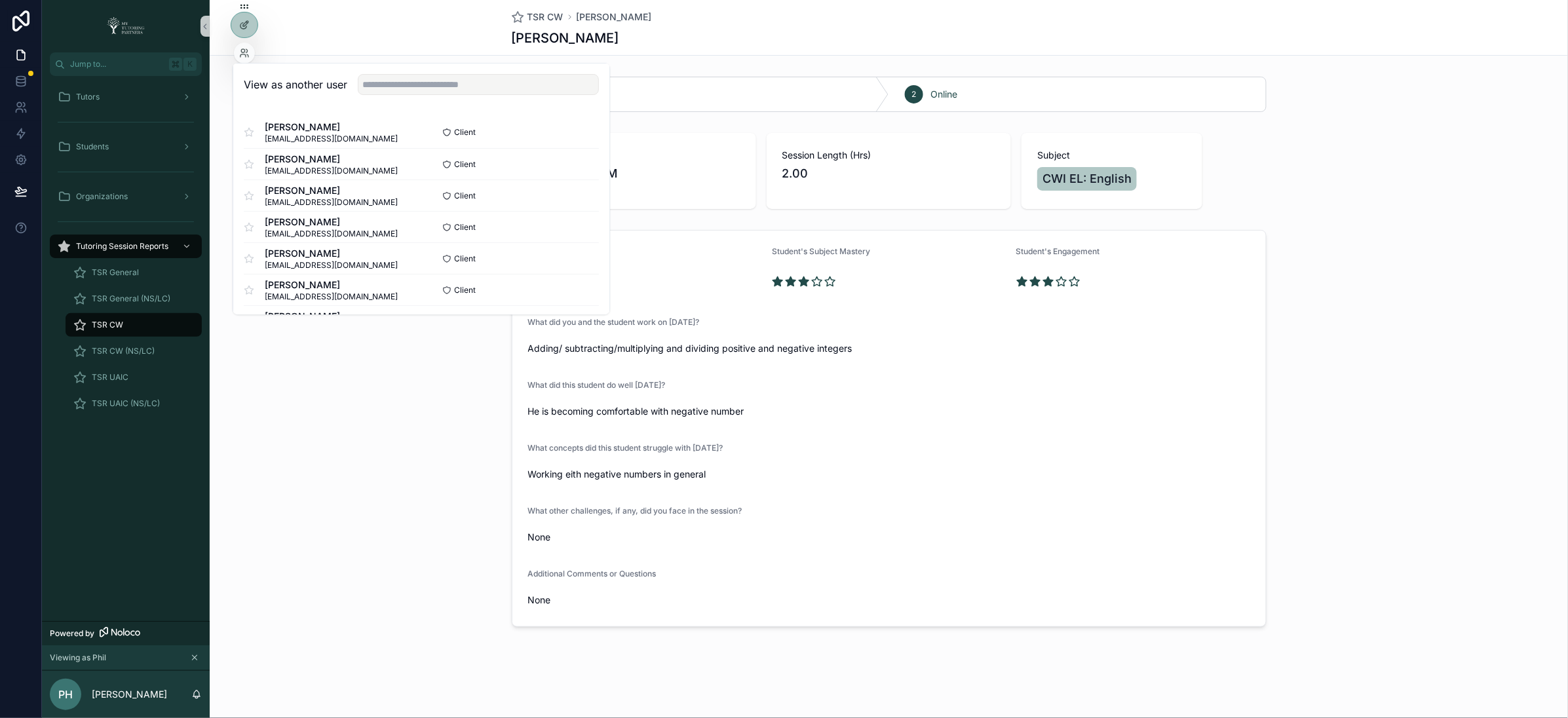
click at [375, 503] on div "Tutor Name Phil Hamister Student's Subject Mastery Student's Engagement What di…" at bounding box center [889, 428] width 1358 height 407
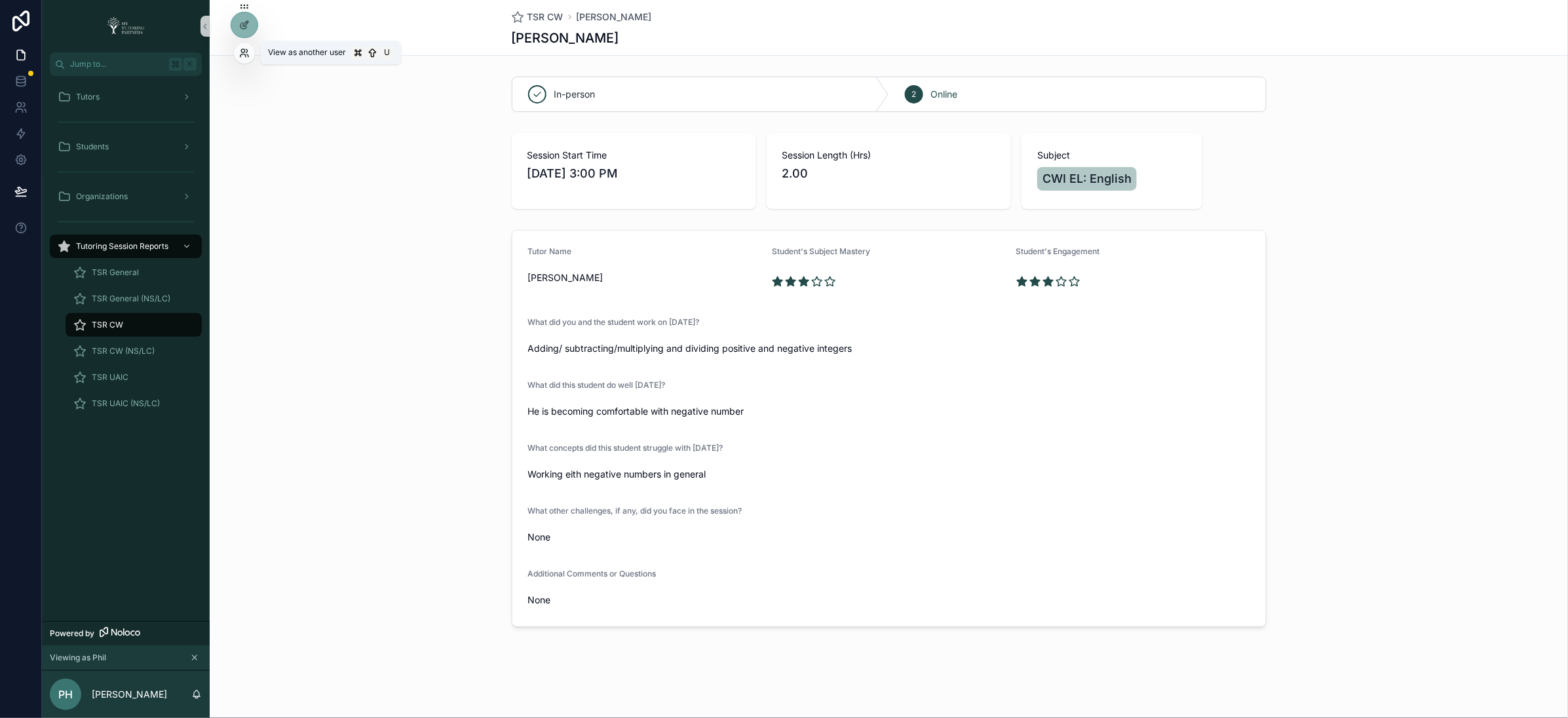
click at [245, 55] on icon at bounding box center [243, 55] width 5 height 2
click at [381, 518] on div "Tutor Name Phil Hamister Student's Subject Mastery Student's Engagement What di…" at bounding box center [889, 428] width 1358 height 407
click at [110, 329] on span "TSR CW" at bounding box center [107, 325] width 31 height 10
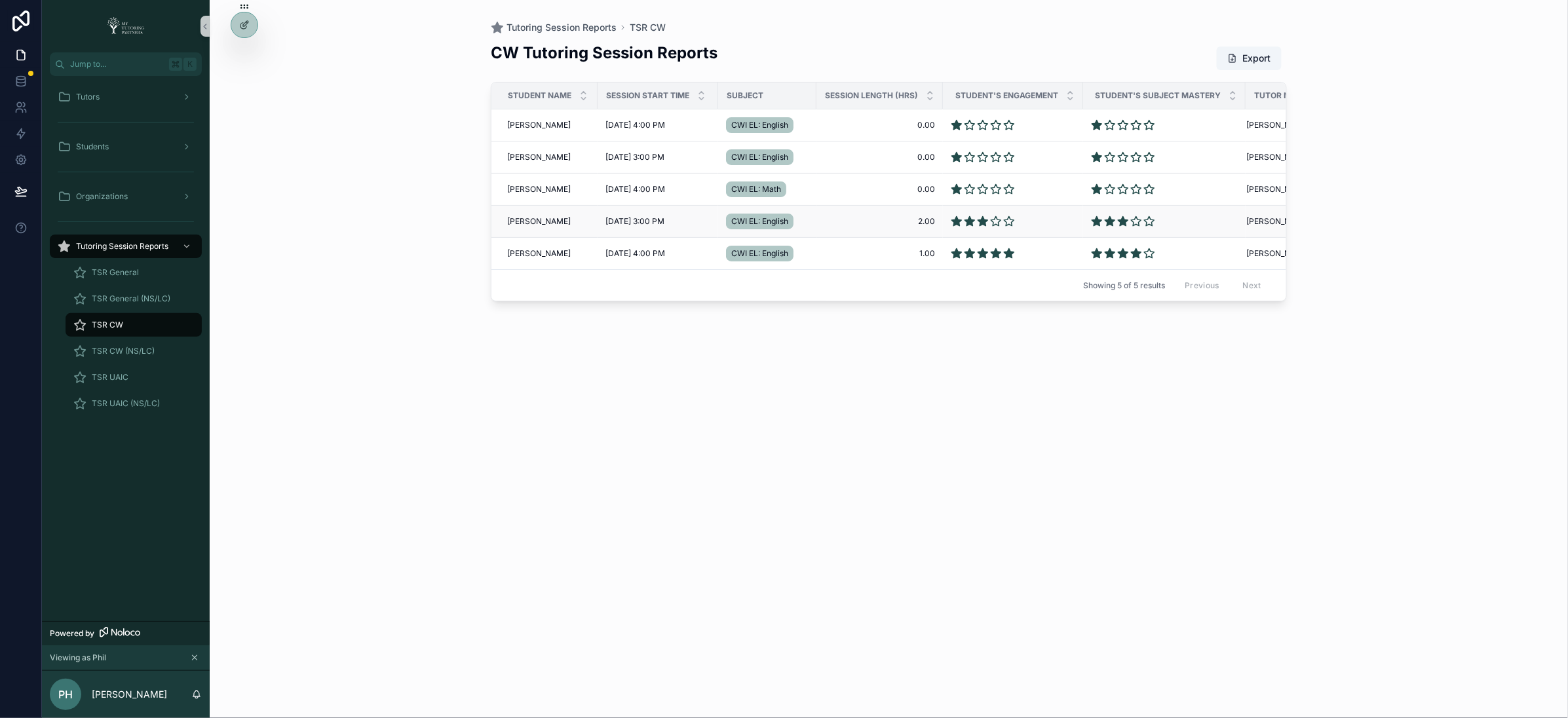
click at [516, 220] on span "Abu Bakr Ali" at bounding box center [539, 221] width 64 height 10
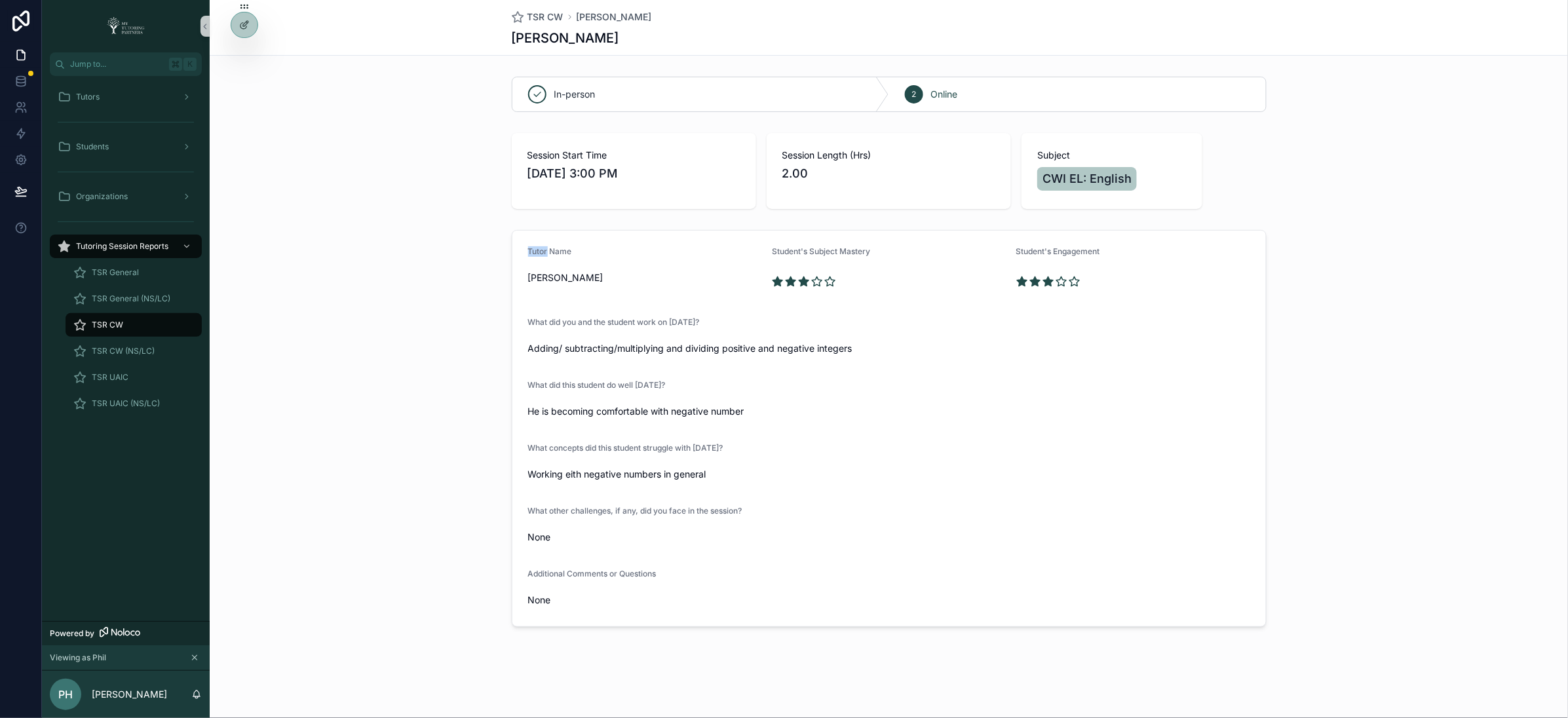
click at [516, 220] on div "In-person 2 Online Session Start Time 9/4/2025 3:00 PM Session Length (Hrs) 2.0…" at bounding box center [889, 352] width 1358 height 561
click at [241, 31] on div at bounding box center [245, 25] width 26 height 25
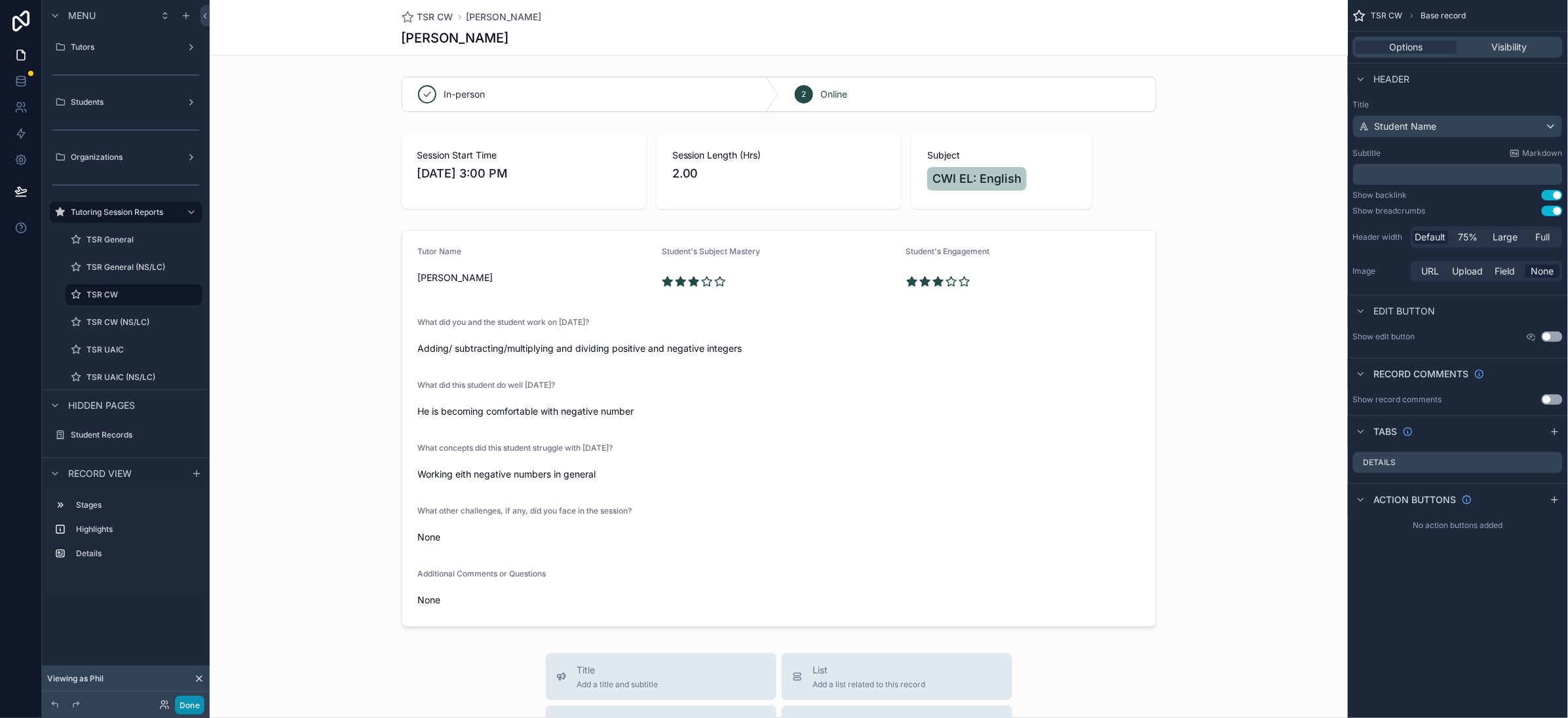
click at [194, 700] on button "Done" at bounding box center [190, 706] width 30 height 19
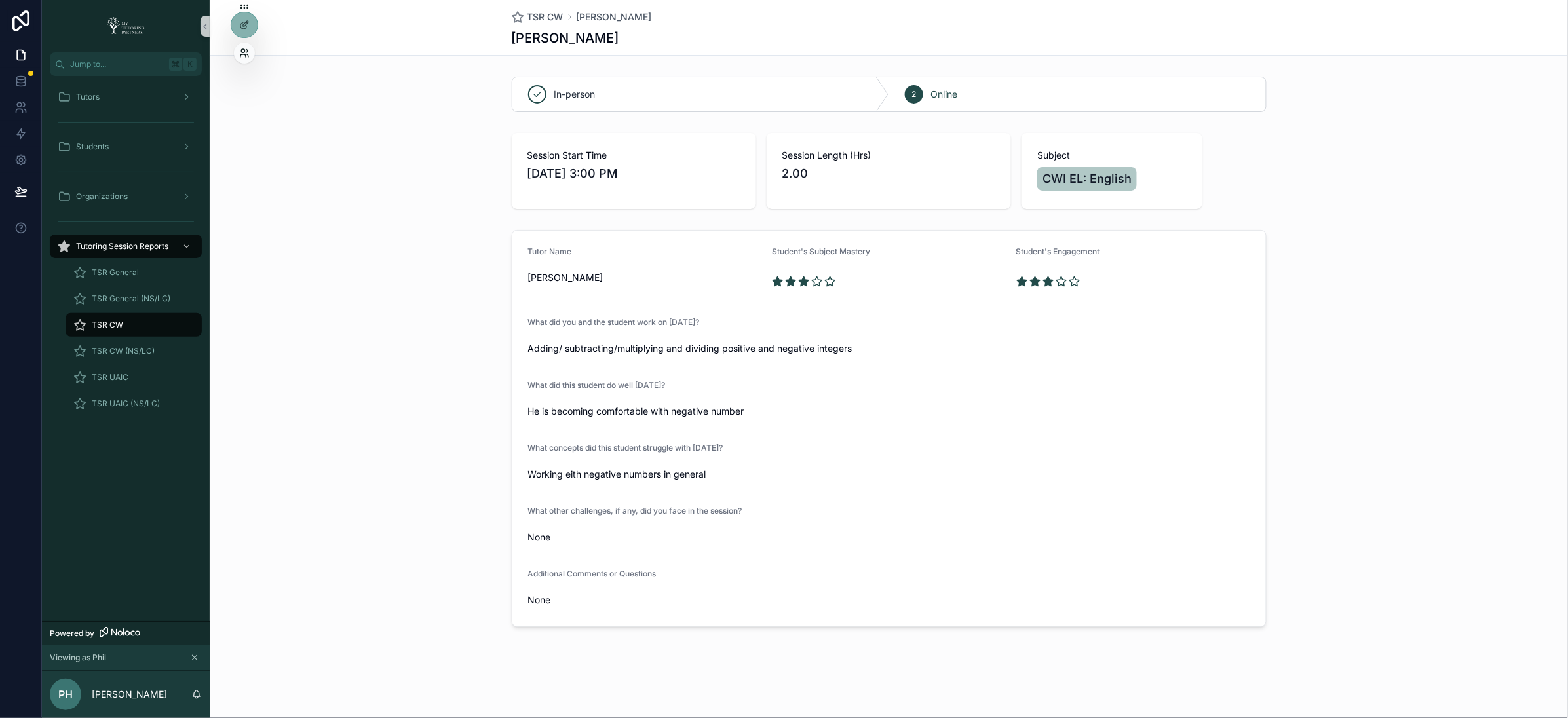
click at [246, 52] on icon at bounding box center [244, 52] width 10 height 10
drag, startPoint x: 336, startPoint y: 449, endPoint x: 291, endPoint y: 354, distance: 105.1
click at [337, 446] on div "Tutor Name Phil Hamister Student's Subject Mastery Student's Engagement What di…" at bounding box center [889, 428] width 1358 height 407
click at [104, 94] on div "Tutors" at bounding box center [125, 97] width 136 height 21
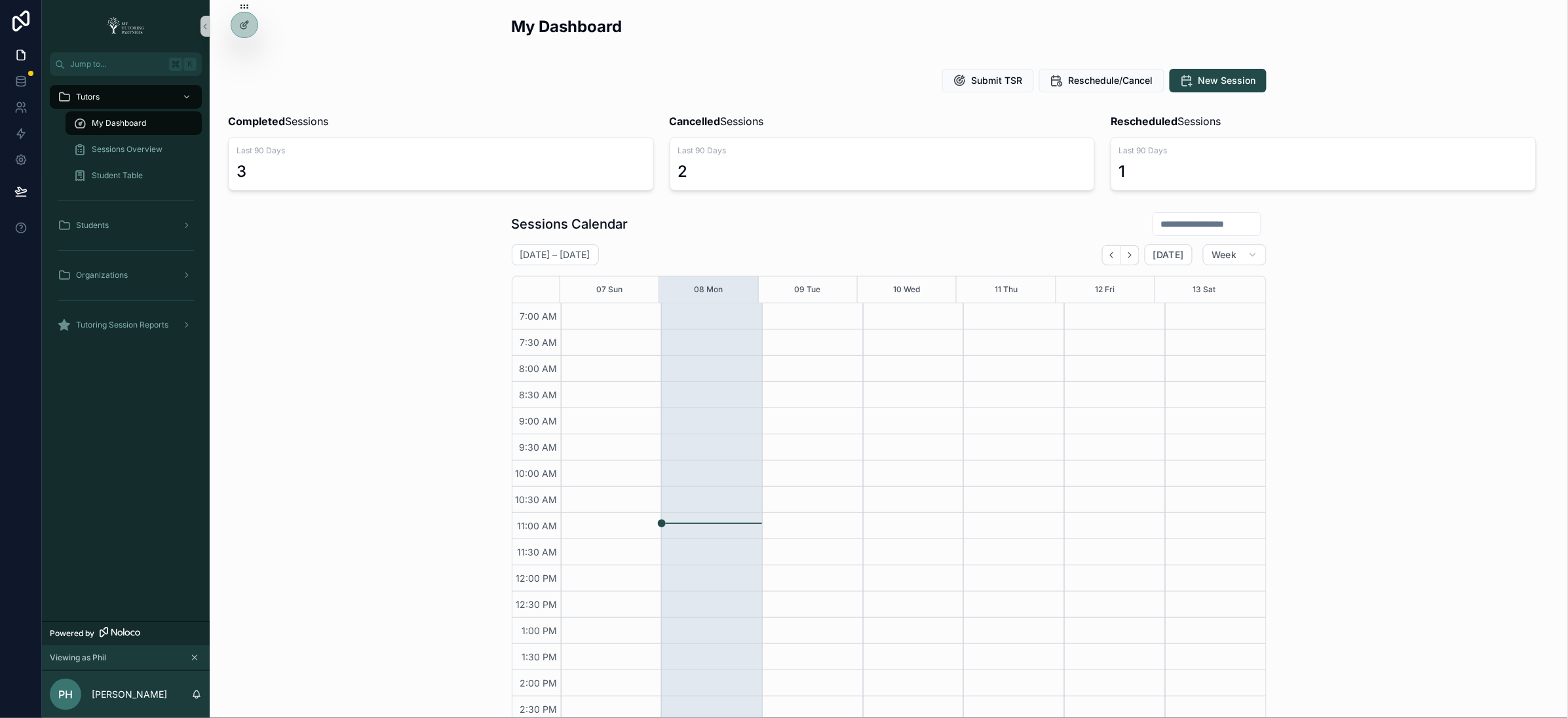
scroll to position [236, 0]
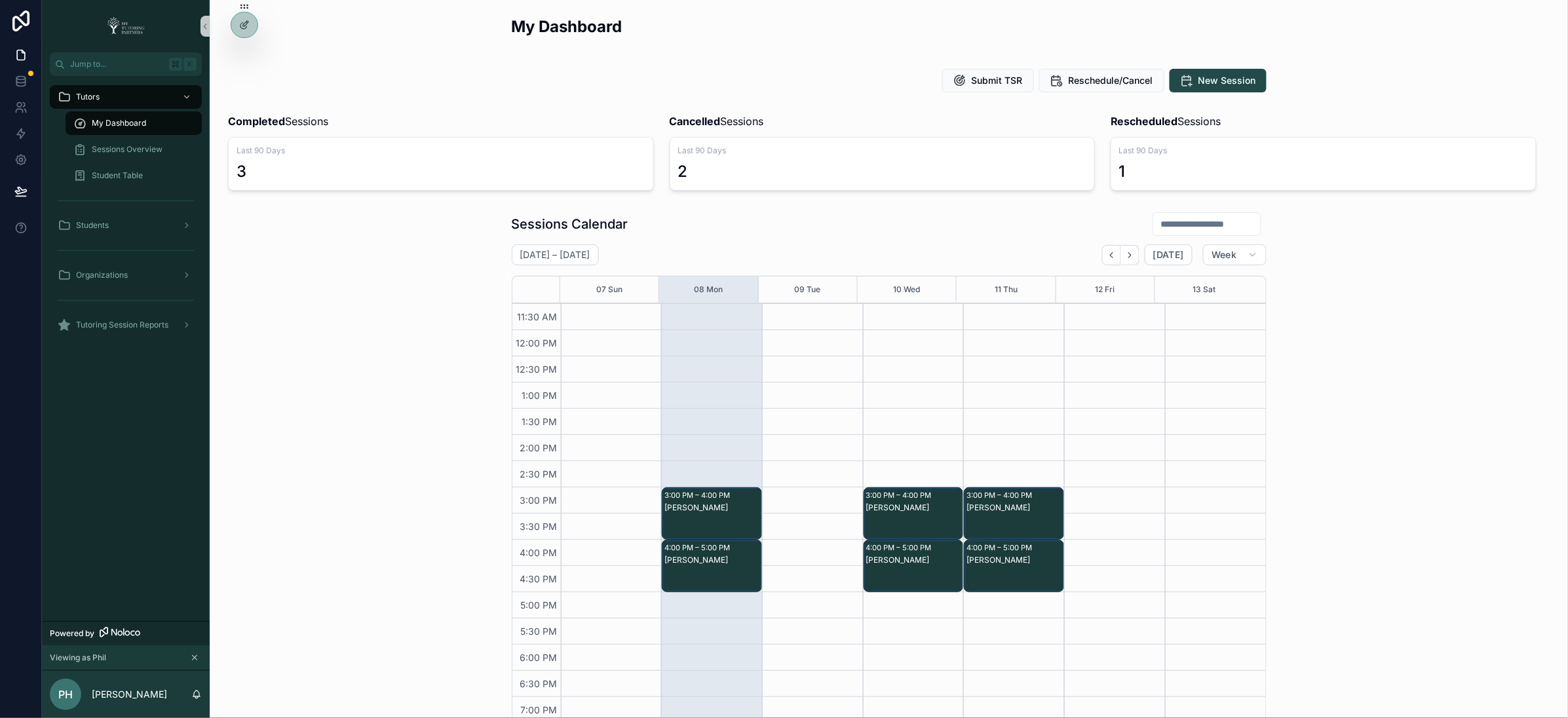
click at [115, 116] on div "My Dashboard" at bounding box center [133, 123] width 121 height 21
click at [1109, 259] on icon "Back" at bounding box center [1112, 255] width 10 height 10
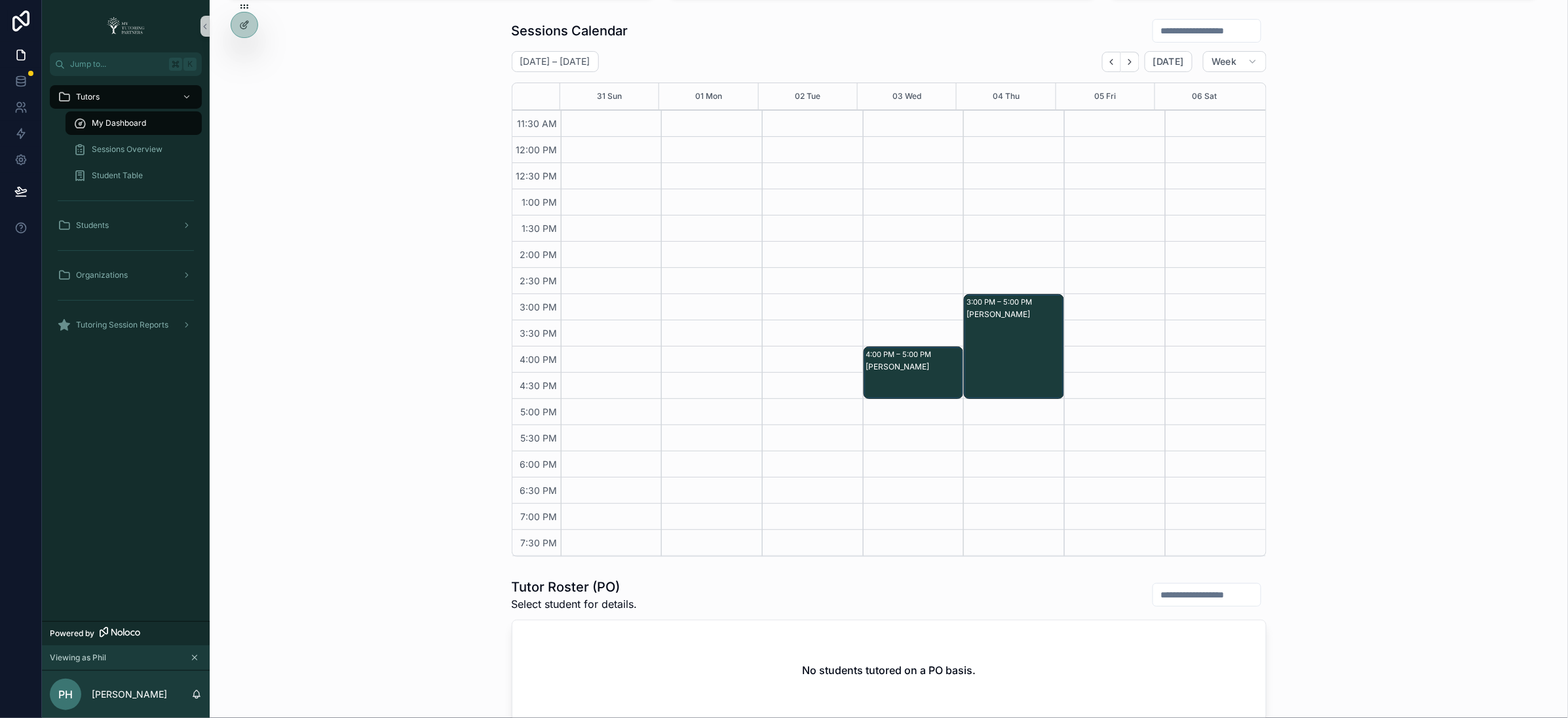
scroll to position [197, 0]
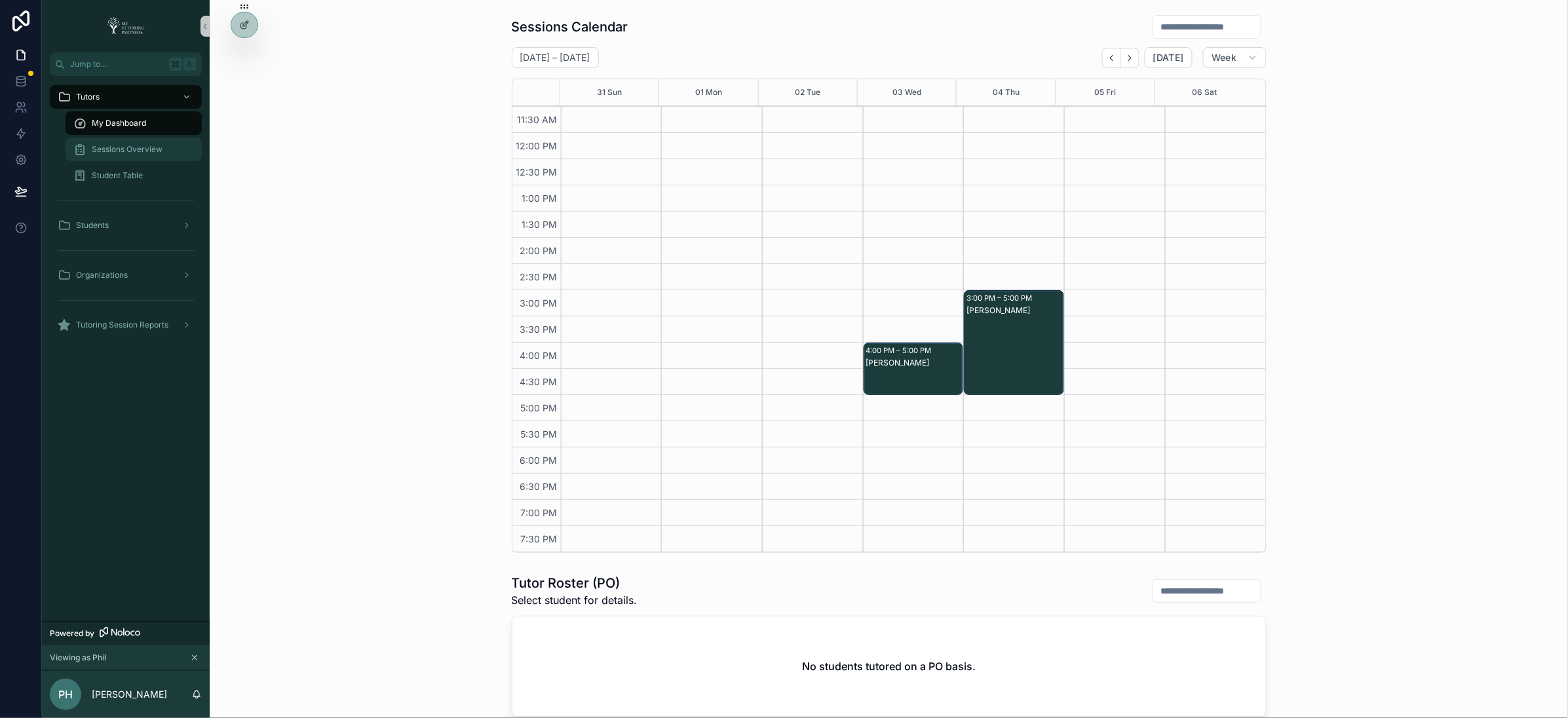
click at [112, 149] on span "Sessions Overview" at bounding box center [127, 149] width 71 height 10
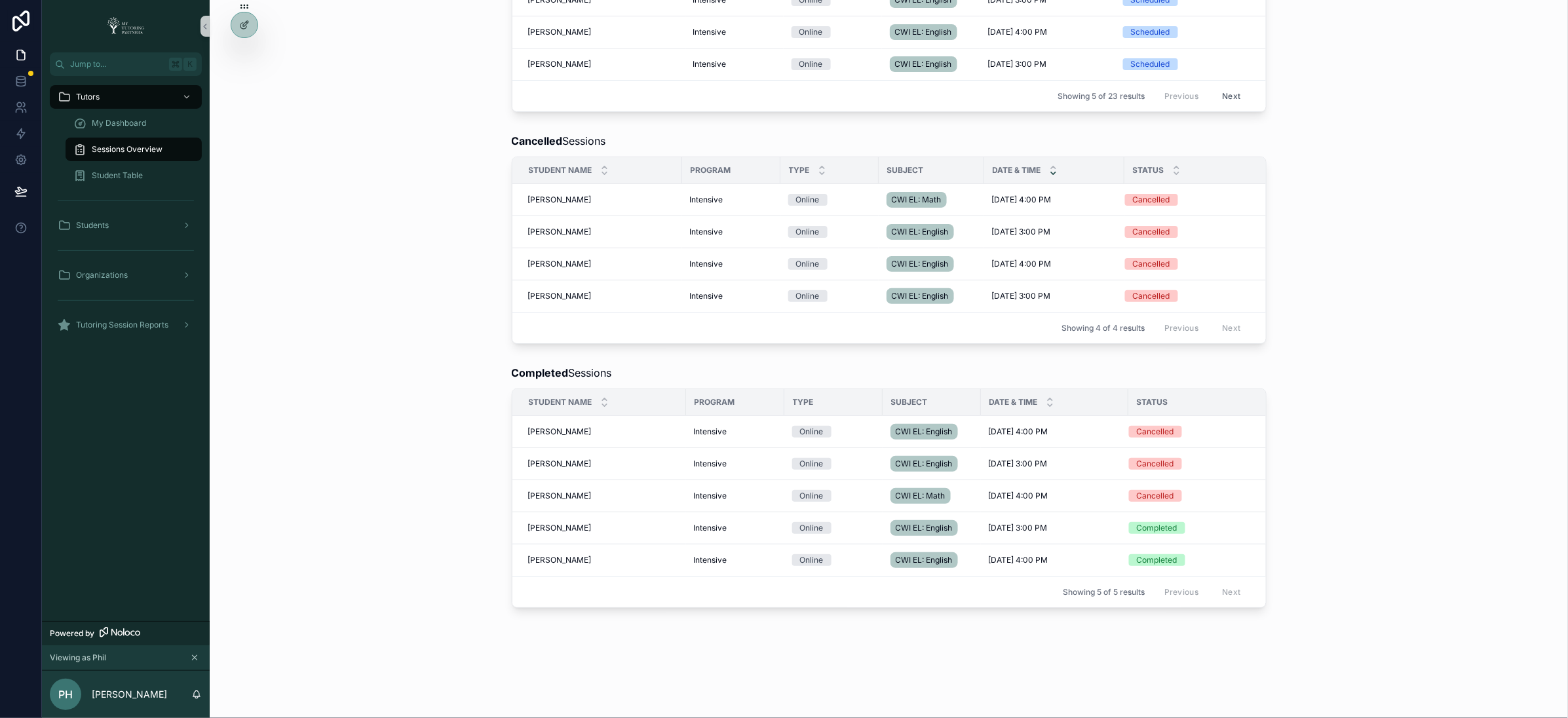
scroll to position [440, 0]
click at [122, 321] on span "Tutoring Session Reports" at bounding box center [122, 325] width 93 height 10
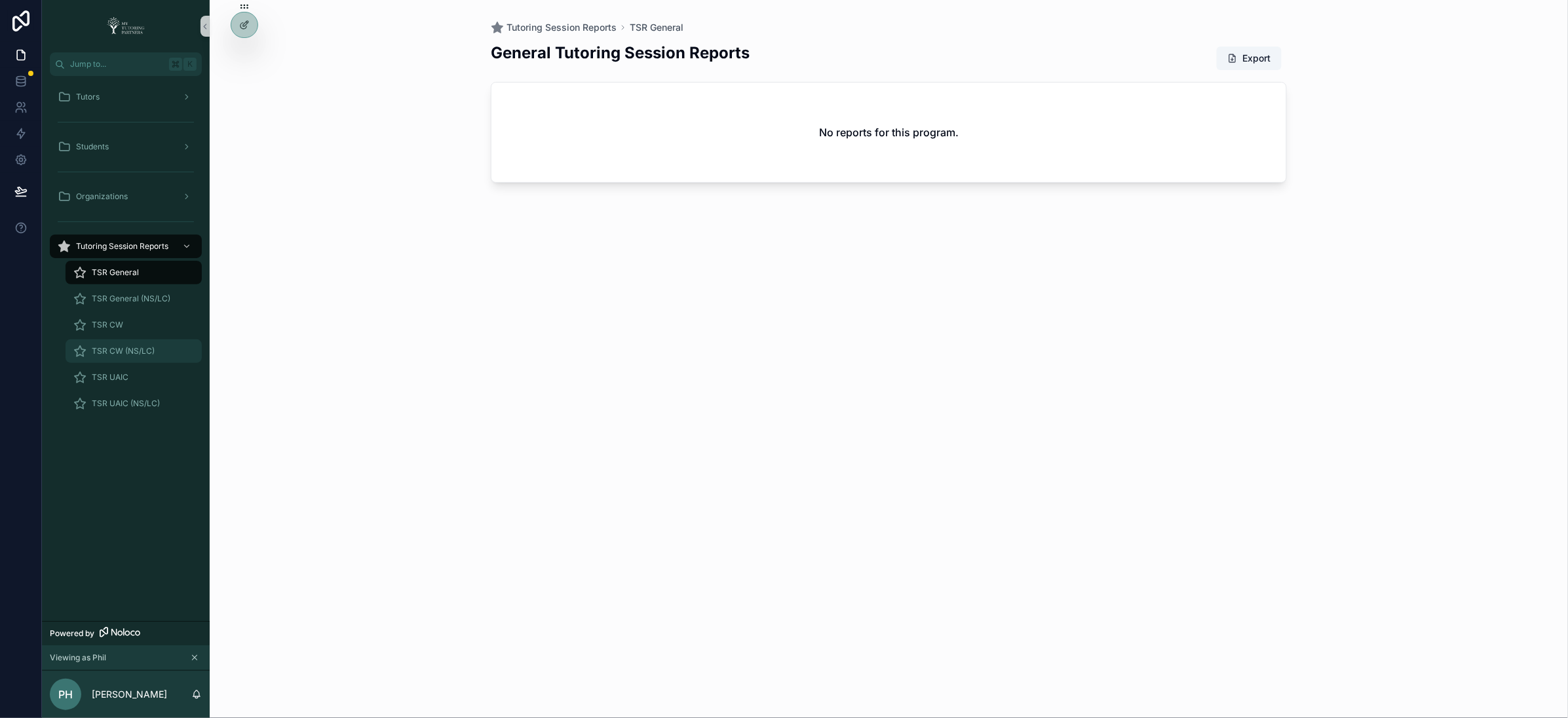
click at [118, 353] on span "TSR CW (NS/LC)" at bounding box center [123, 350] width 63 height 10
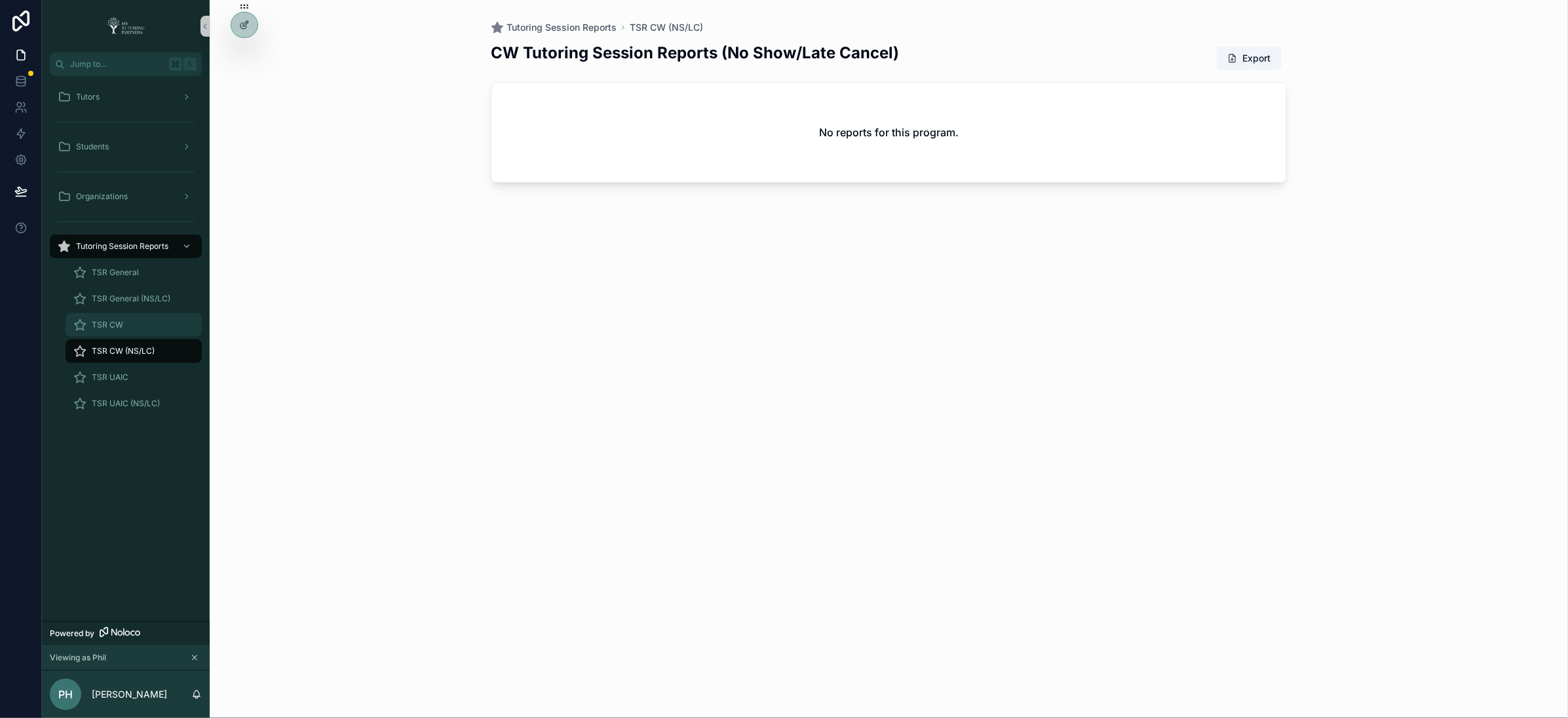
click at [122, 326] on div "TSR CW" at bounding box center [133, 325] width 121 height 21
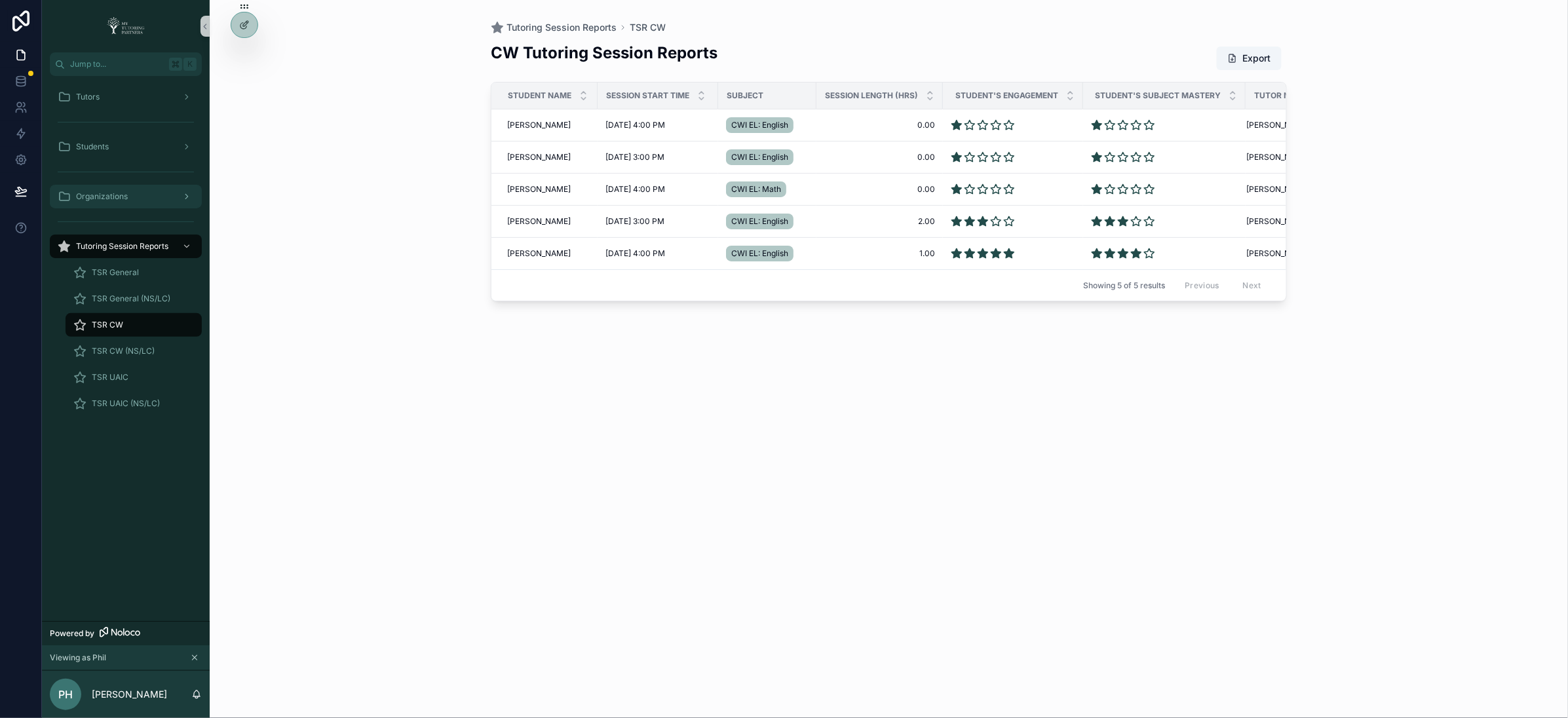
click at [149, 187] on div "Organizations" at bounding box center [125, 196] width 136 height 21
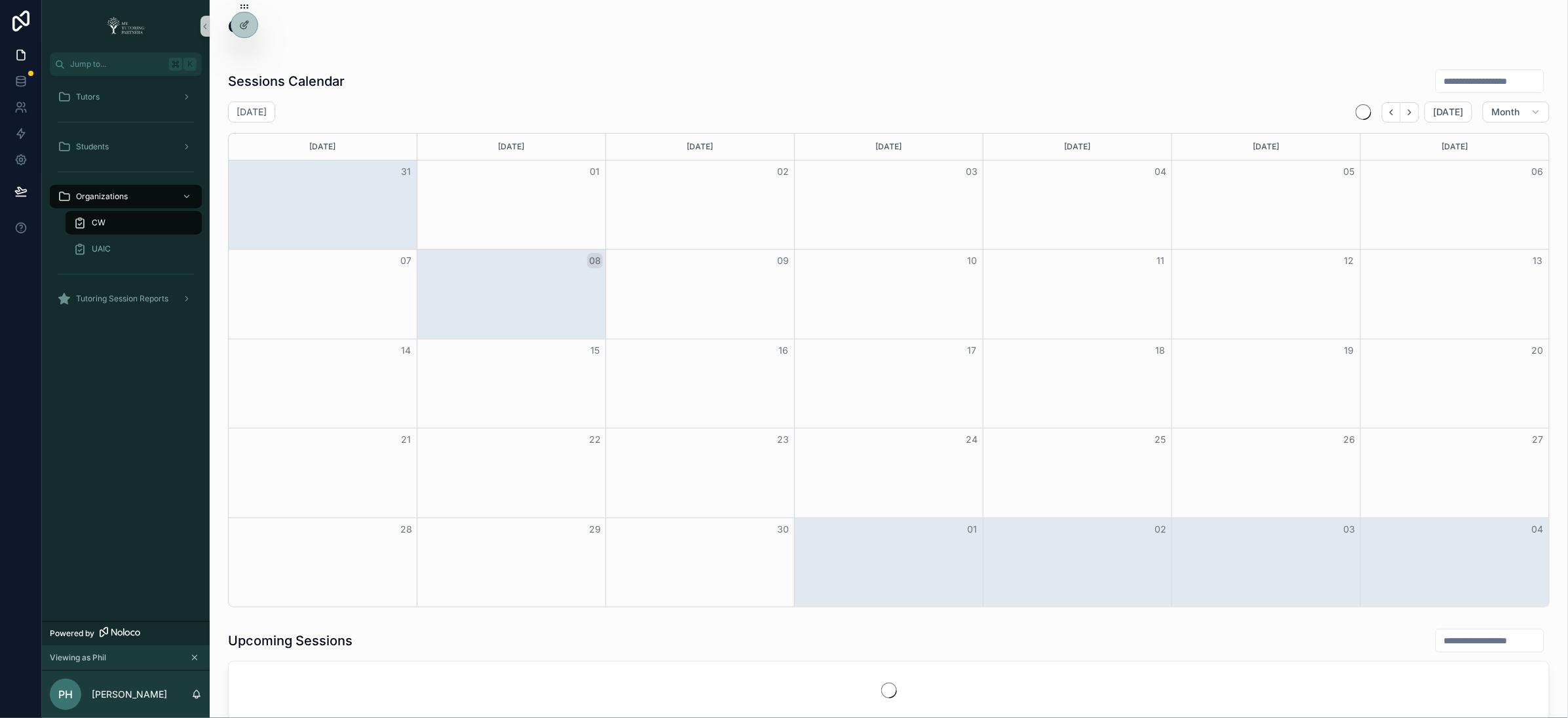
click at [161, 220] on div "CW" at bounding box center [133, 223] width 121 height 21
click at [237, 23] on div at bounding box center [245, 25] width 26 height 25
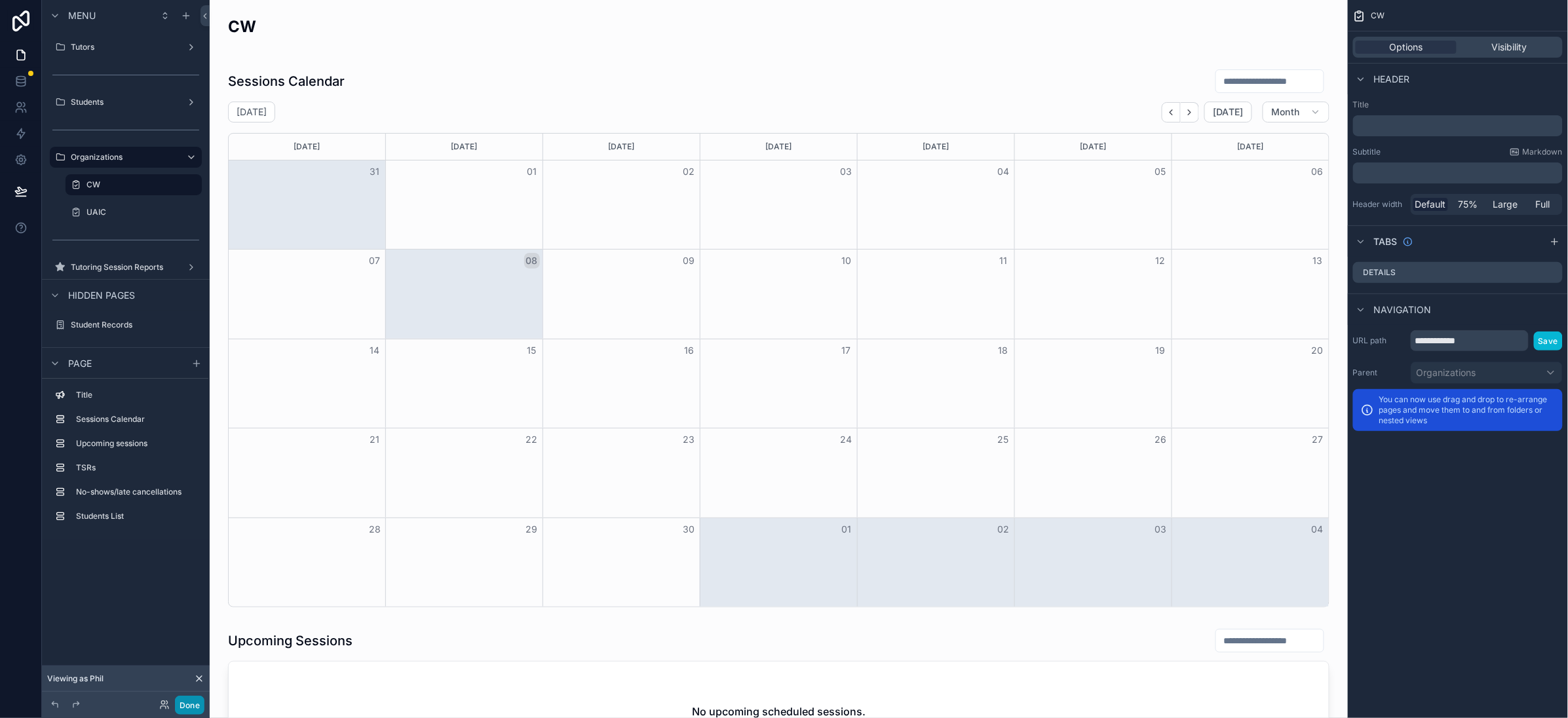
click at [192, 706] on button "Done" at bounding box center [190, 706] width 30 height 19
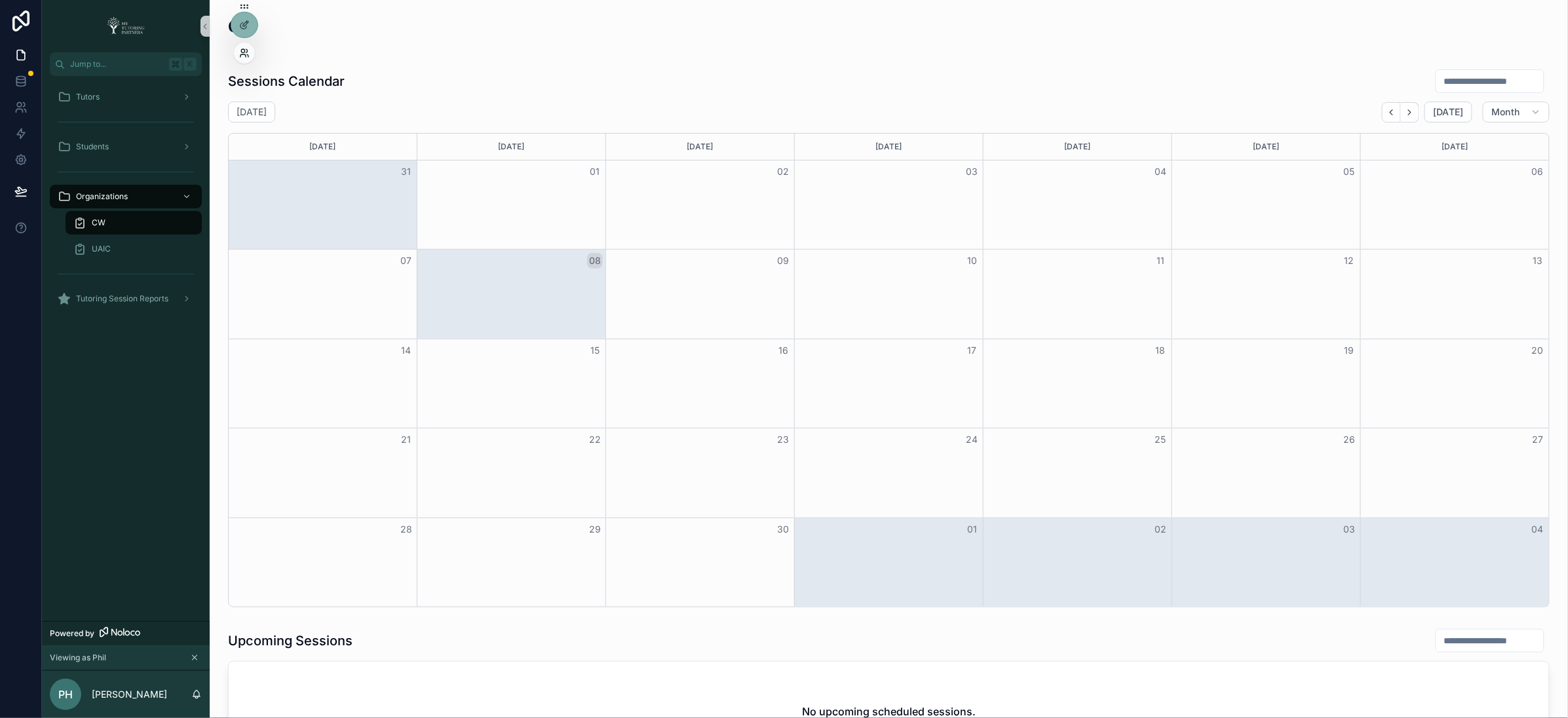
click at [241, 51] on icon at bounding box center [243, 51] width 3 height 3
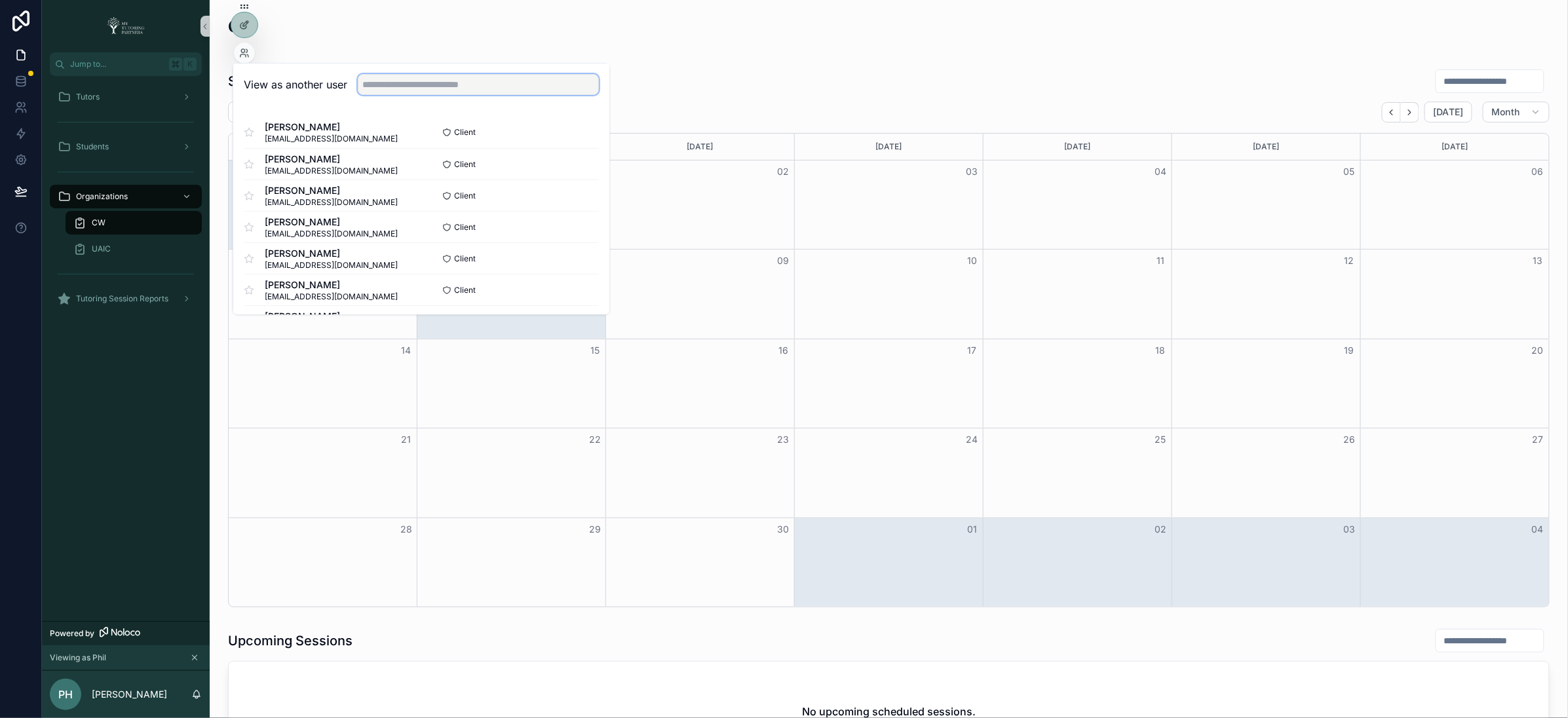
click at [448, 86] on input "text" at bounding box center [478, 84] width 241 height 21
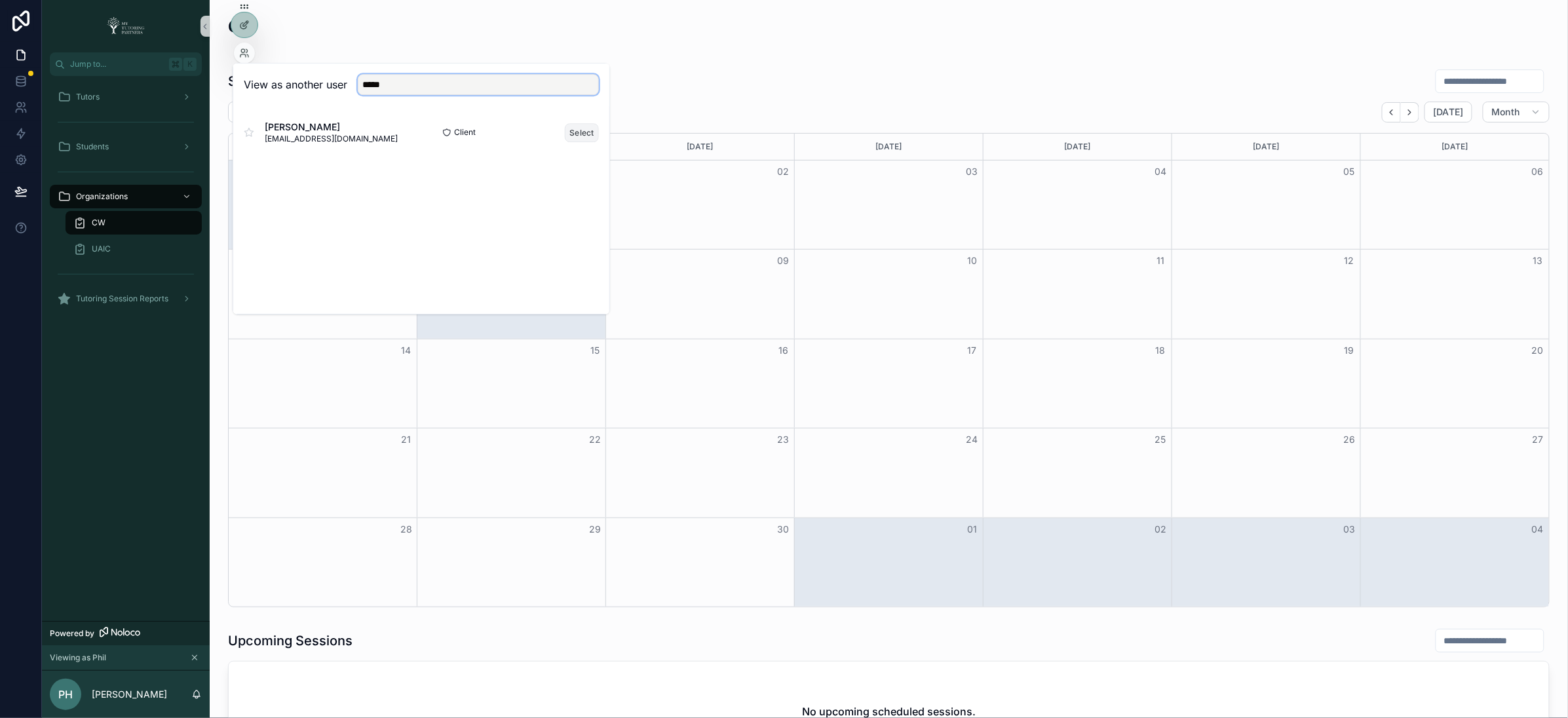
type input "*****"
click at [573, 130] on button "Select" at bounding box center [582, 132] width 34 height 19
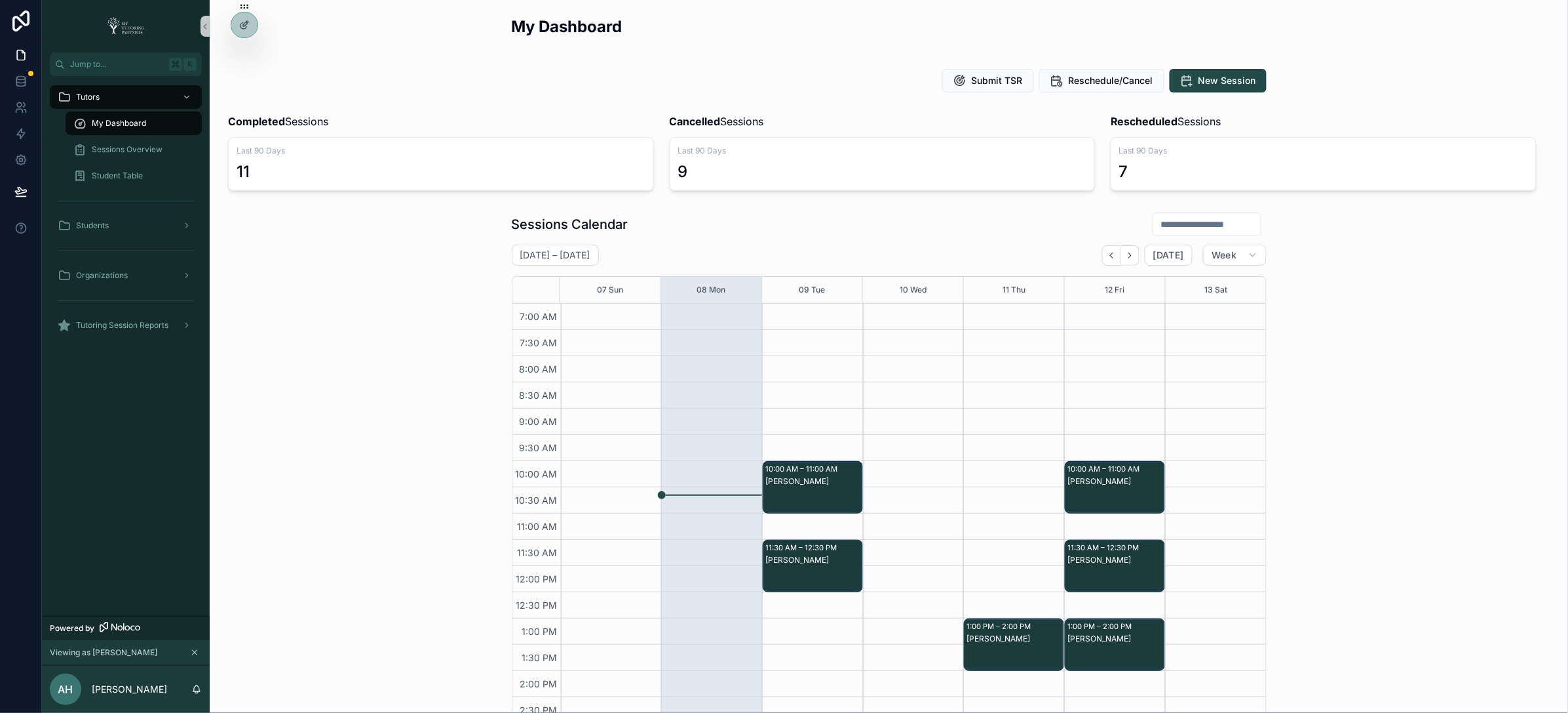
scroll to position [204, 0]
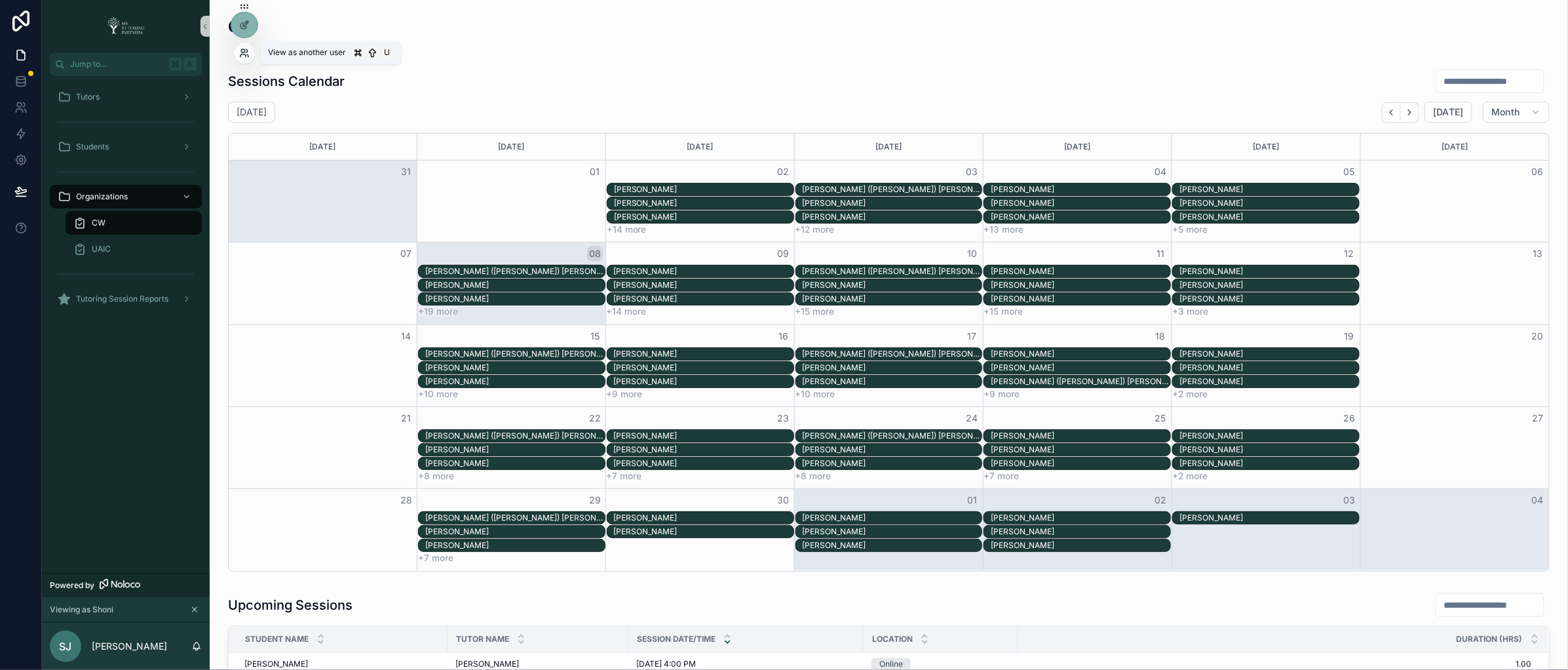
click at [245, 53] on icon at bounding box center [244, 52] width 10 height 10
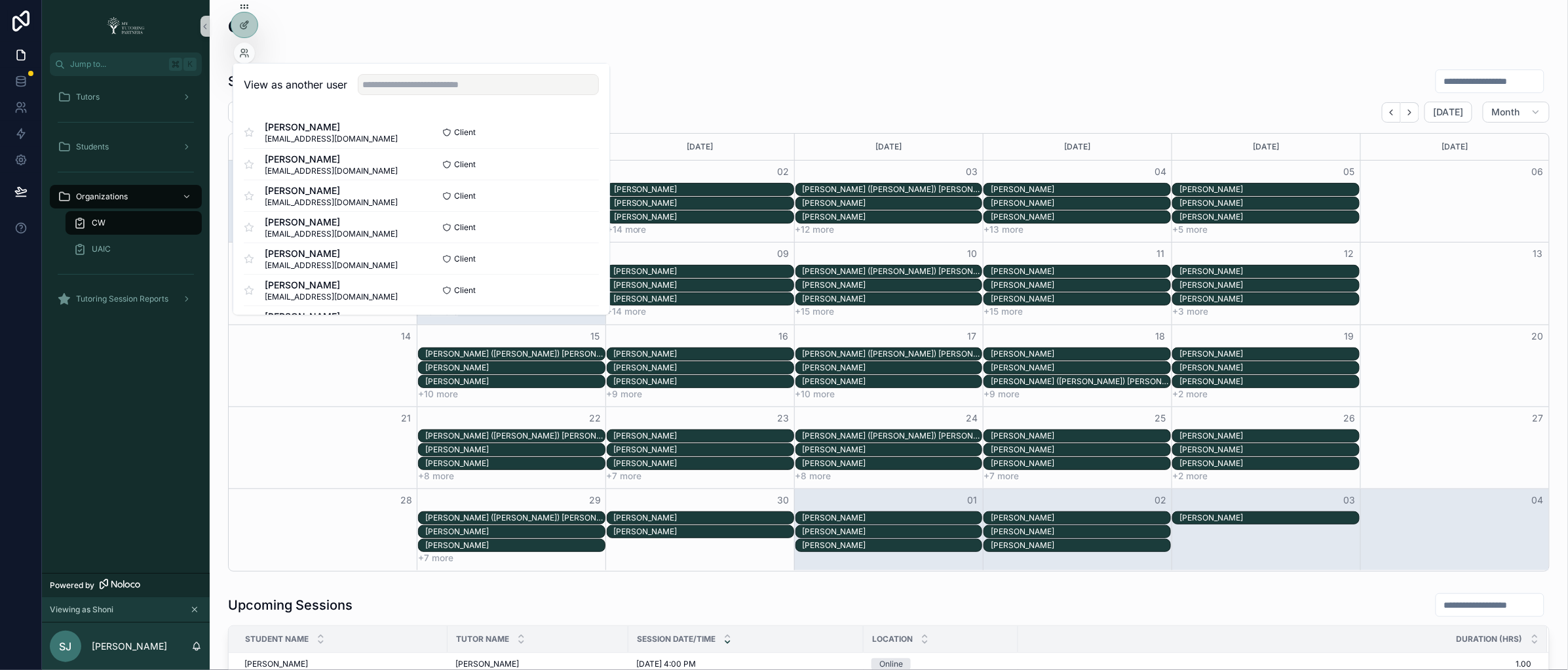
click at [774, 76] on div "Sessions Calendar" at bounding box center [889, 81] width 1322 height 25
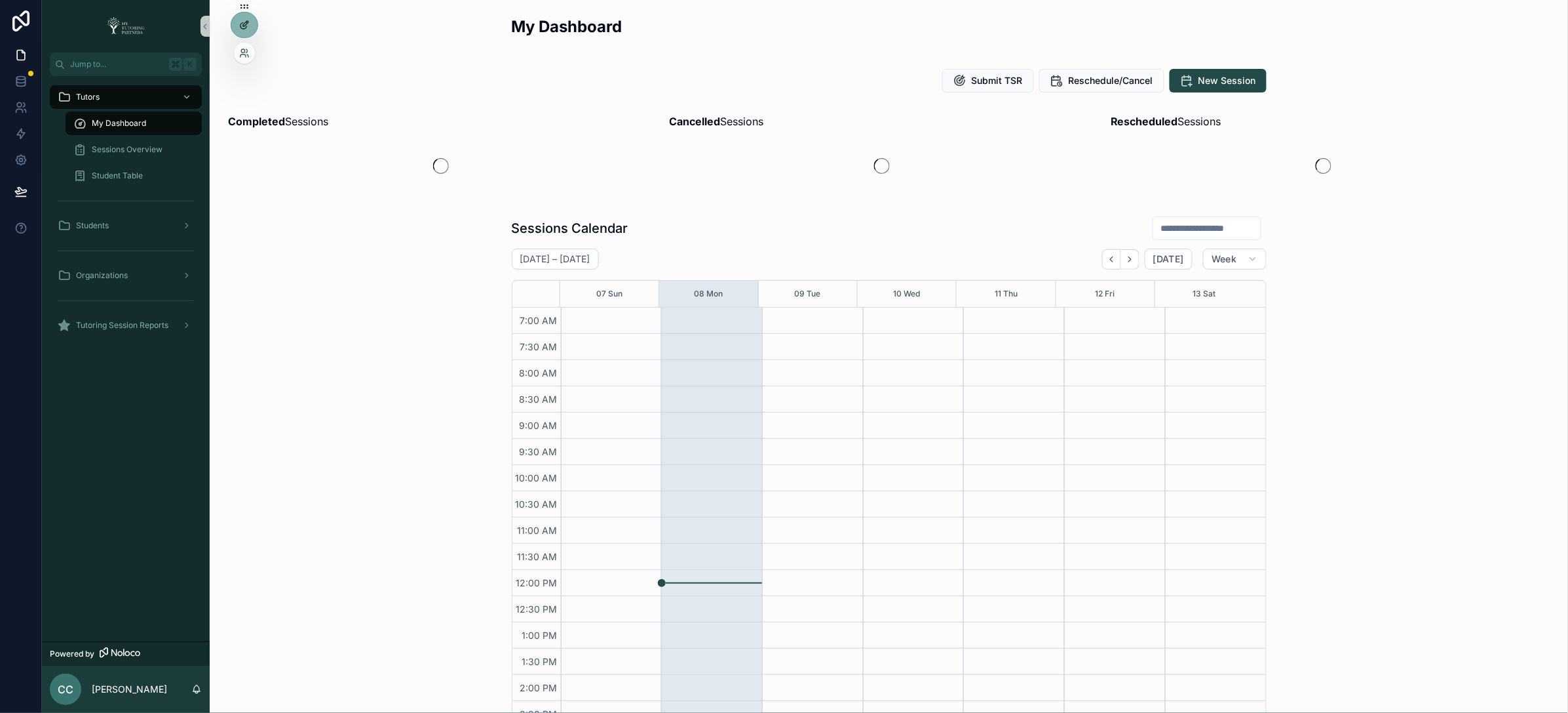
scroll to position [240, 0]
click at [244, 60] on div at bounding box center [244, 53] width 21 height 21
click at [244, 49] on icon at bounding box center [244, 52] width 10 height 10
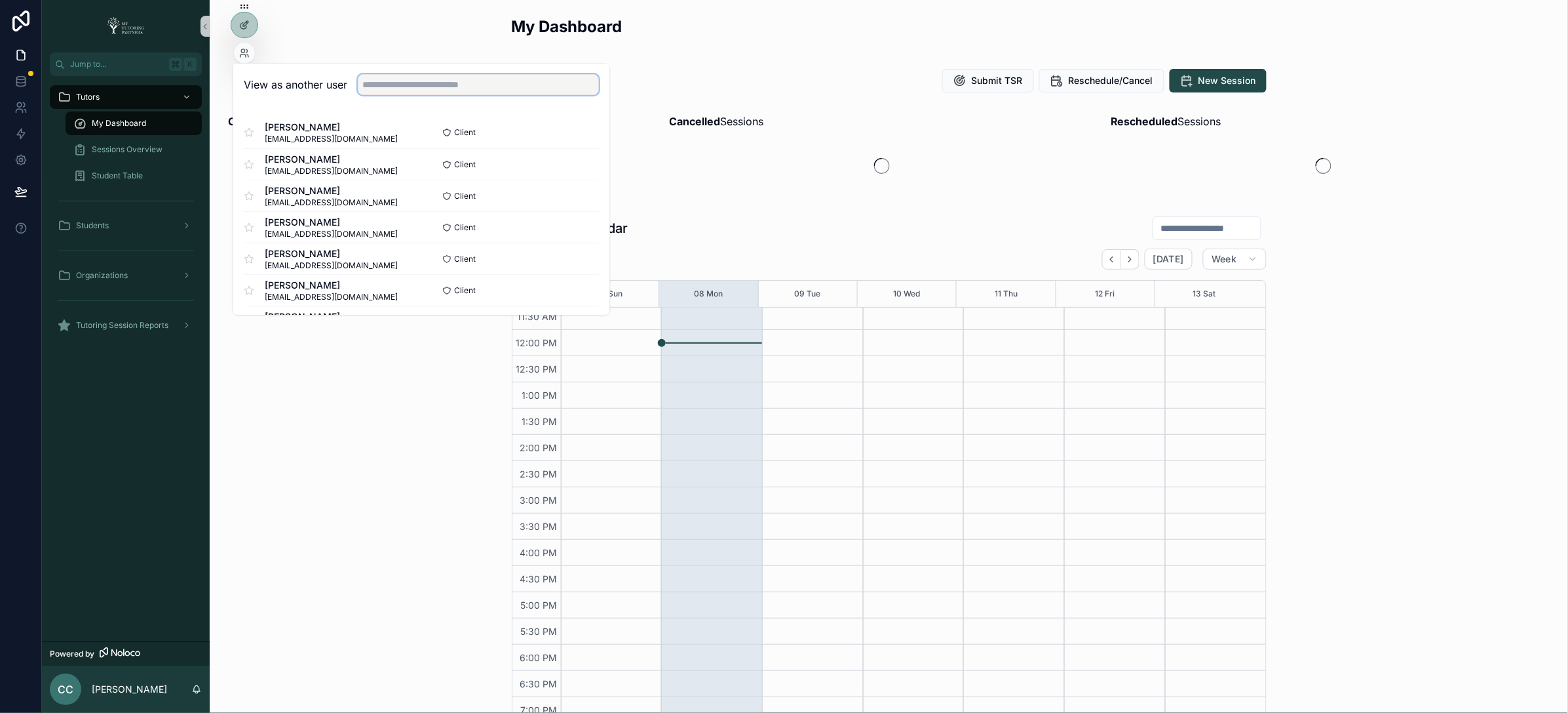
click at [476, 90] on input "text" at bounding box center [478, 84] width 241 height 21
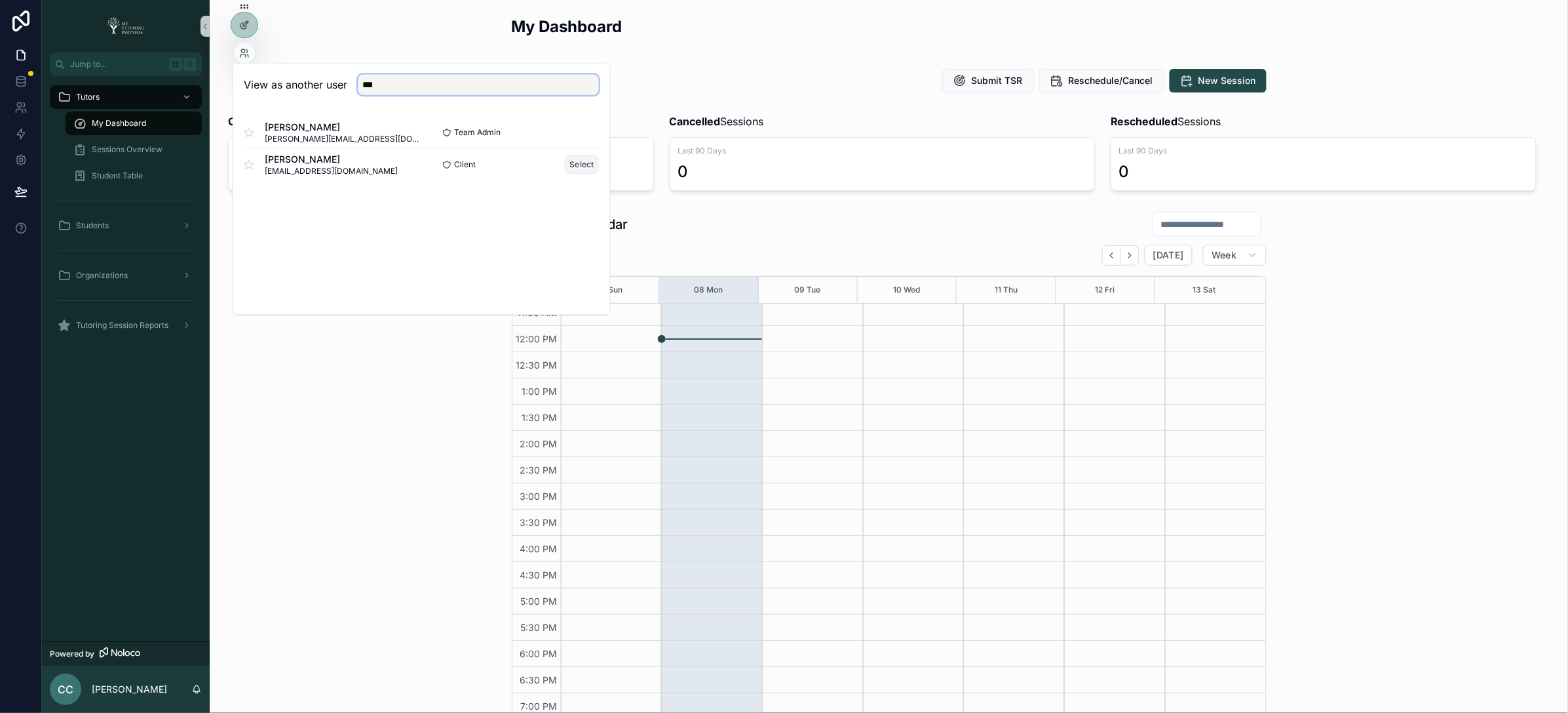
type input "***"
click at [584, 161] on button "Select" at bounding box center [582, 164] width 34 height 19
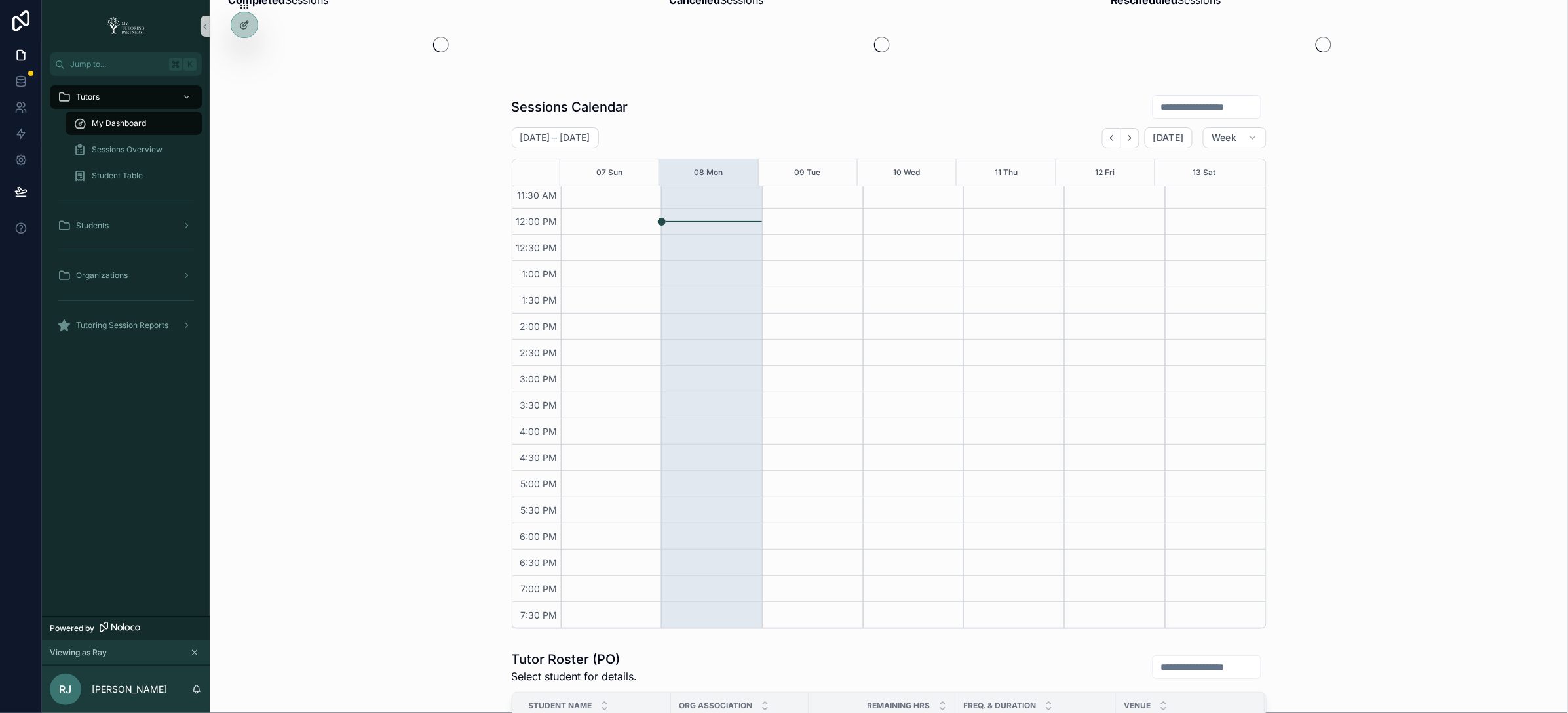
scroll to position [116, 0]
click at [1238, 142] on button "Week" at bounding box center [1235, 143] width 63 height 21
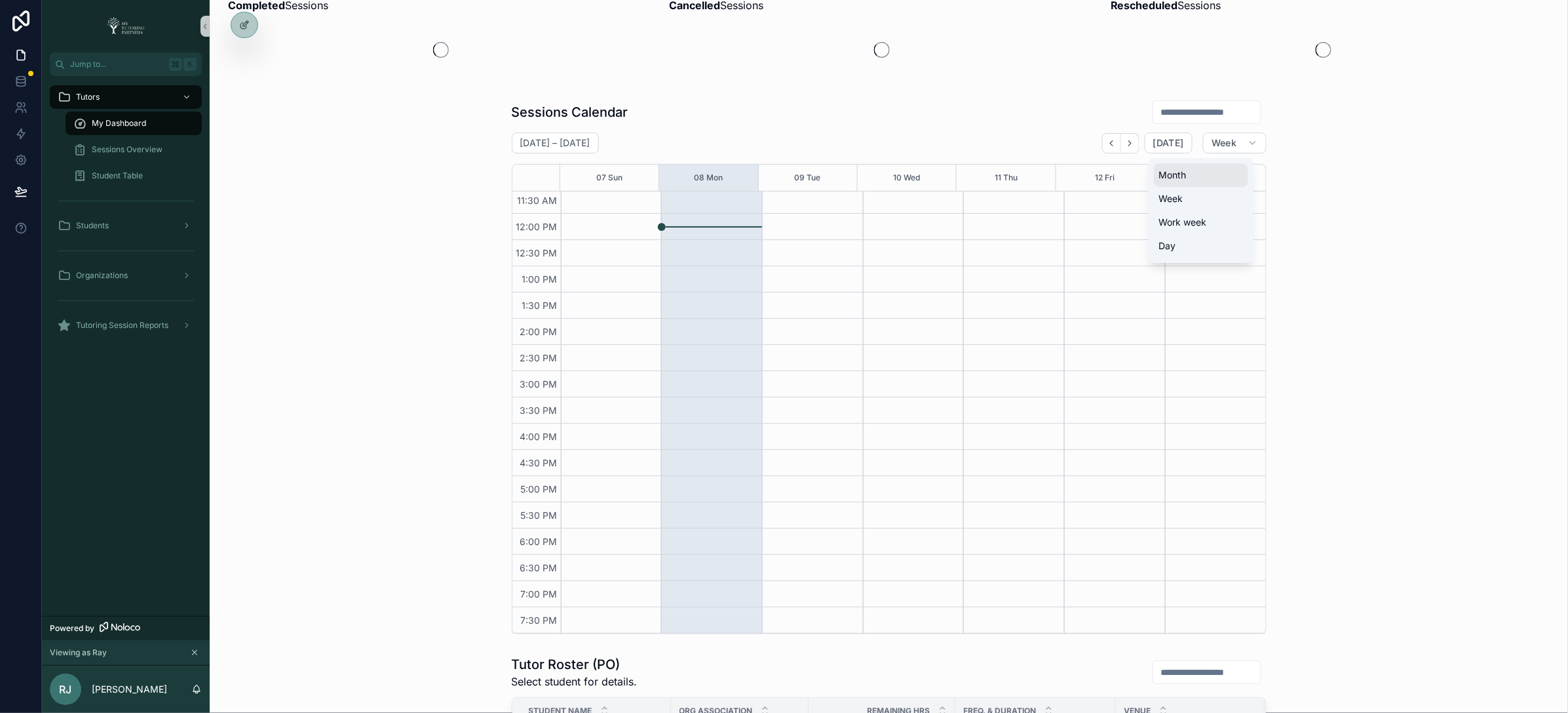
click at [1215, 175] on button "Month" at bounding box center [1201, 175] width 94 height 23
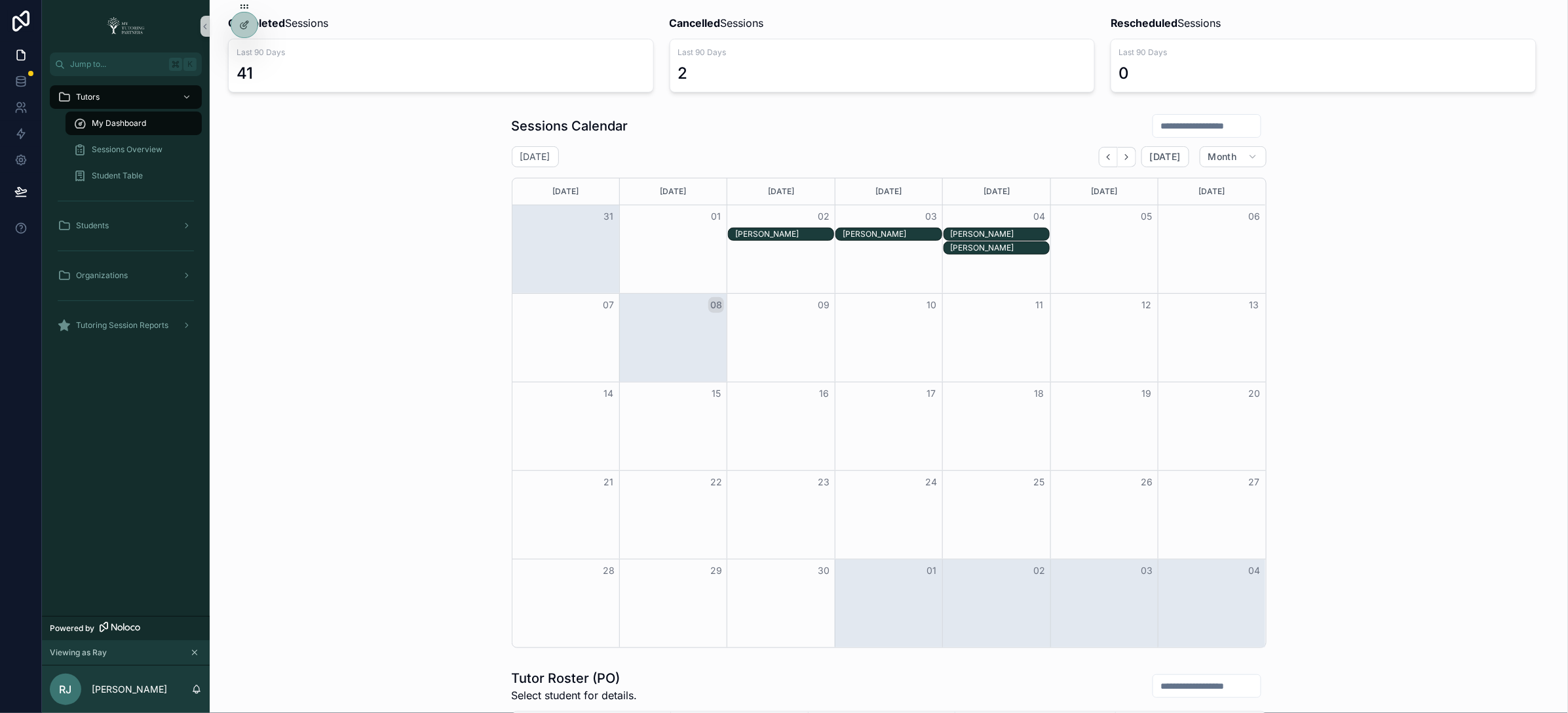
scroll to position [99, 0]
click at [1104, 160] on icon "Back" at bounding box center [1108, 156] width 10 height 10
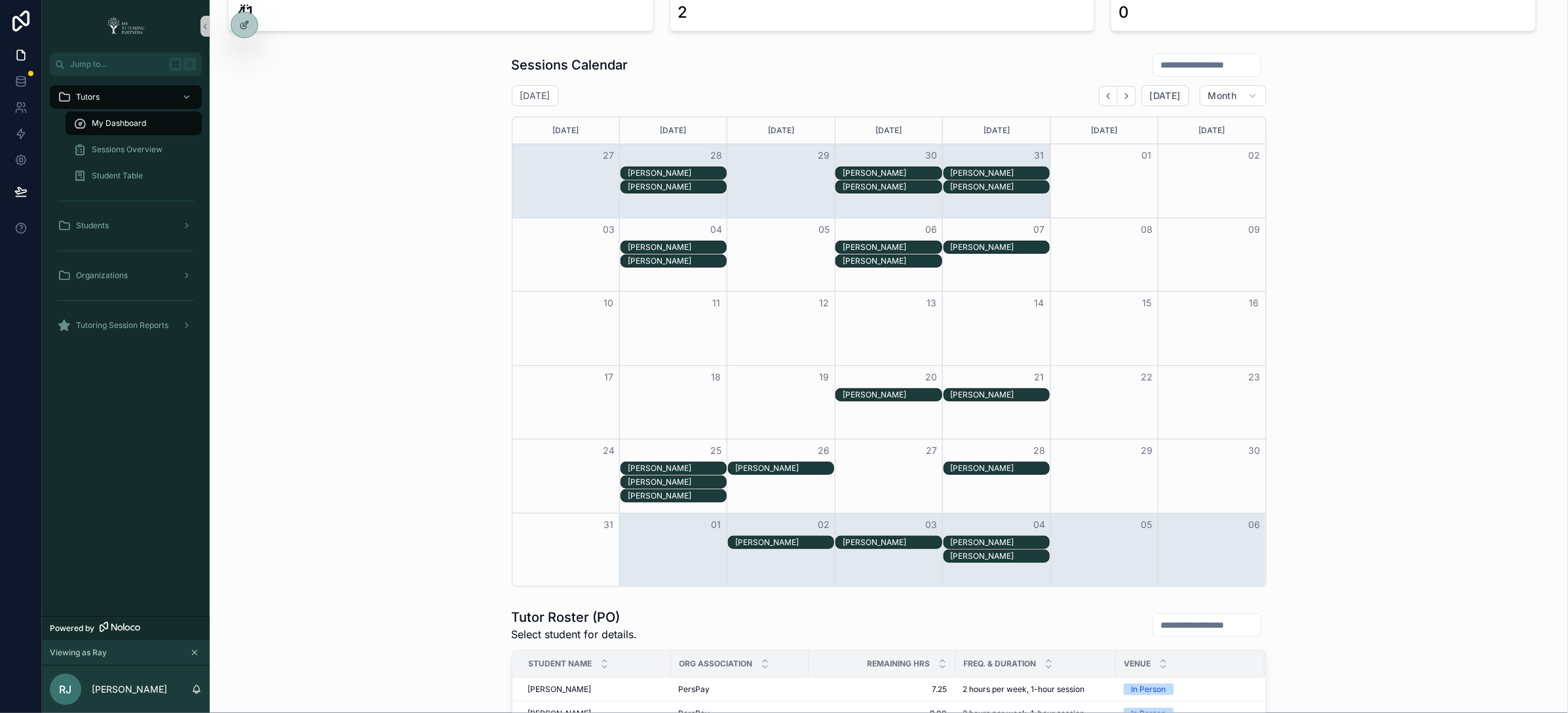
scroll to position [159, 0]
click at [1118, 92] on button "Next" at bounding box center [1127, 97] width 19 height 20
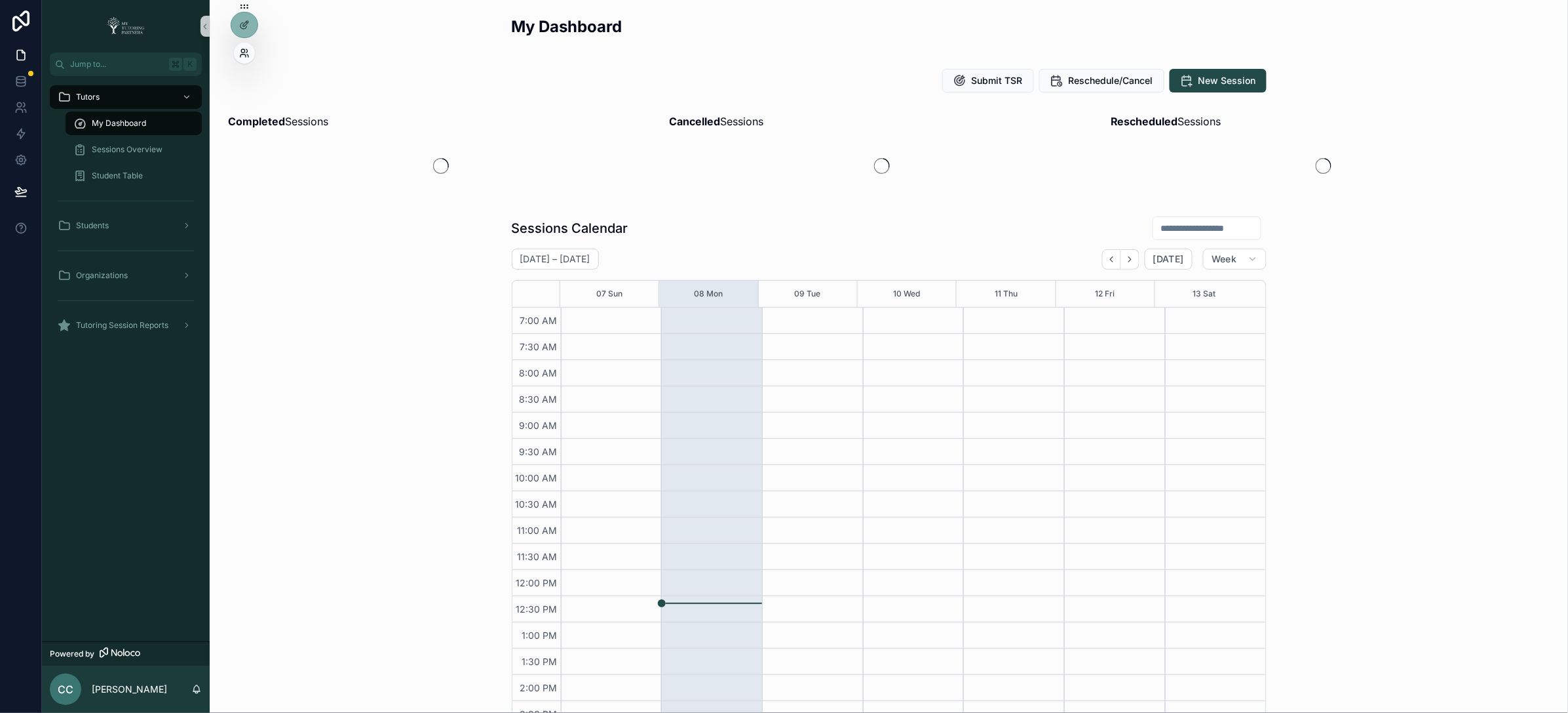
scroll to position [240, 0]
click at [241, 51] on icon at bounding box center [244, 52] width 10 height 10
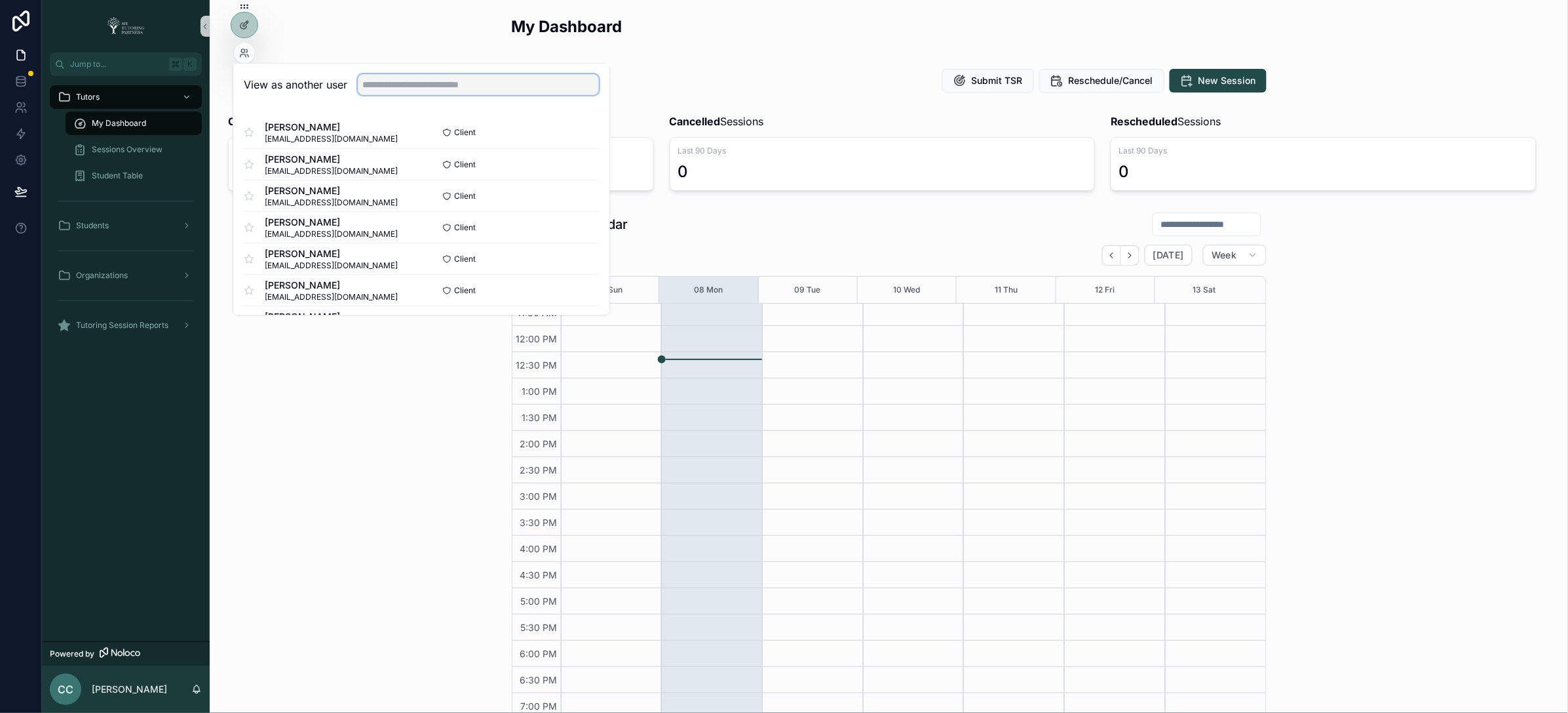
click at [435, 80] on input "text" at bounding box center [478, 84] width 241 height 21
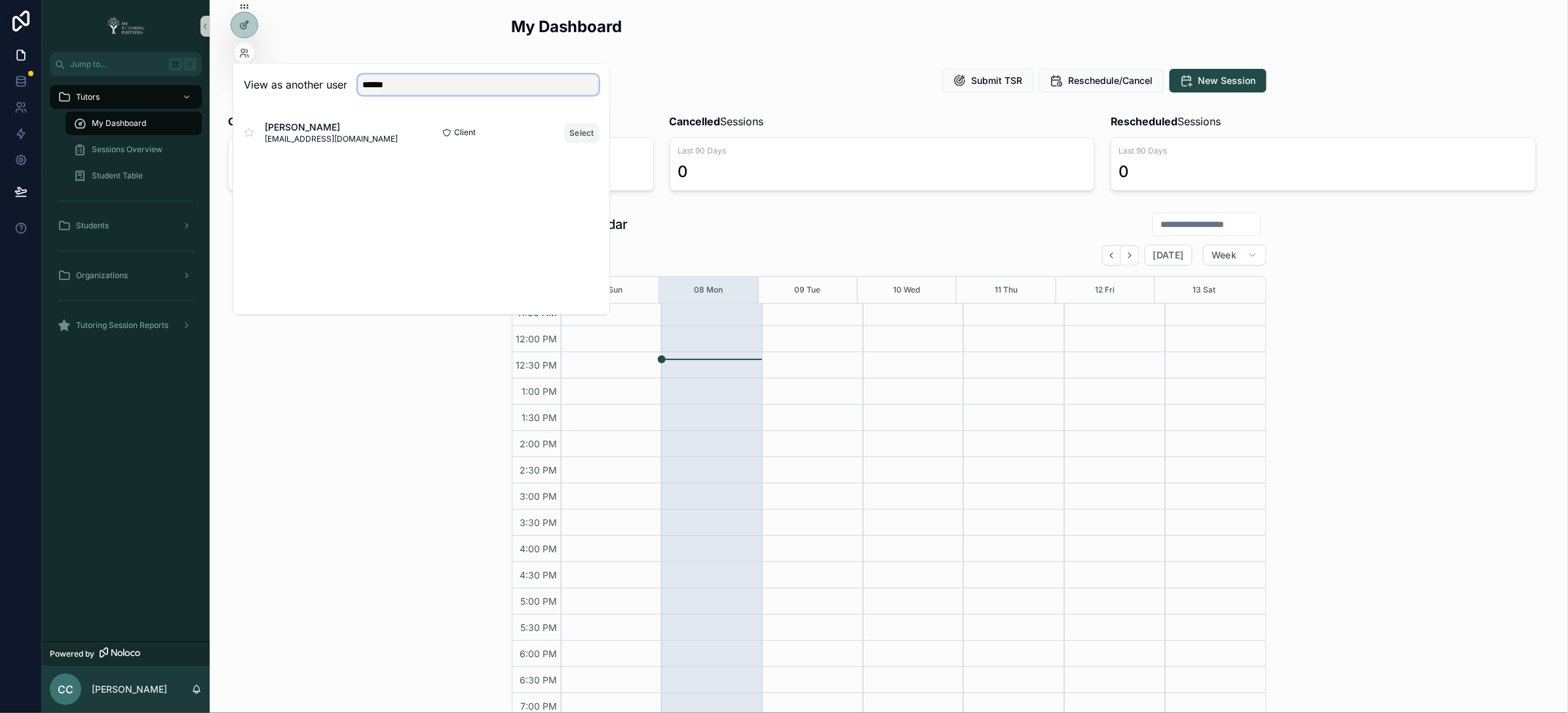
type input "******"
click at [590, 132] on button "Select" at bounding box center [582, 132] width 34 height 19
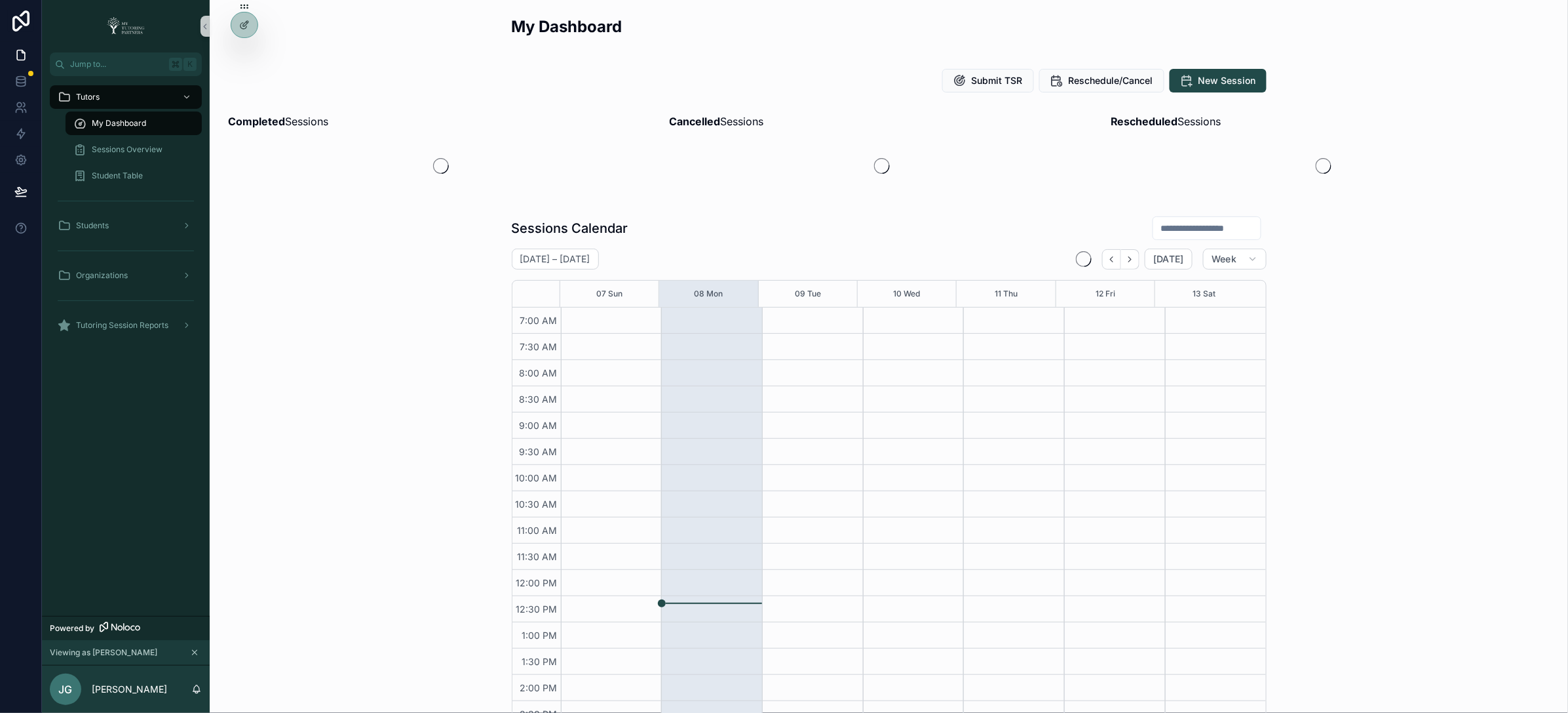
scroll to position [240, 0]
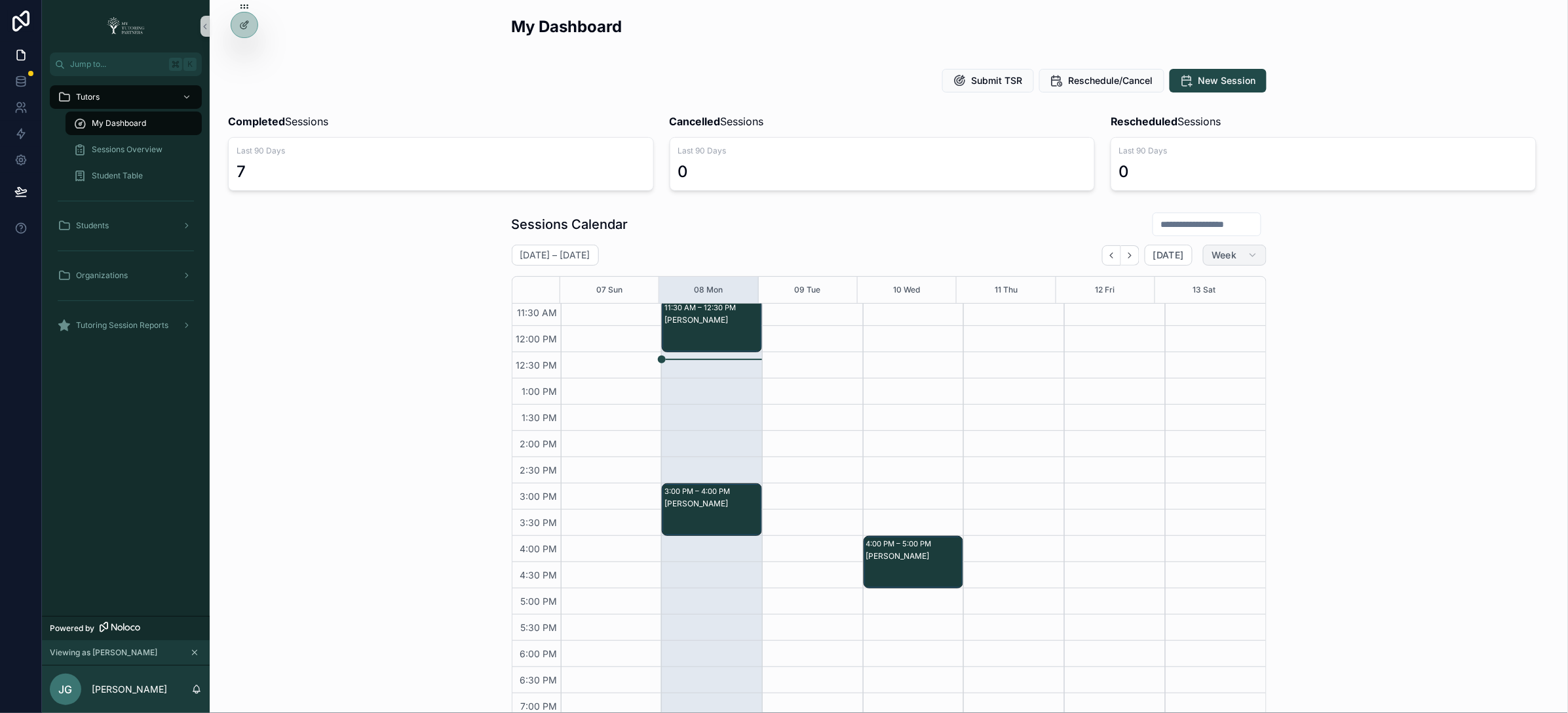
click at [1229, 252] on span "Week" at bounding box center [1224, 255] width 25 height 12
click at [1193, 287] on button "Month" at bounding box center [1201, 288] width 94 height 23
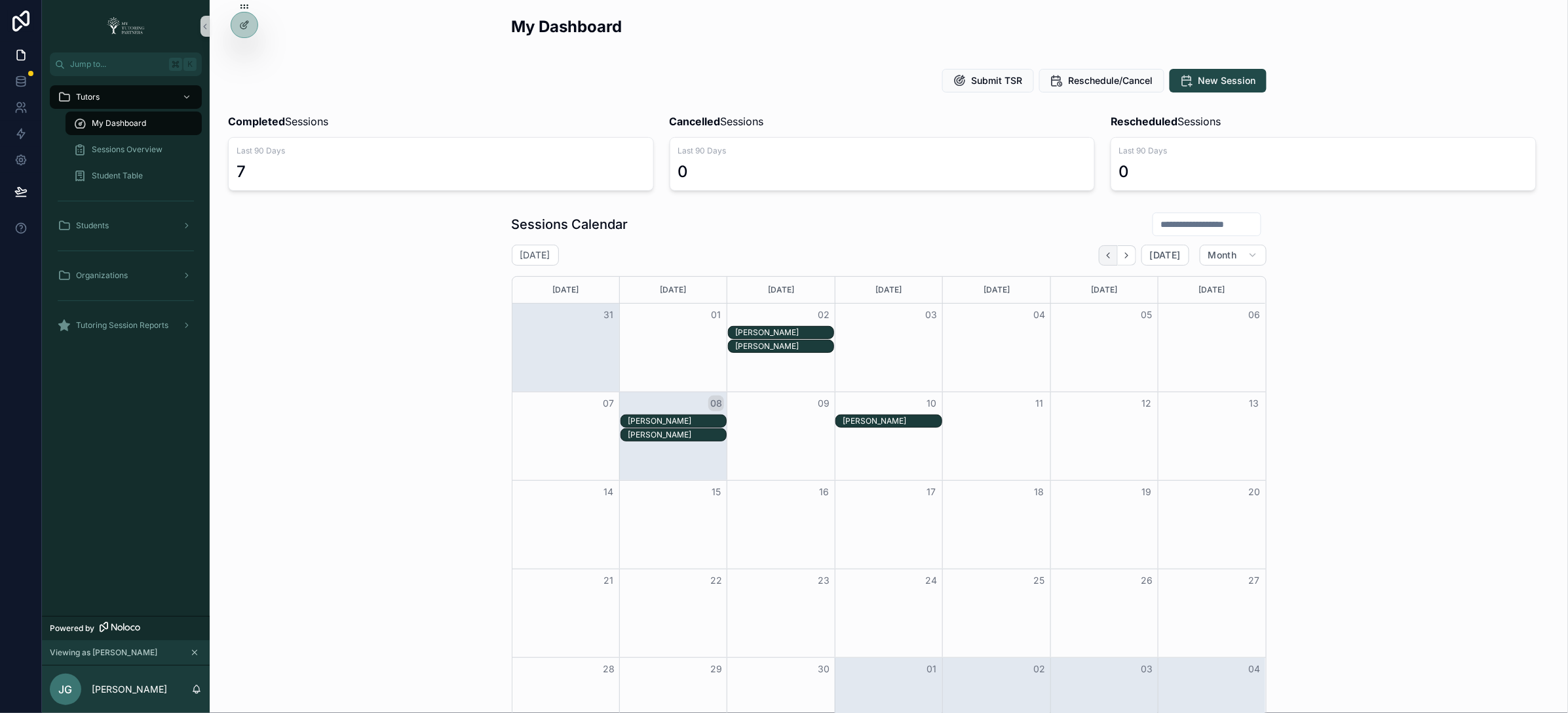
click at [1099, 250] on button "Back" at bounding box center [1108, 256] width 19 height 20
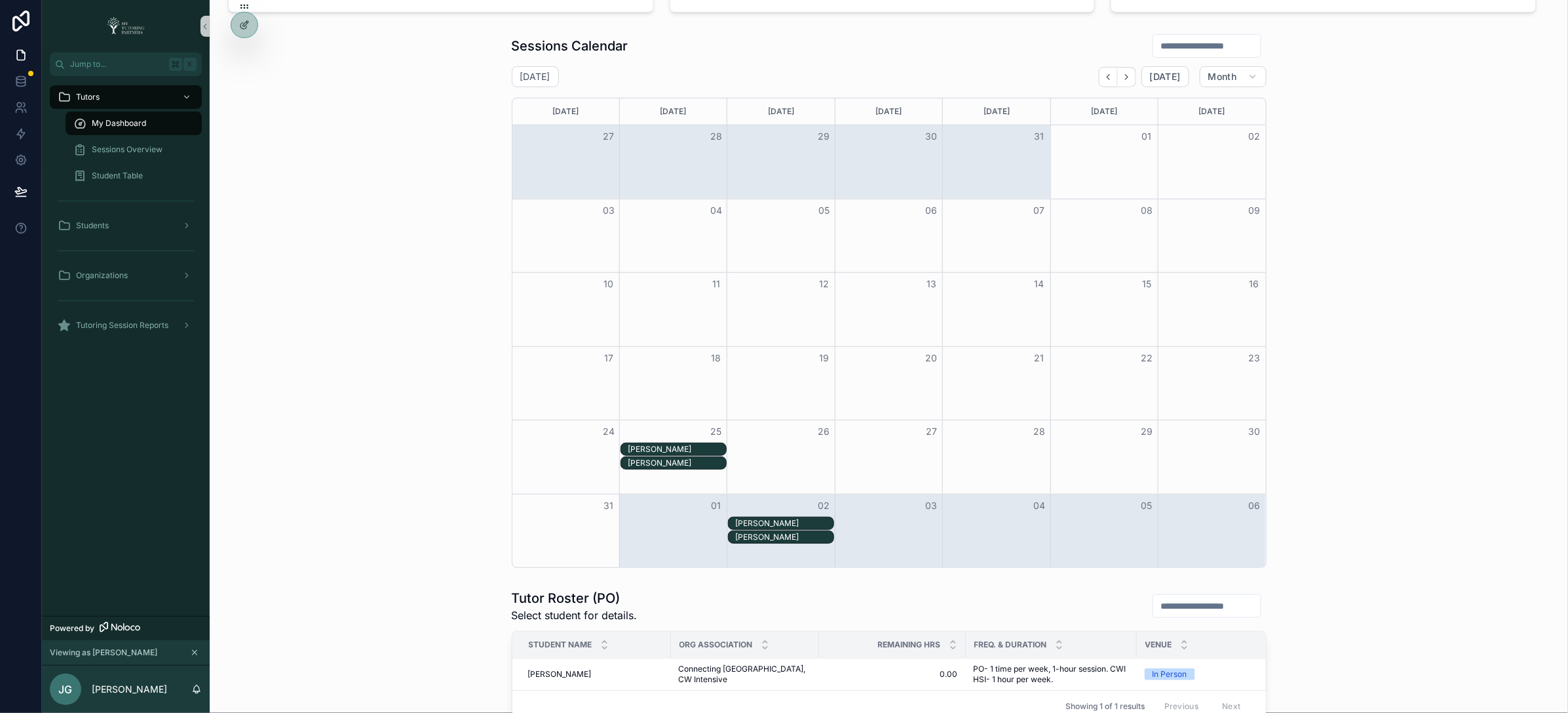
scroll to position [214, 0]
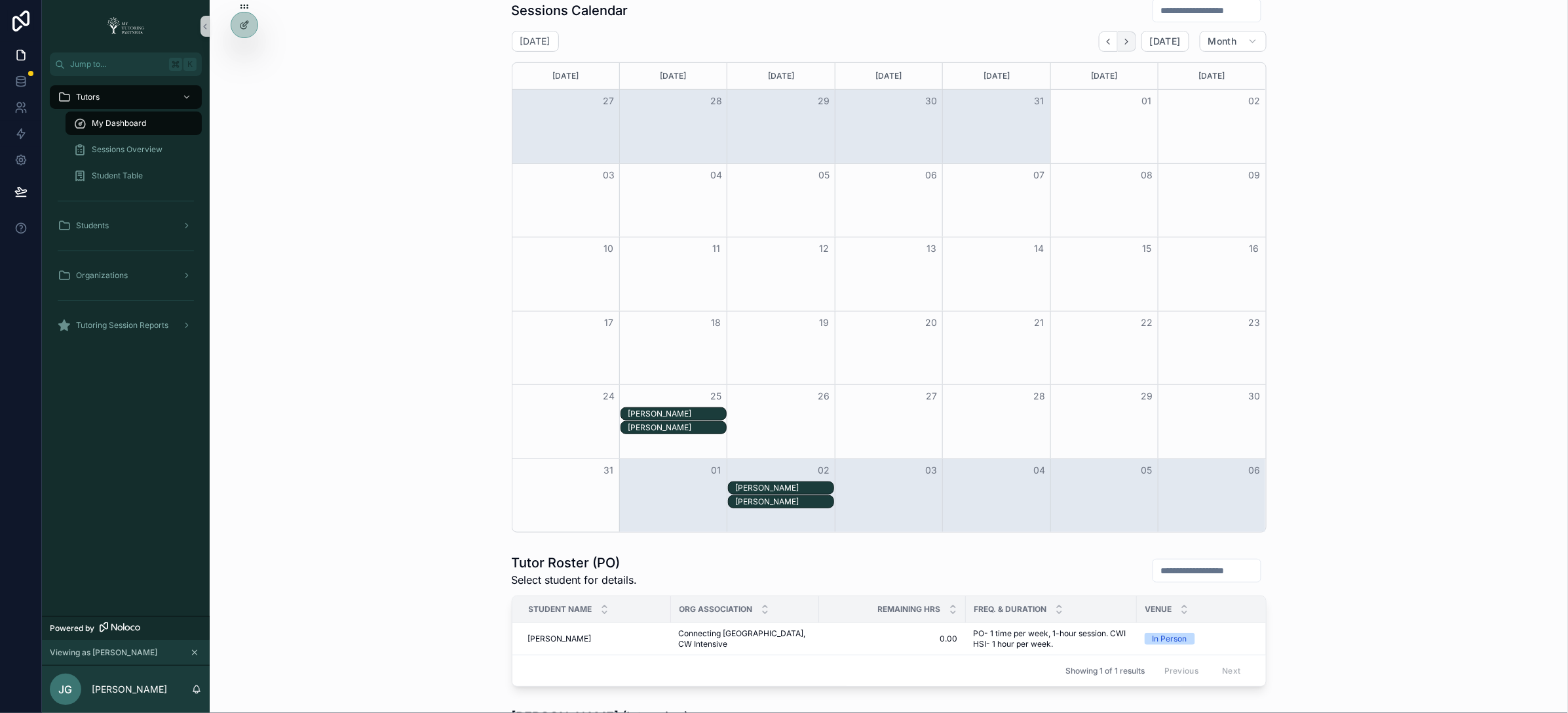
click at [1124, 41] on icon "Next" at bounding box center [1126, 41] width 10 height 10
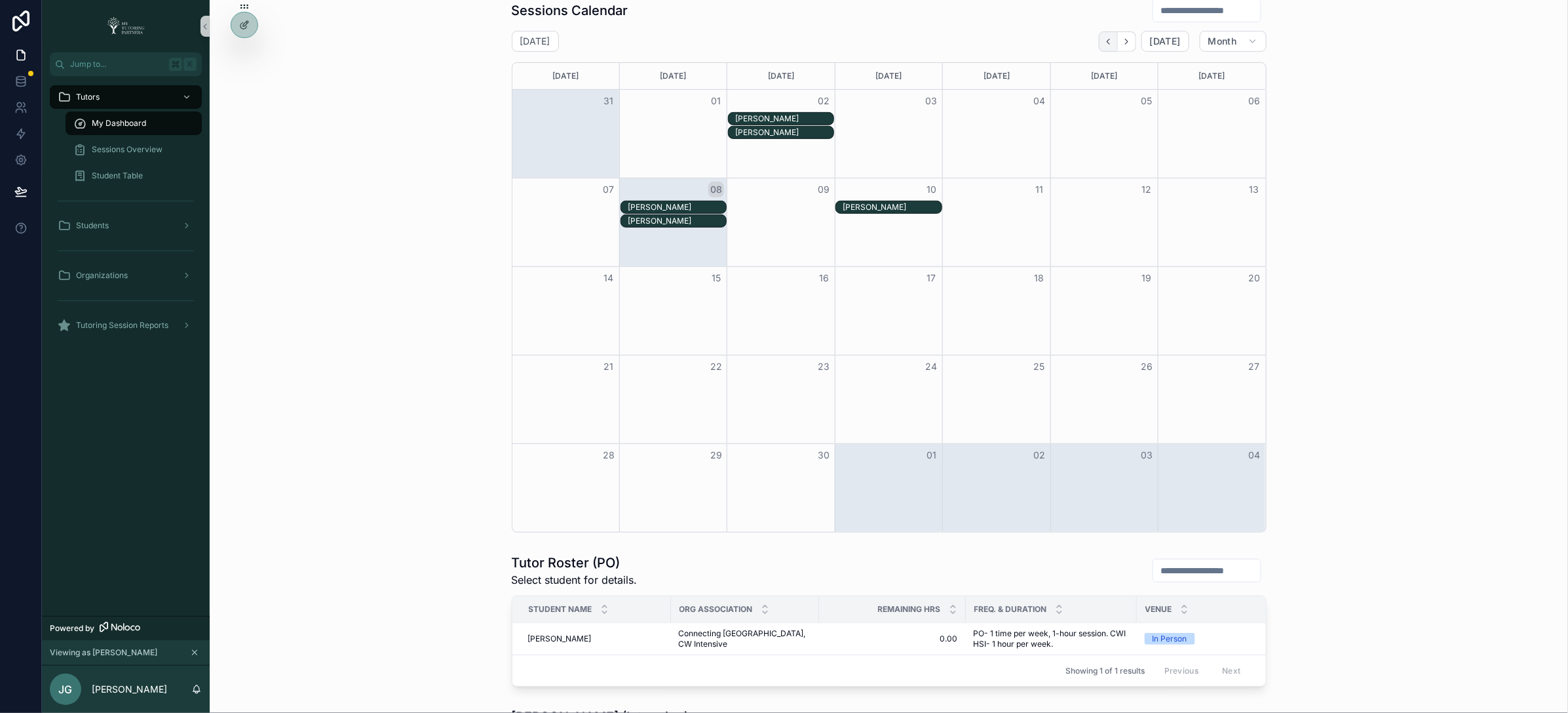
click at [1109, 44] on button "Back" at bounding box center [1108, 41] width 19 height 20
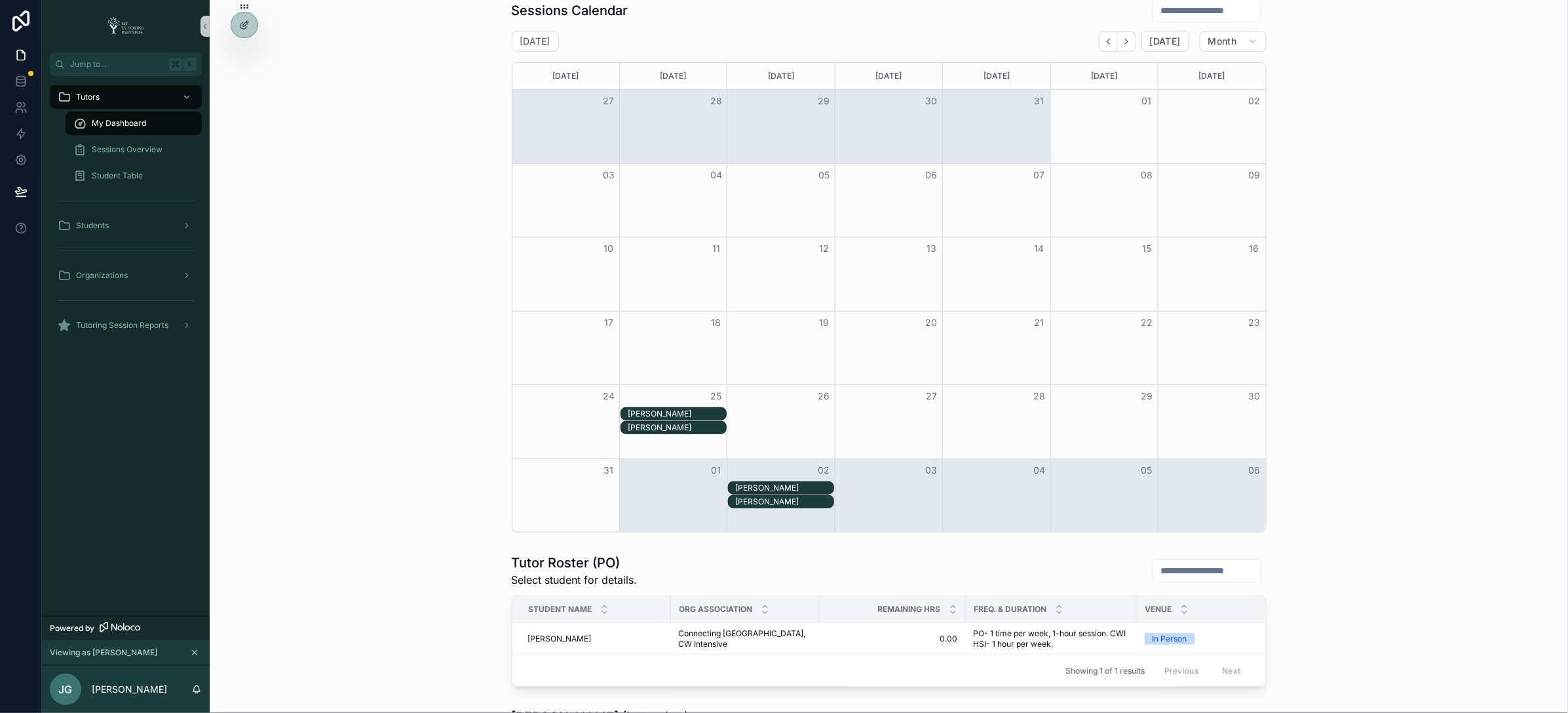
click at [662, 415] on div "[PERSON_NAME]" at bounding box center [677, 413] width 98 height 10
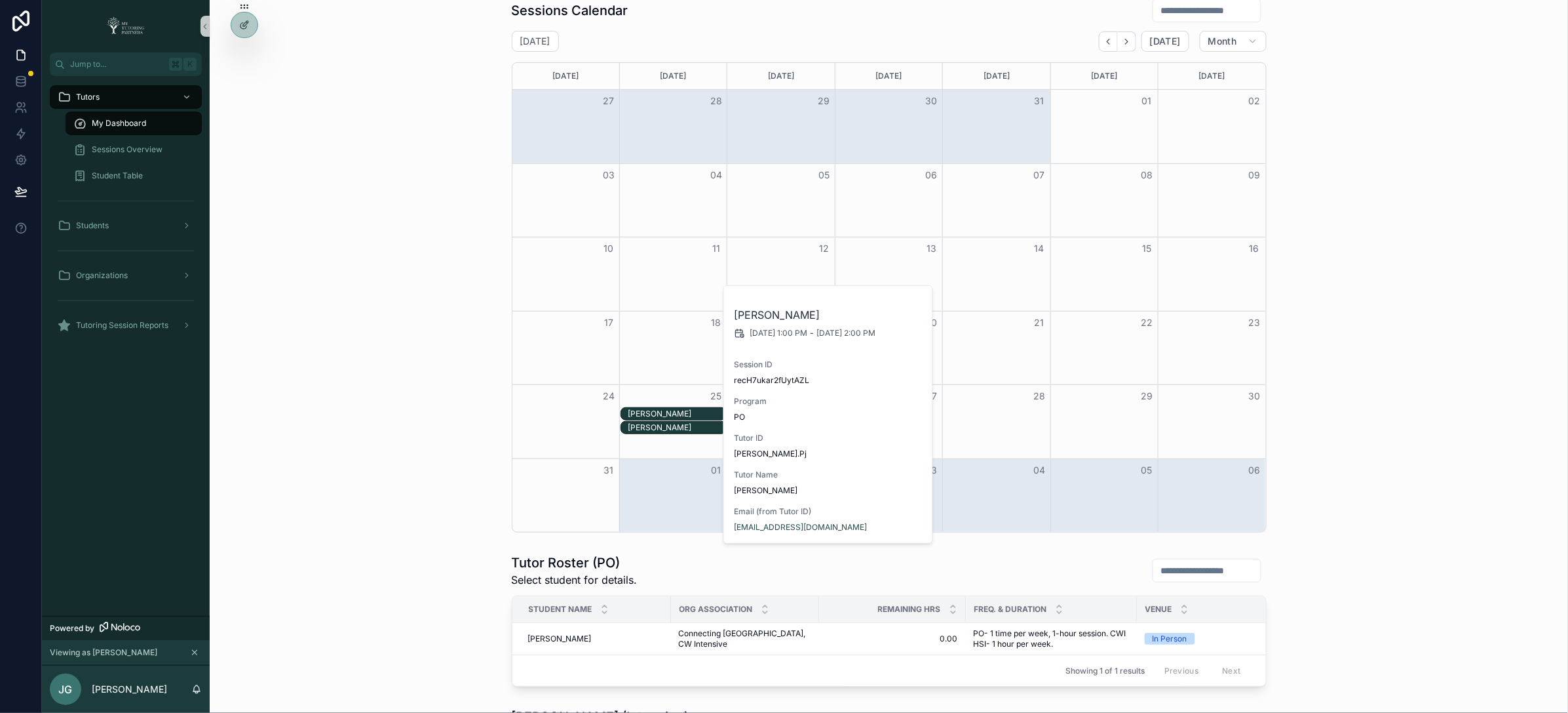
click at [655, 429] on div "[PERSON_NAME]" at bounding box center [677, 427] width 98 height 10
click at [250, 428] on div "Sessions Calendar [DATE] [DATE] Month [DATE] [DATE] [DATE] [DATE] [DATE] [DATE]…" at bounding box center [889, 265] width 1337 height 545
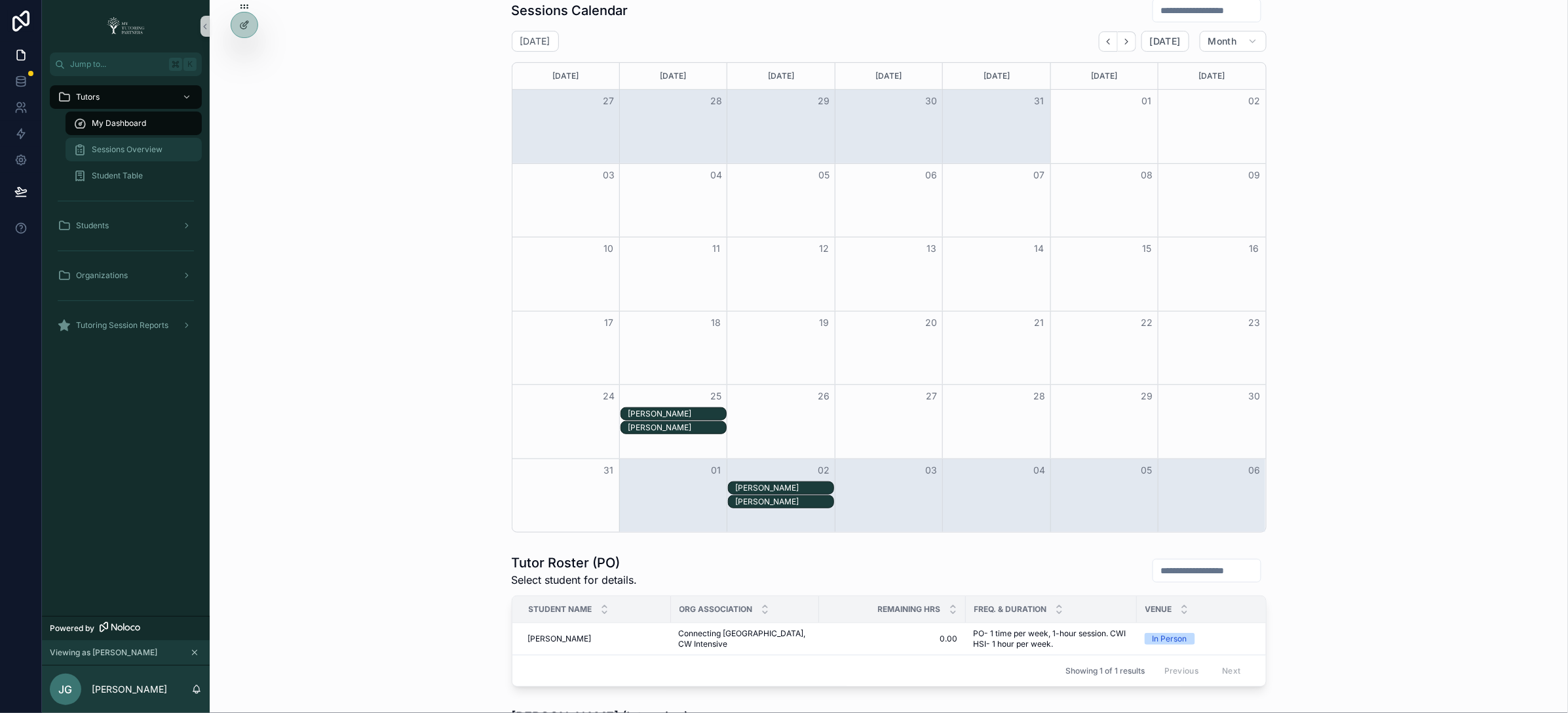
click at [149, 143] on div "Sessions Overview" at bounding box center [133, 149] width 121 height 21
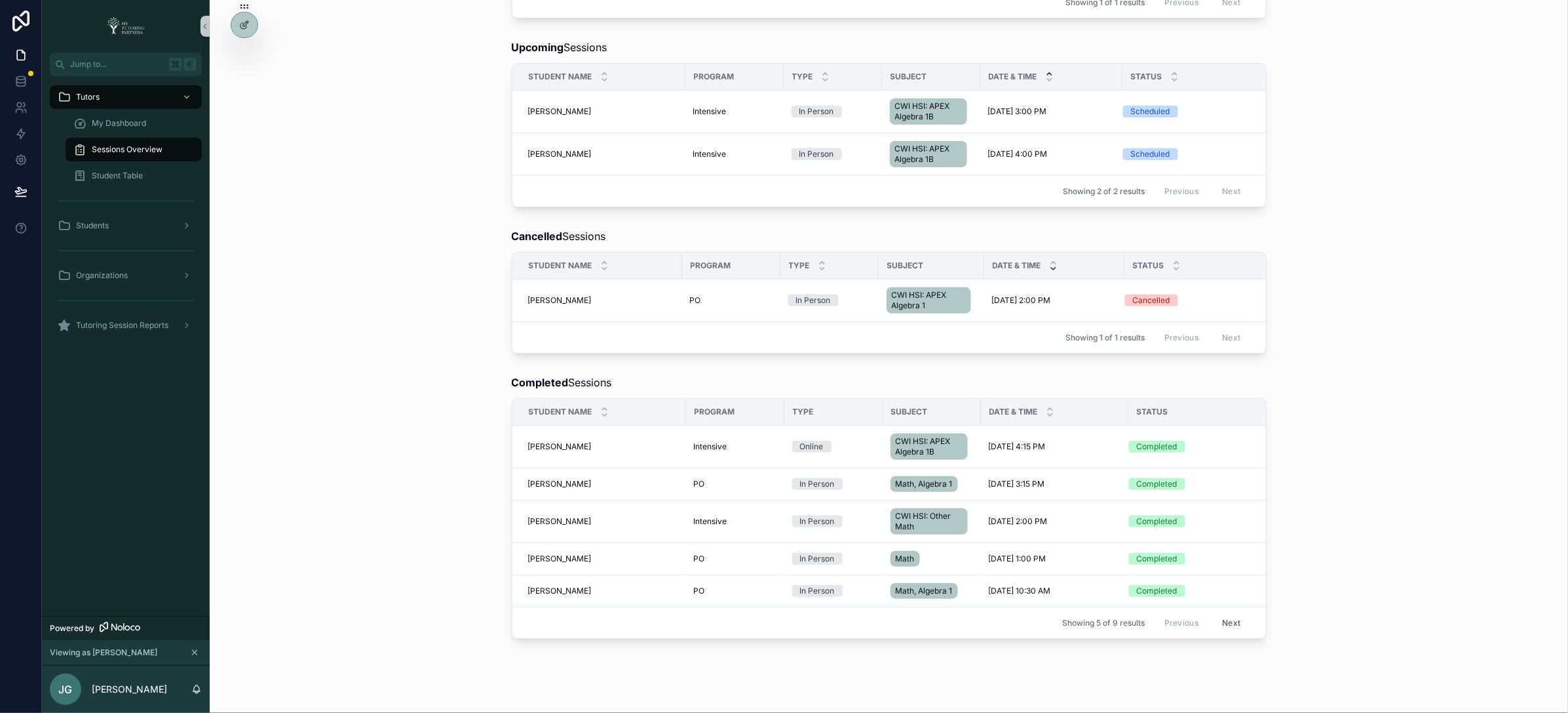
scroll to position [218, 0]
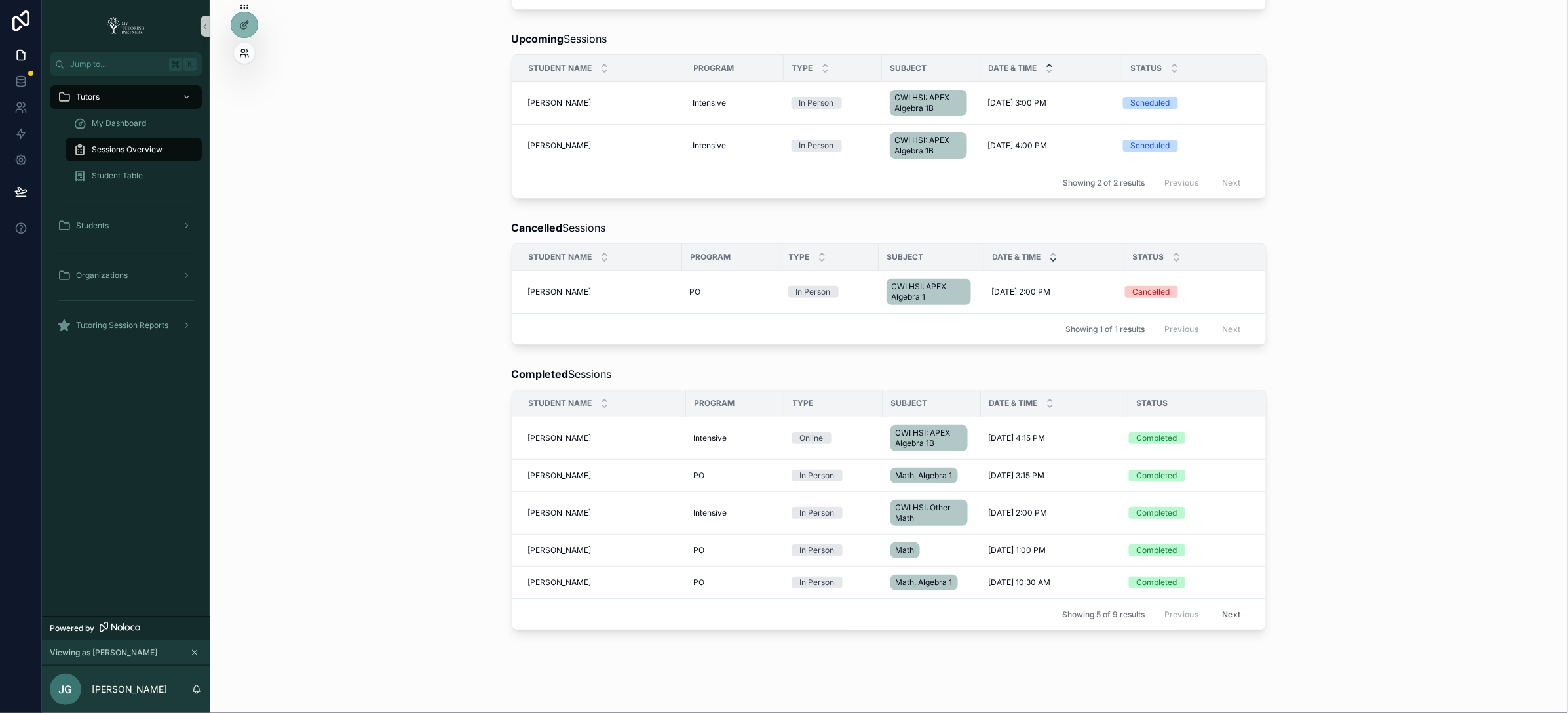
click at [244, 56] on icon at bounding box center [244, 52] width 10 height 10
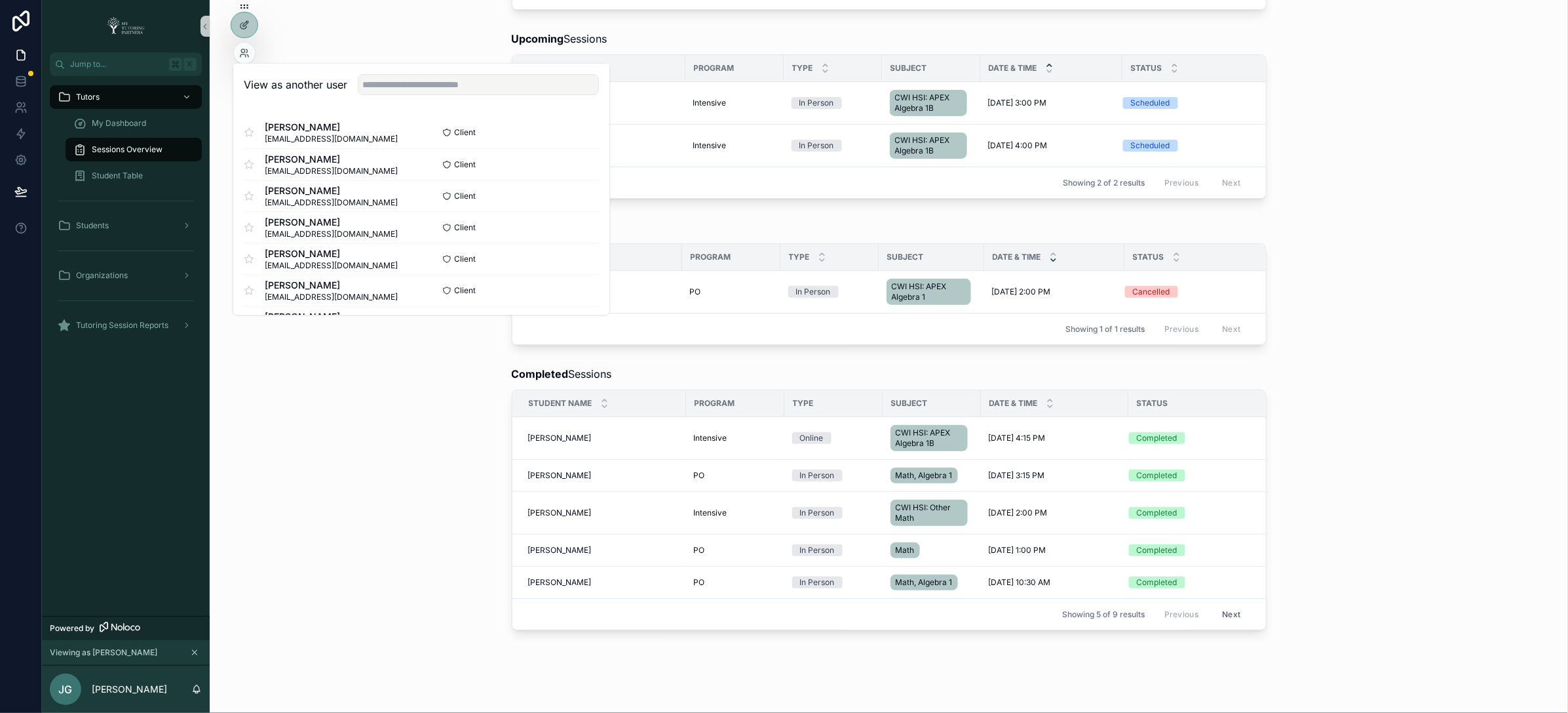
click at [312, 397] on div "Completed Sessions Student Name Program Type Subject Date & Time Status [PERSON…" at bounding box center [889, 498] width 1337 height 275
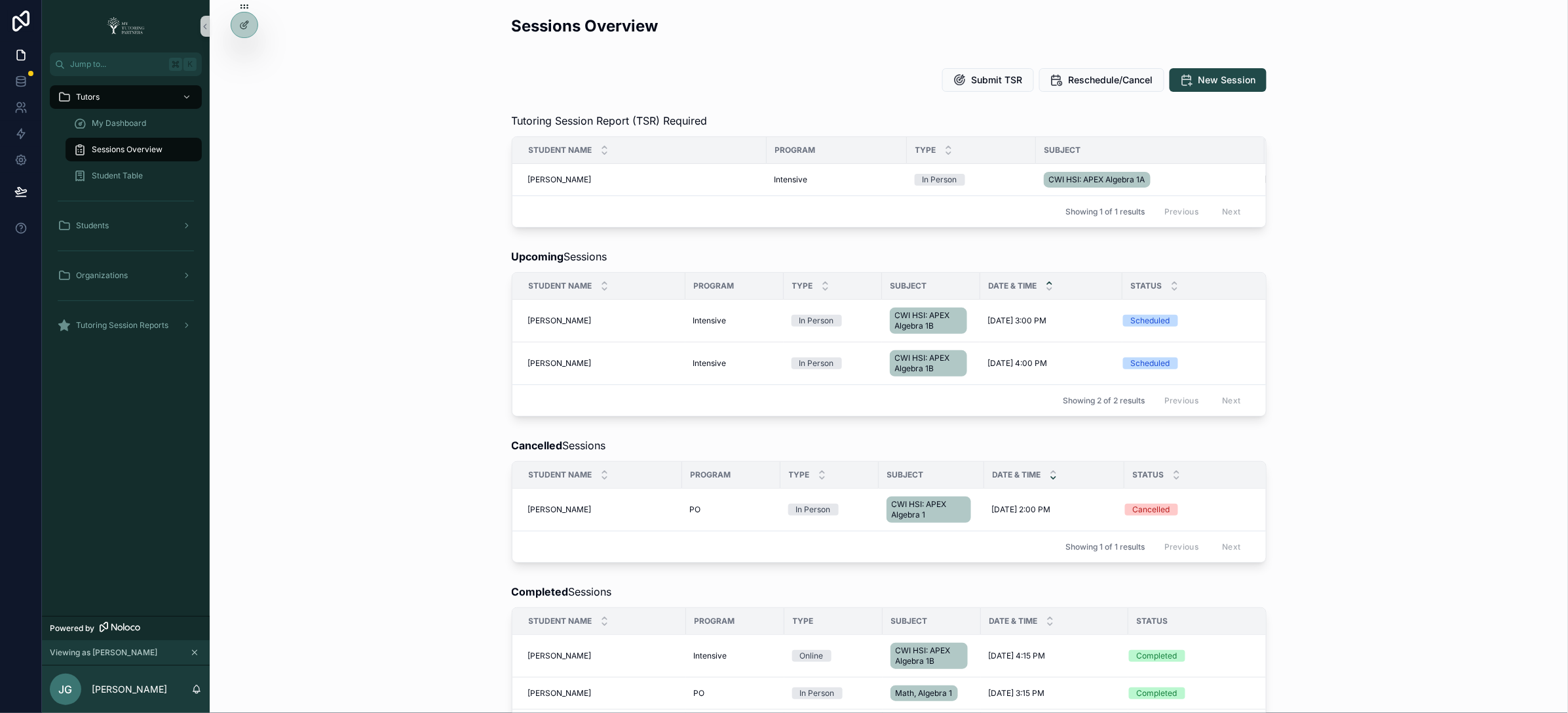
scroll to position [0, 0]
click at [252, 58] on div at bounding box center [244, 53] width 21 height 21
click at [247, 53] on icon at bounding box center [244, 52] width 10 height 10
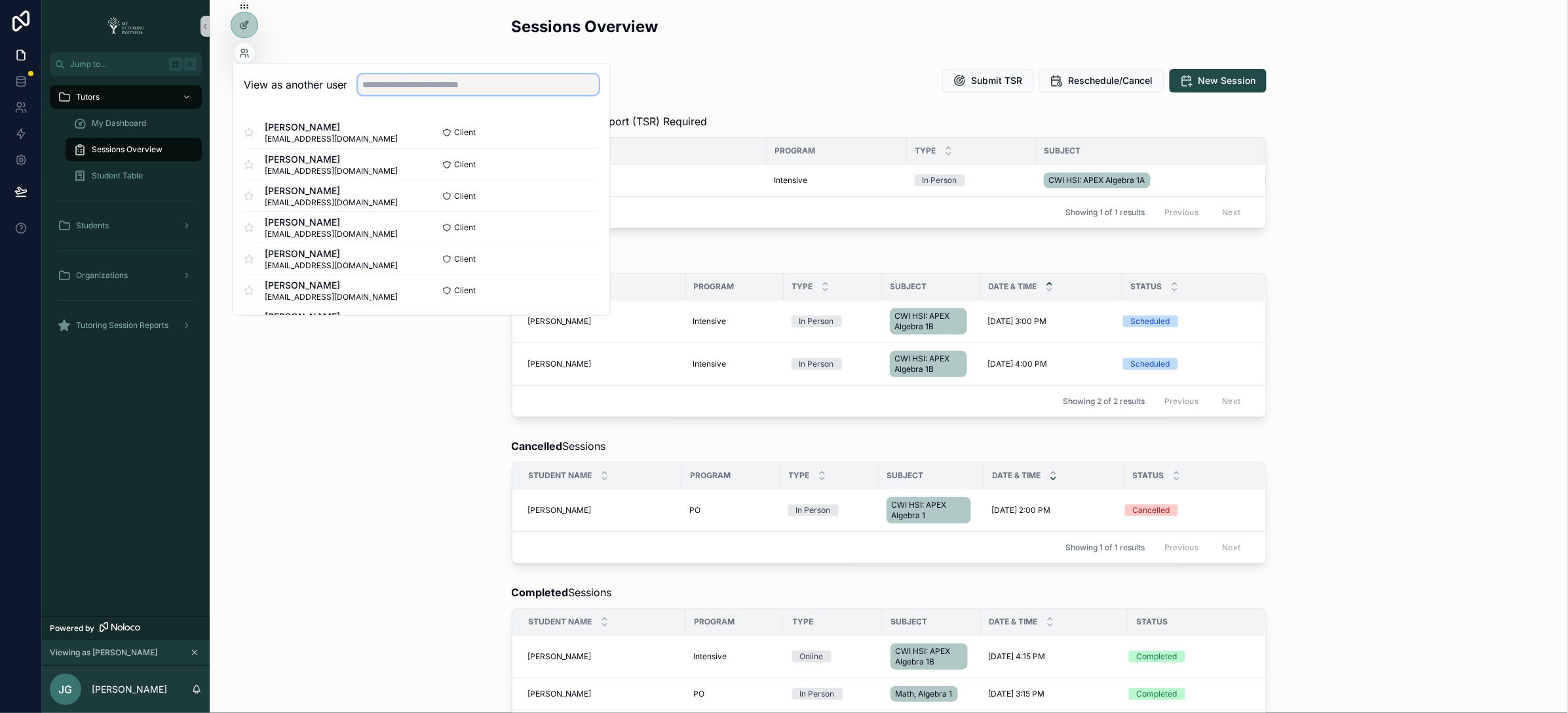
click at [523, 80] on input "text" at bounding box center [478, 84] width 241 height 21
drag, startPoint x: 329, startPoint y: 431, endPoint x: 312, endPoint y: 336, distance: 96.5
click at [330, 422] on div "Upcoming Sessions Student Name Program Type Subject Date & Time Status [PERSON_…" at bounding box center [889, 333] width 1337 height 178
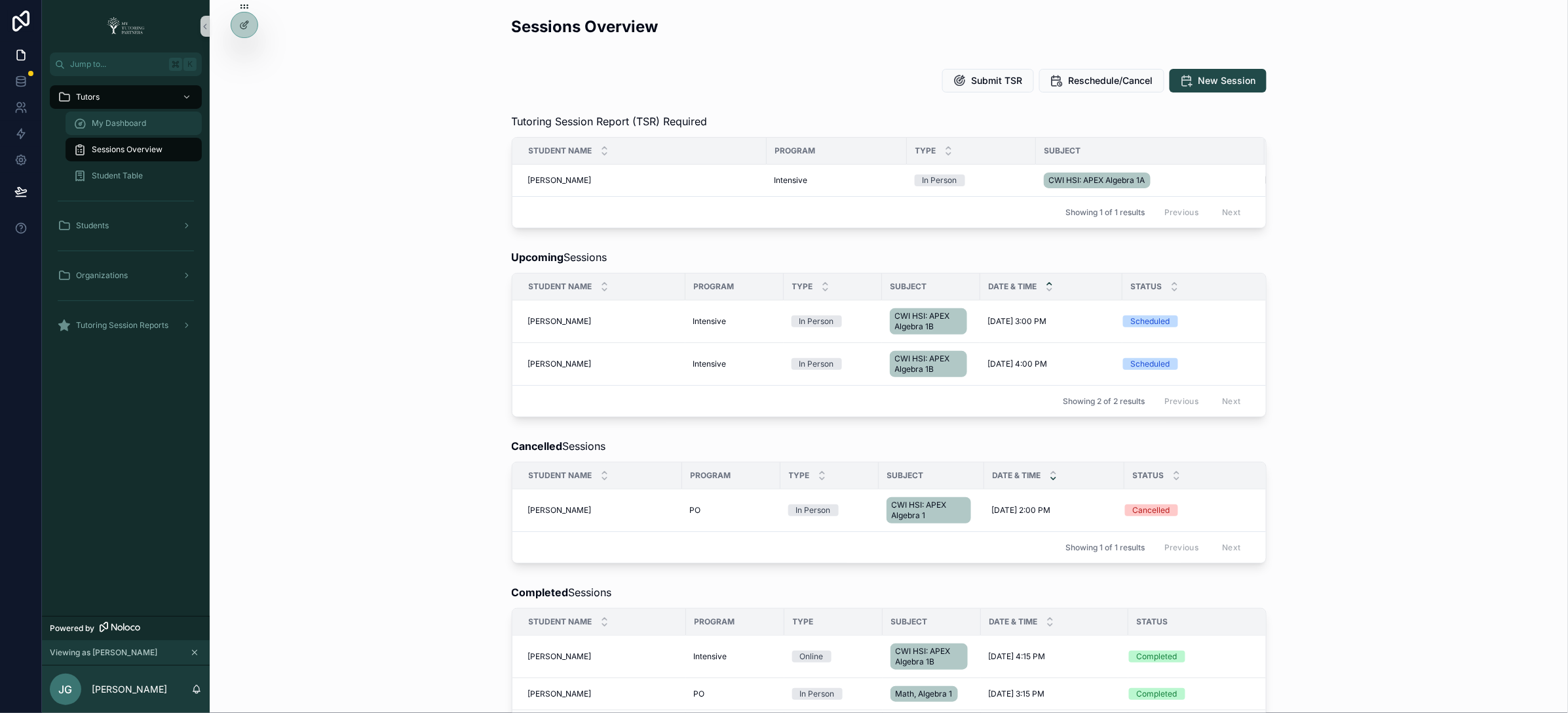
drag, startPoint x: 134, startPoint y: 122, endPoint x: 147, endPoint y: 130, distance: 15.3
click at [134, 122] on span "My Dashboard" at bounding box center [119, 122] width 55 height 10
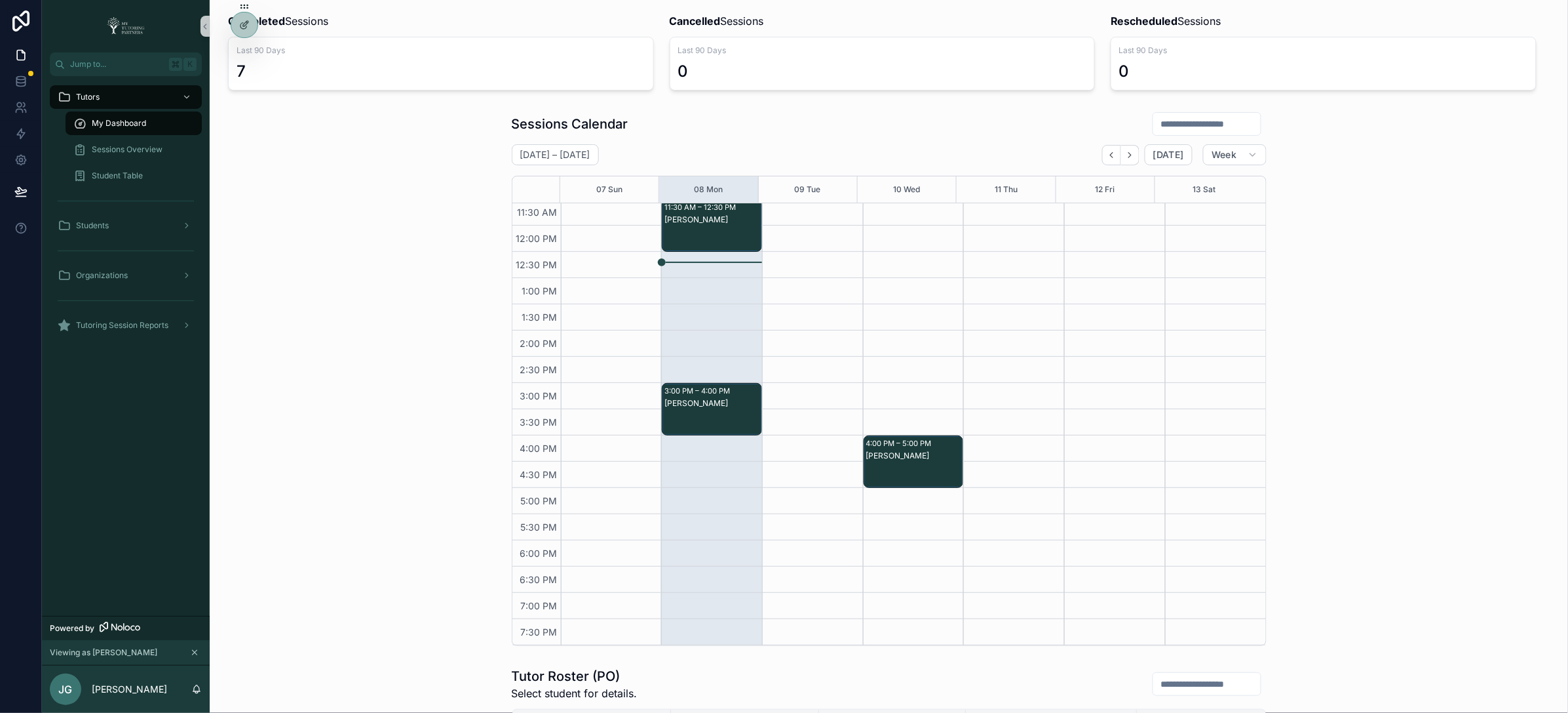
scroll to position [94, 0]
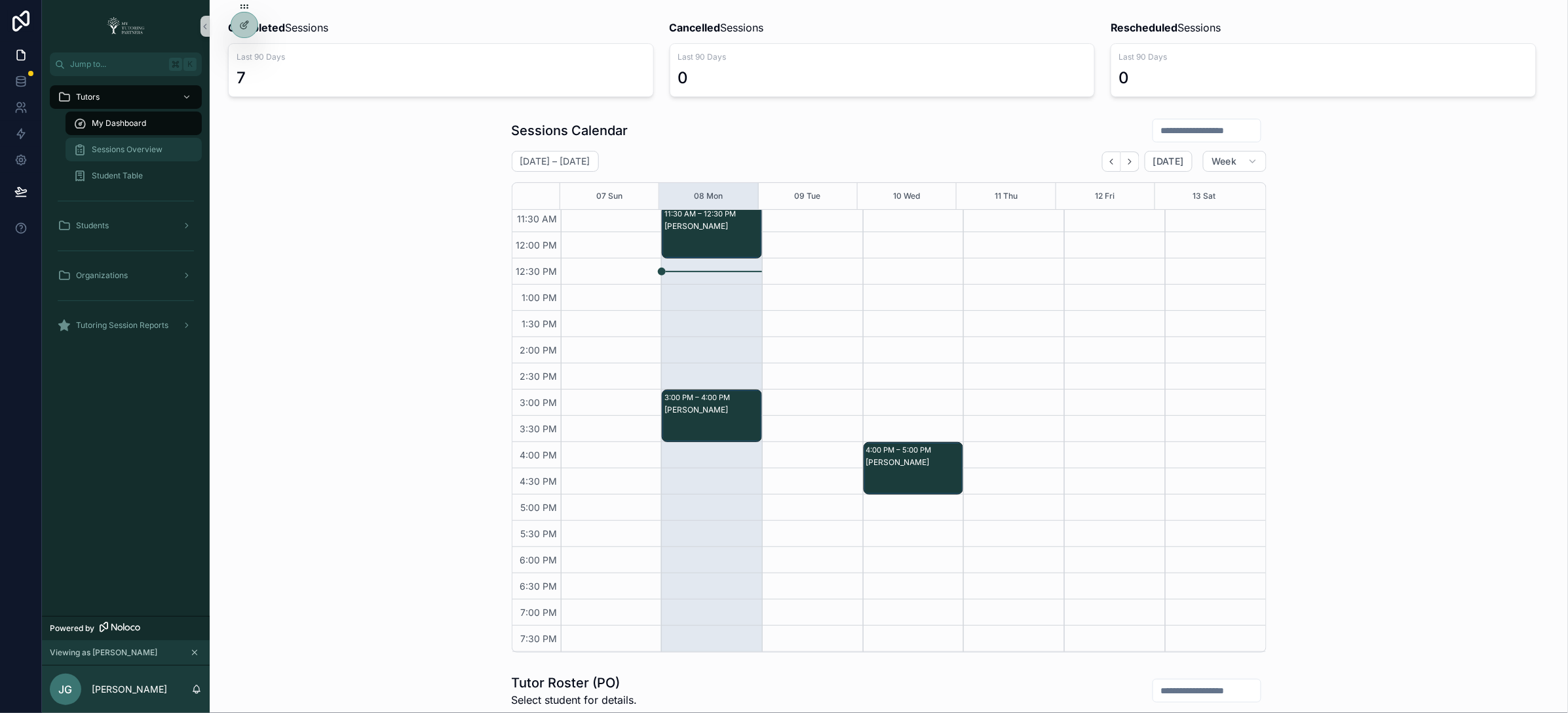
click at [131, 150] on span "Sessions Overview" at bounding box center [127, 149] width 71 height 10
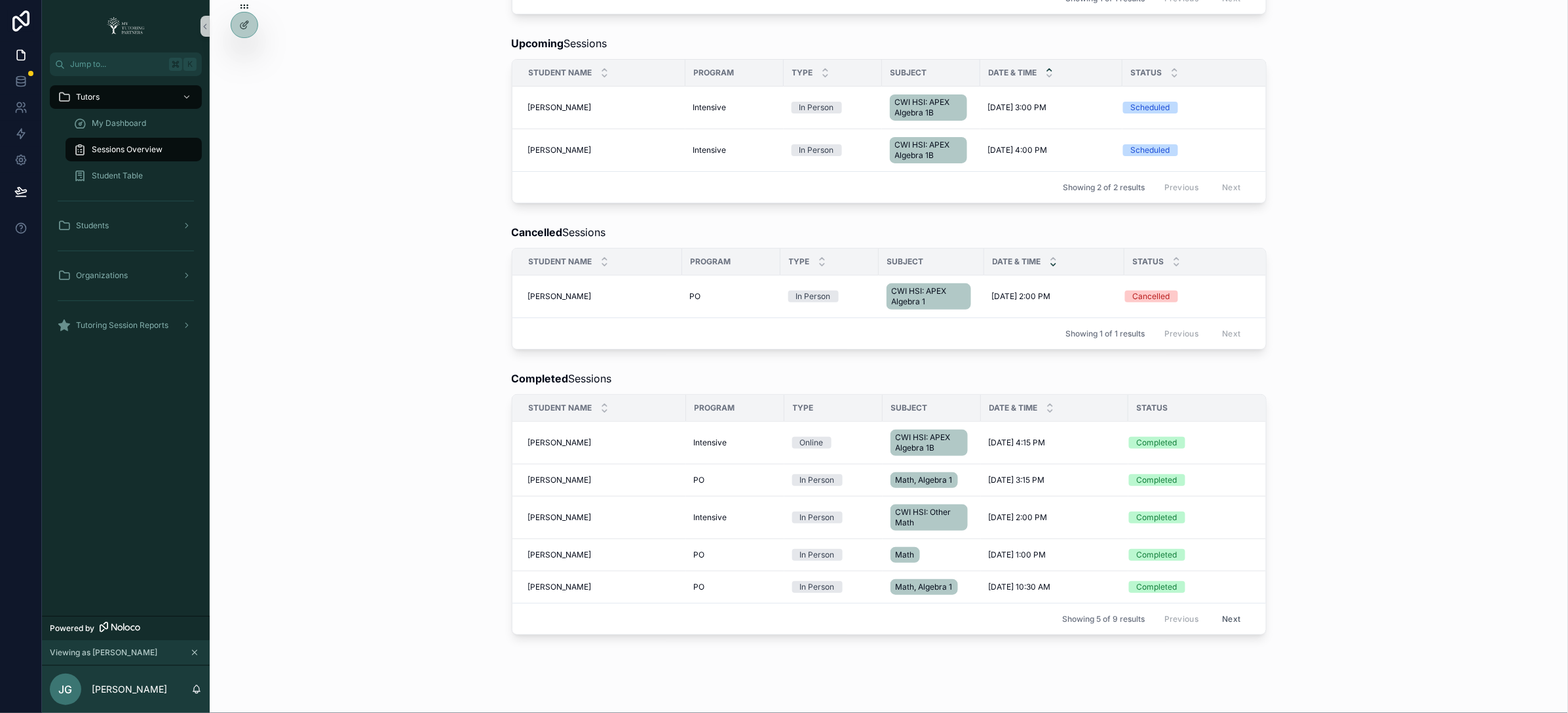
scroll to position [214, 0]
click at [1225, 628] on button "Next" at bounding box center [1231, 618] width 37 height 20
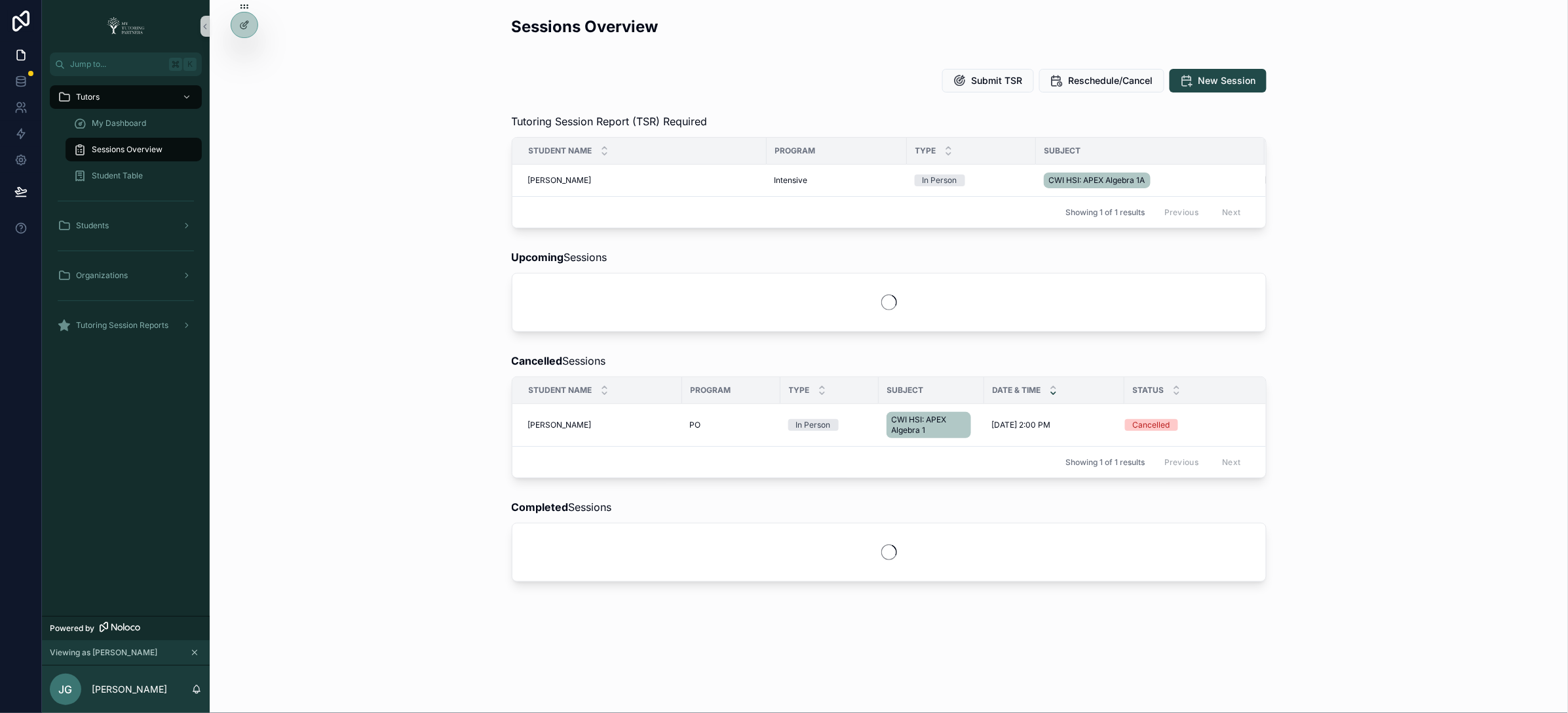
scroll to position [214, 0]
